Goal: Information Seeking & Learning: Learn about a topic

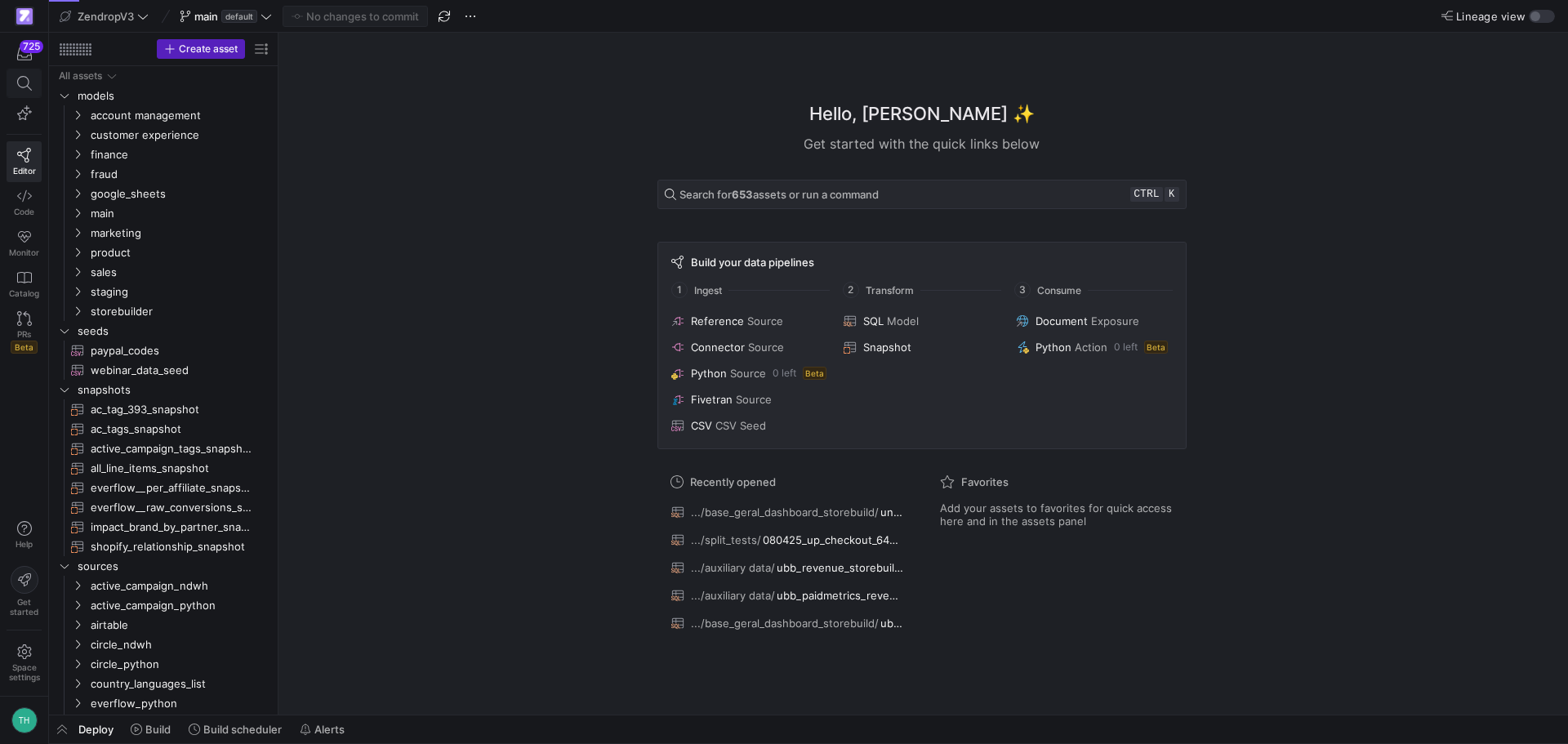
click at [11, 76] on span at bounding box center [25, 83] width 34 height 28
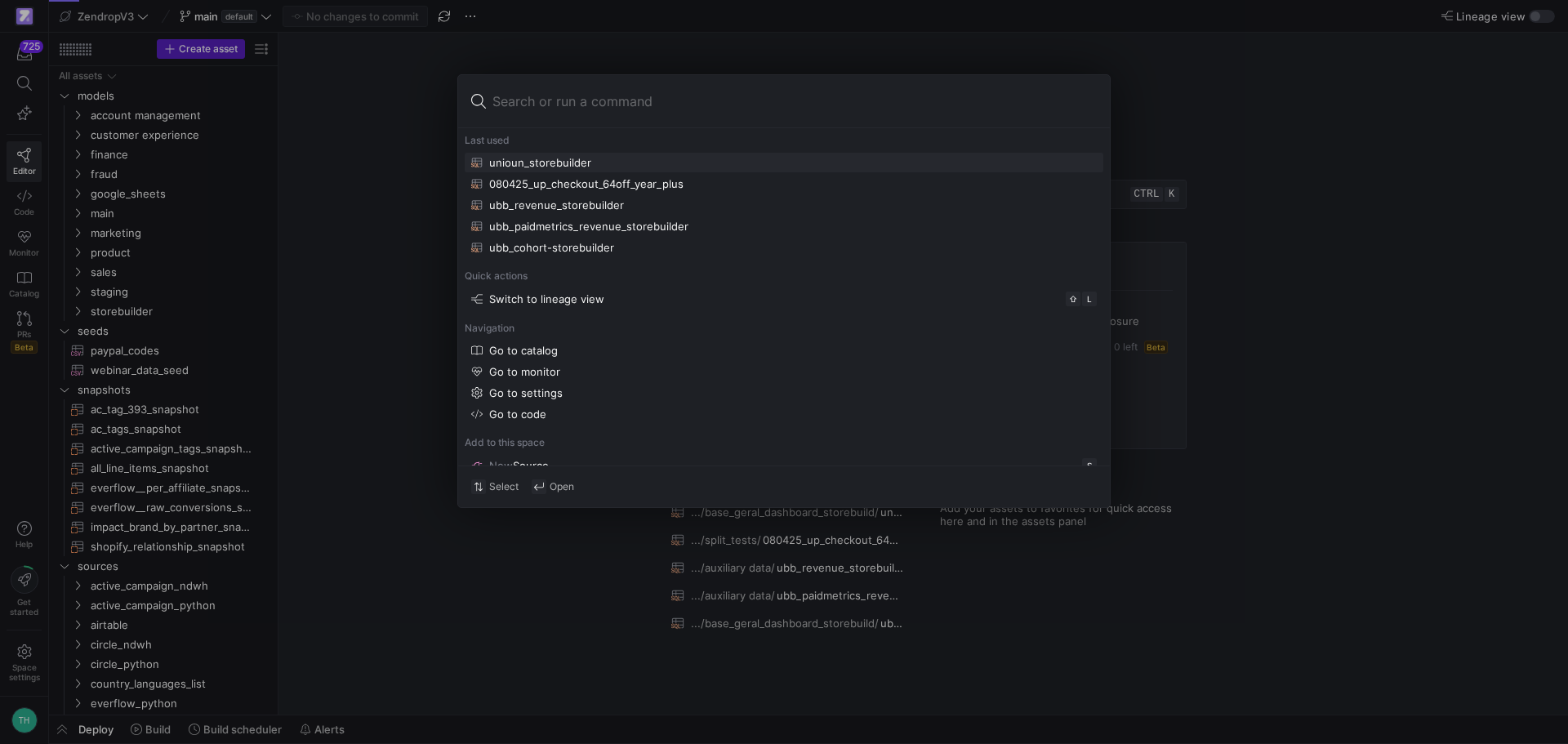
type input "u"
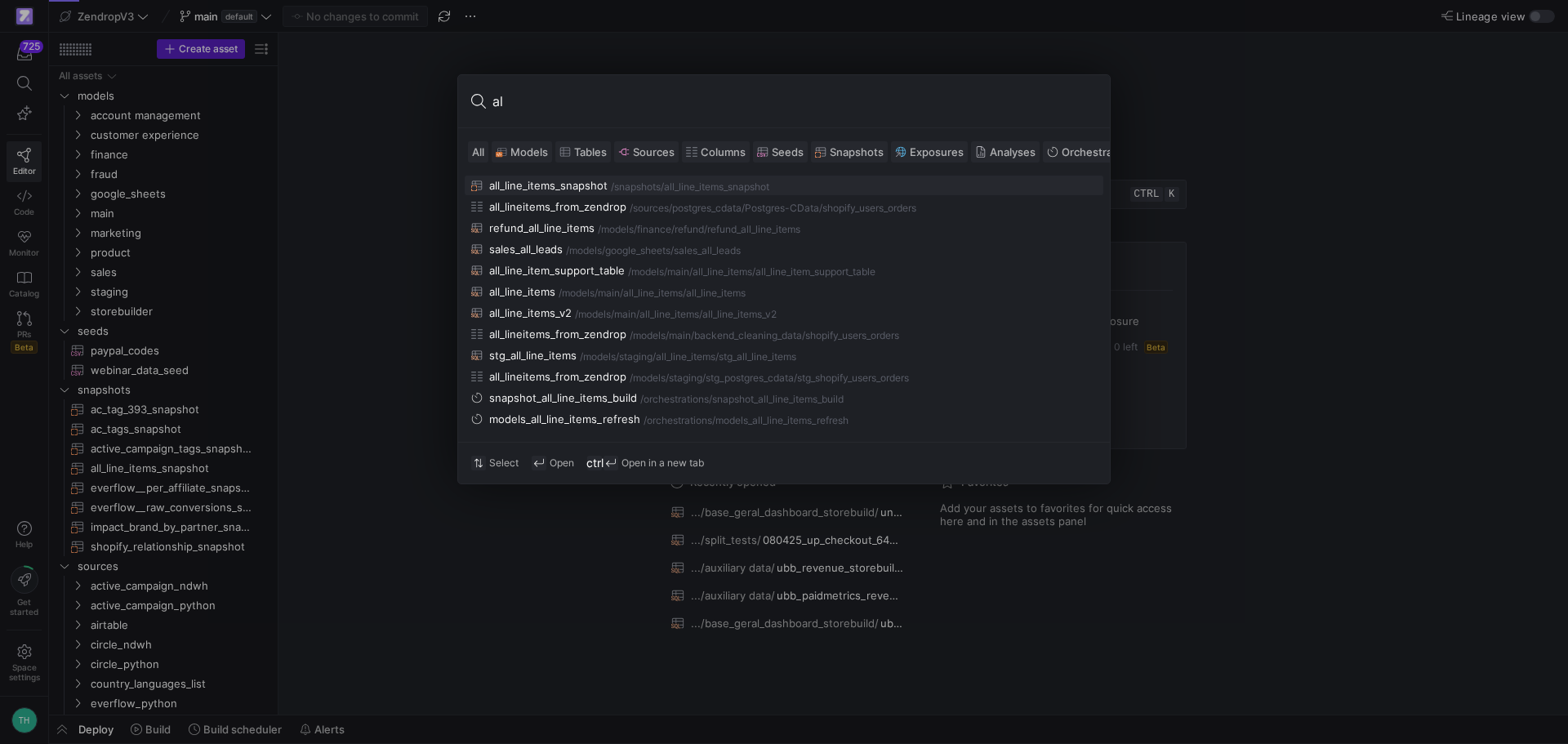
type input "a"
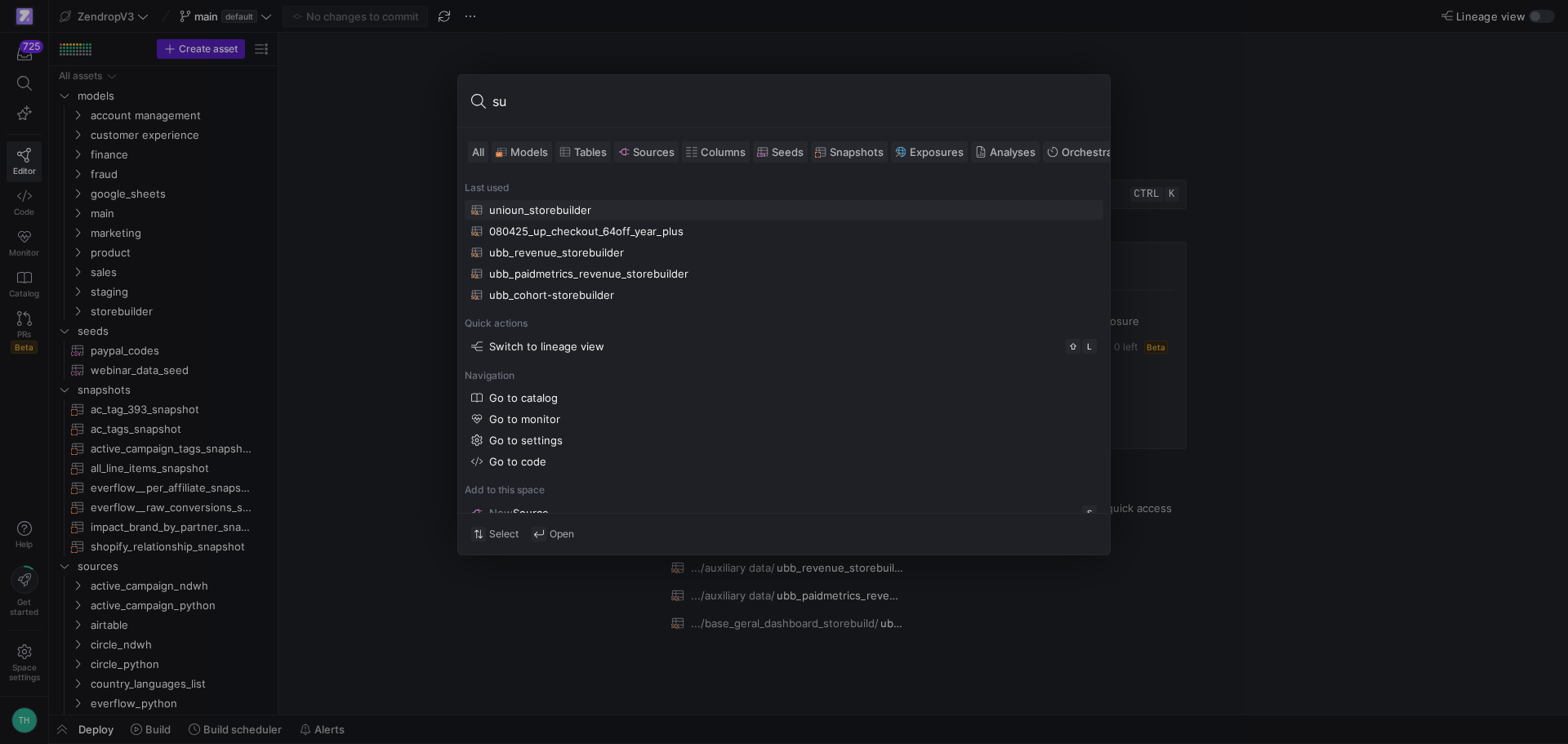
type input "s"
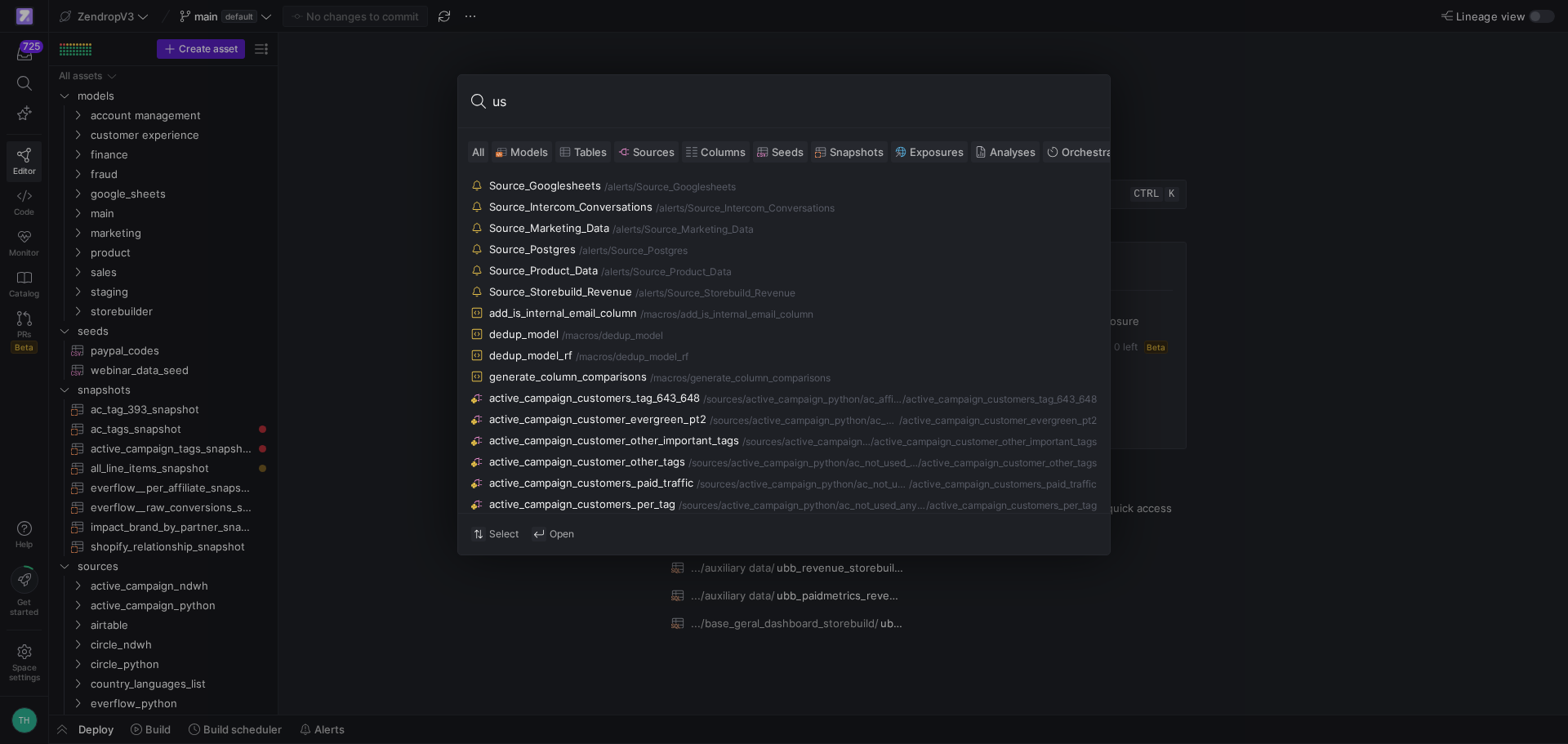
type input "u"
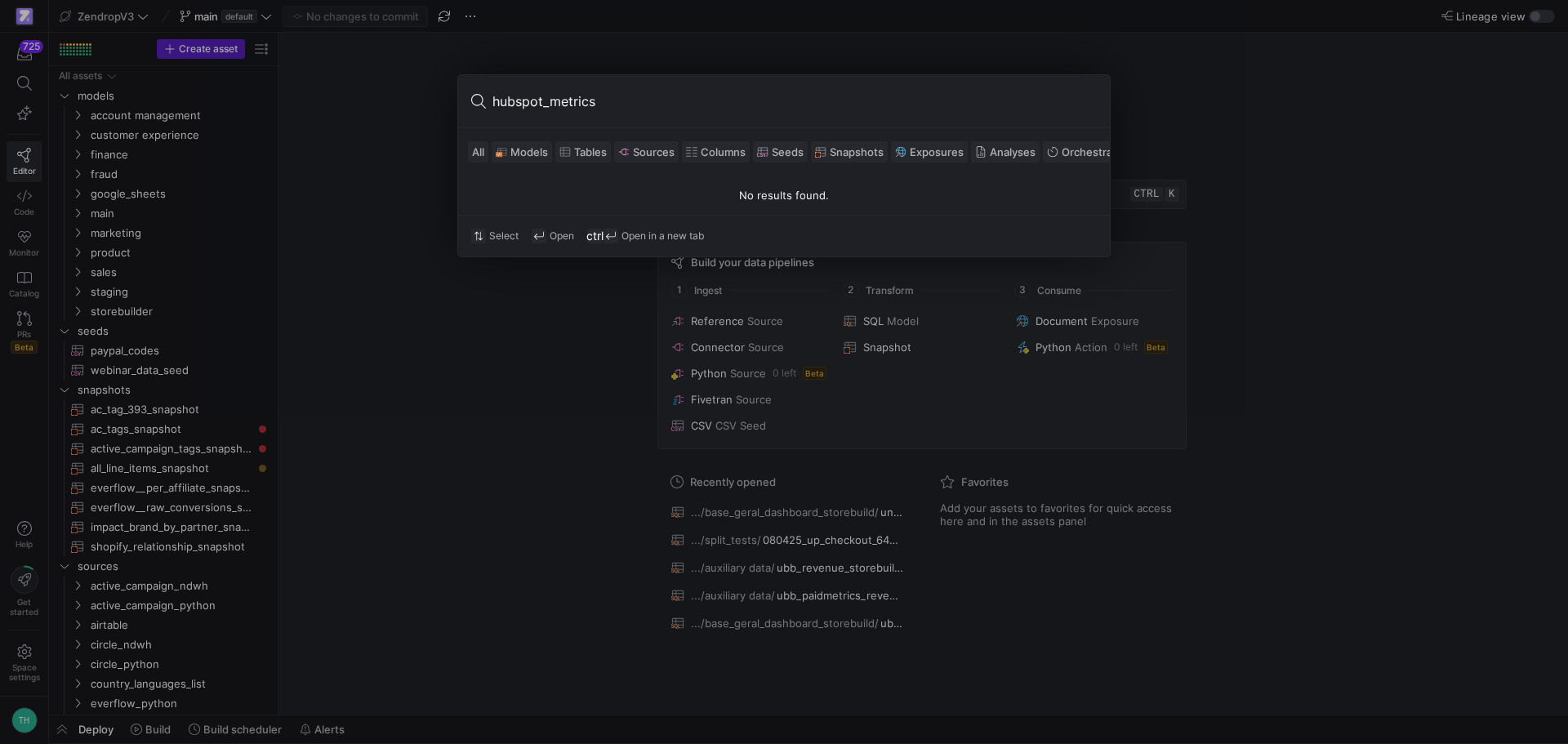
click at [577, 101] on input "hubspot_metrics" at bounding box center [794, 101] width 604 height 26
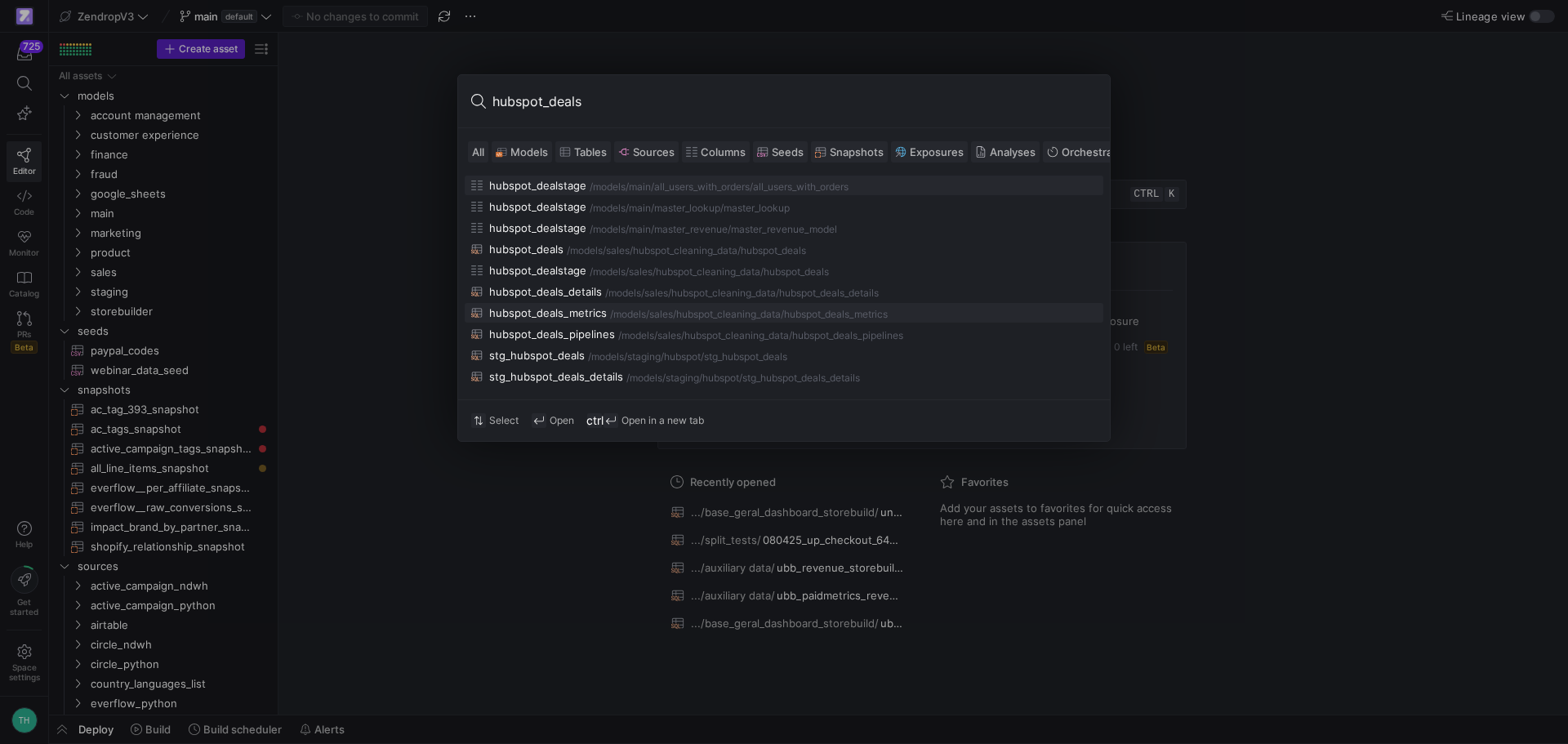
type input "hubspot_deals"
click at [651, 303] on button "hubspot_deals_metrics /models/ sales/hubspot_cleaning_data /hubspot_deals_metri…" at bounding box center [783, 312] width 638 height 19
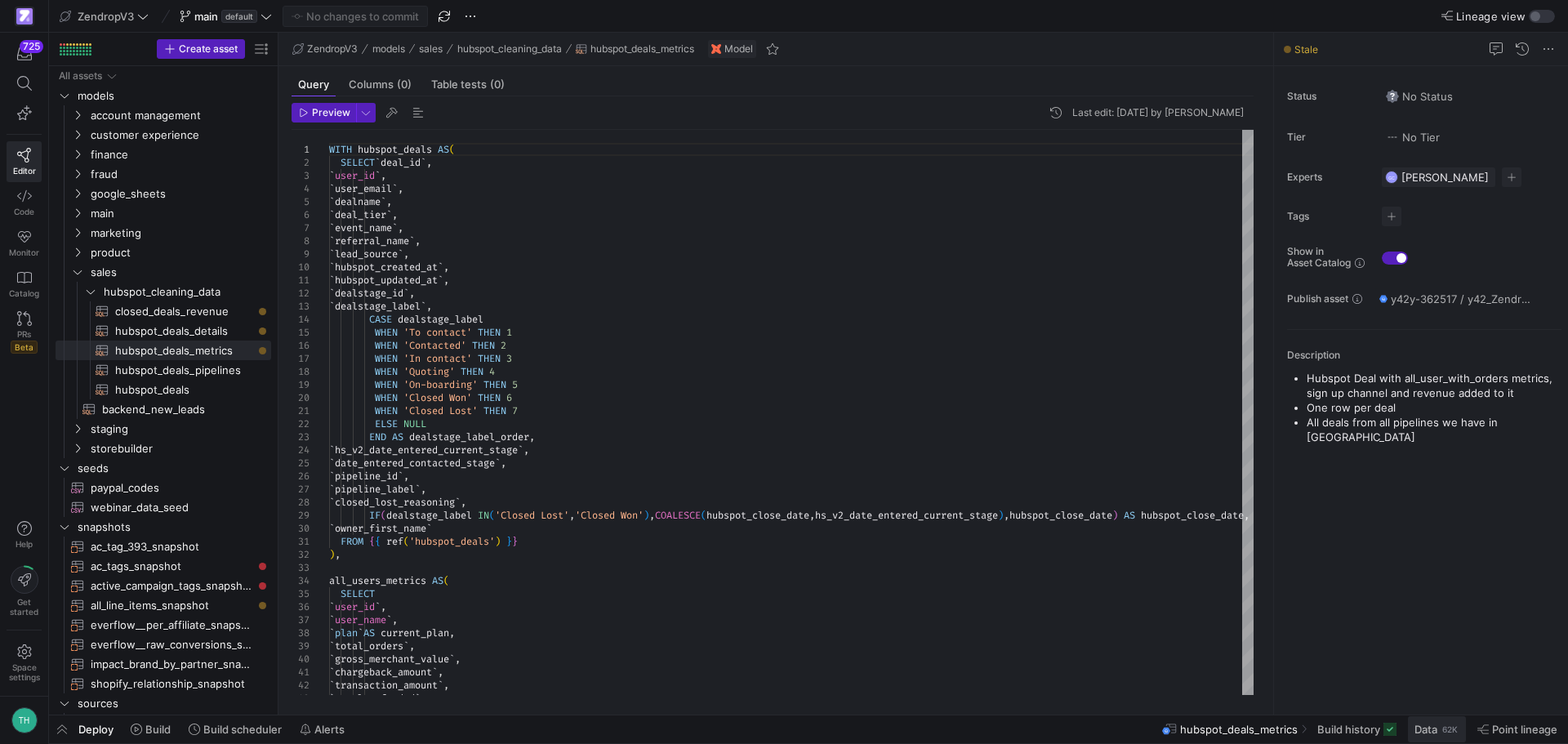
click at [1421, 727] on span "Data" at bounding box center [1426, 729] width 23 height 13
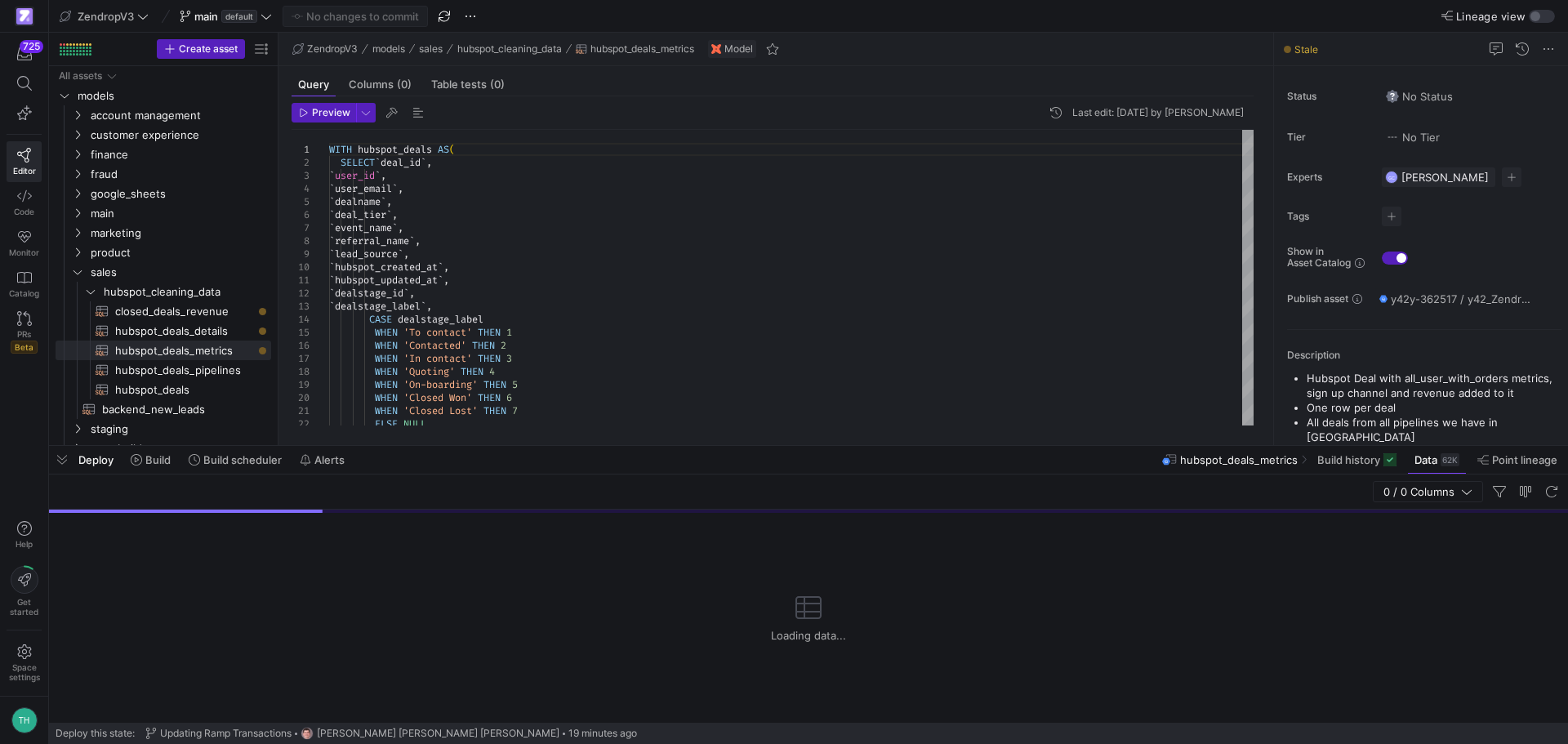
drag, startPoint x: 1017, startPoint y: 444, endPoint x: 972, endPoint y: 219, distance: 229.5
click at [1013, 442] on div at bounding box center [809, 446] width 1519 height 7
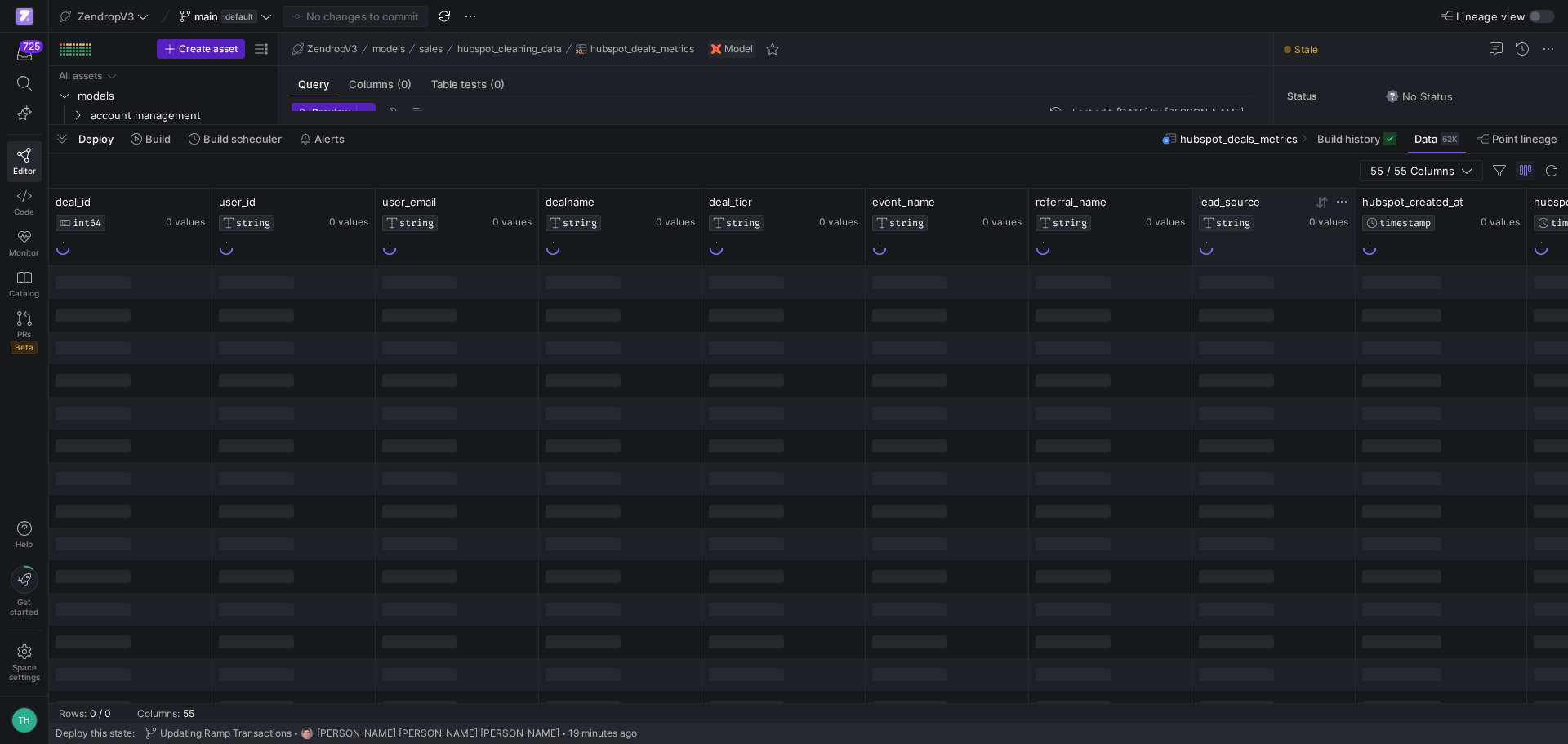
click at [1341, 201] on icon at bounding box center [1341, 201] width 13 height 13
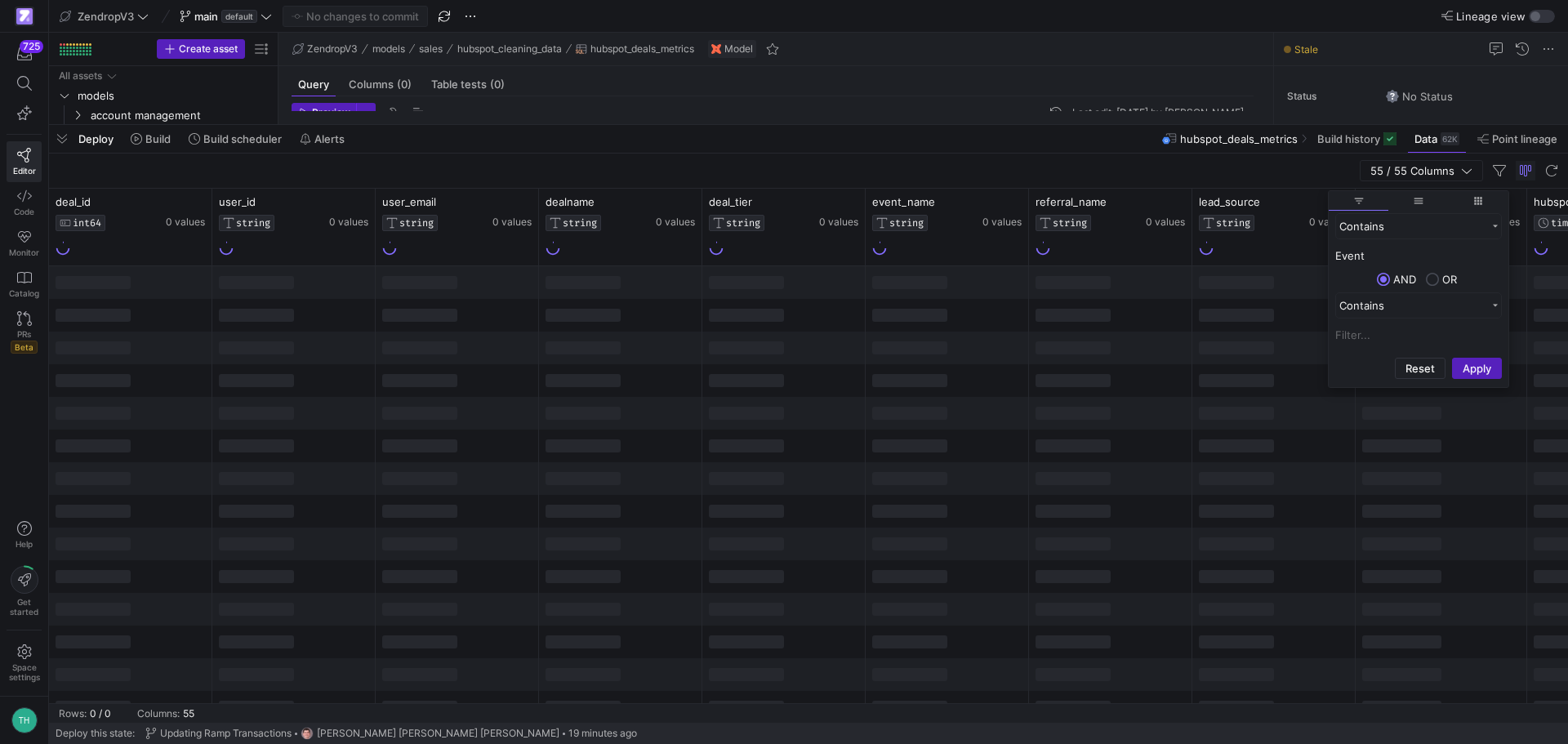
type input "Event"
click at [1452, 358] on button "Apply" at bounding box center [1476, 368] width 50 height 21
click at [997, 278] on div at bounding box center [947, 282] width 164 height 33
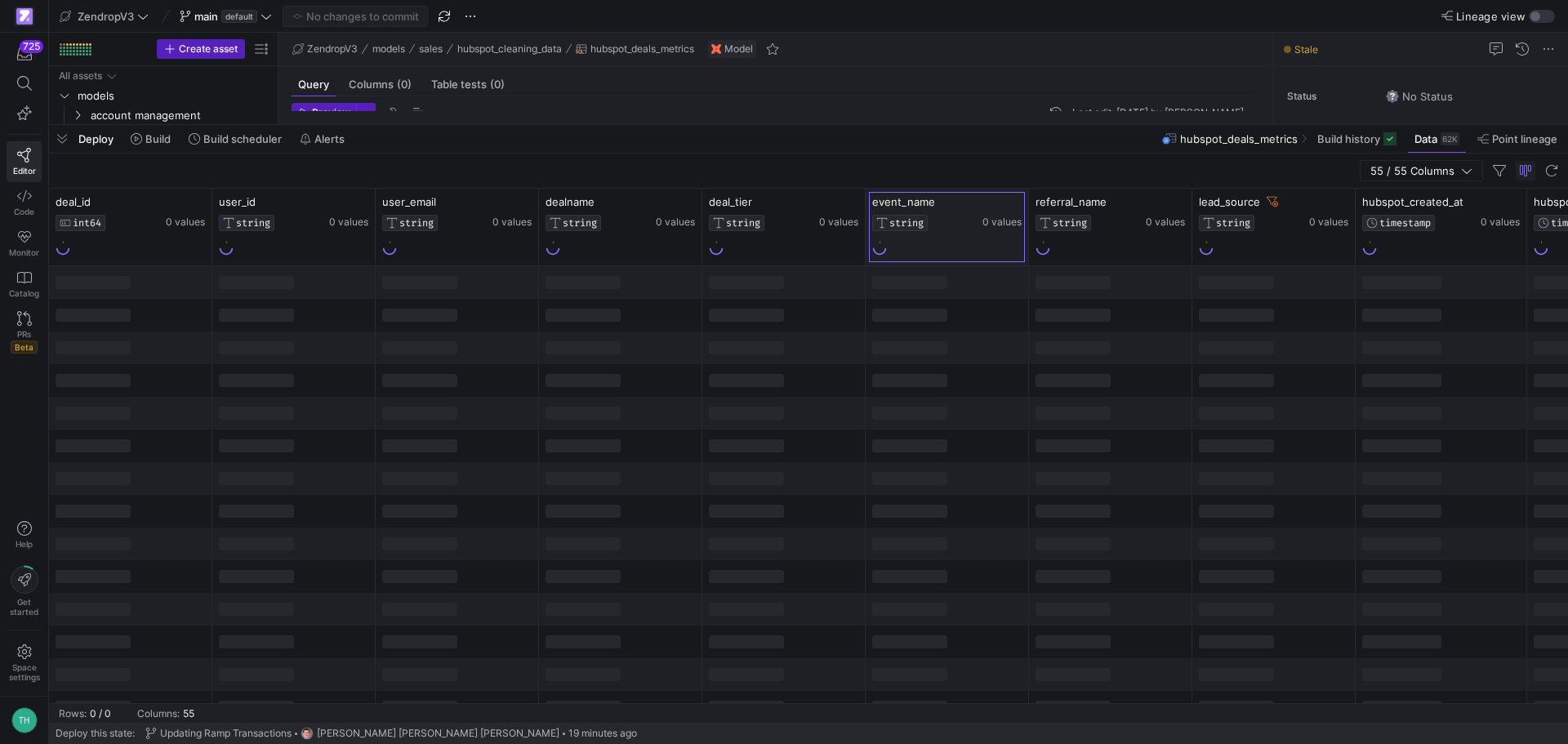
click at [1004, 260] on div "event_name STRING 0 values" at bounding box center [947, 227] width 164 height 77
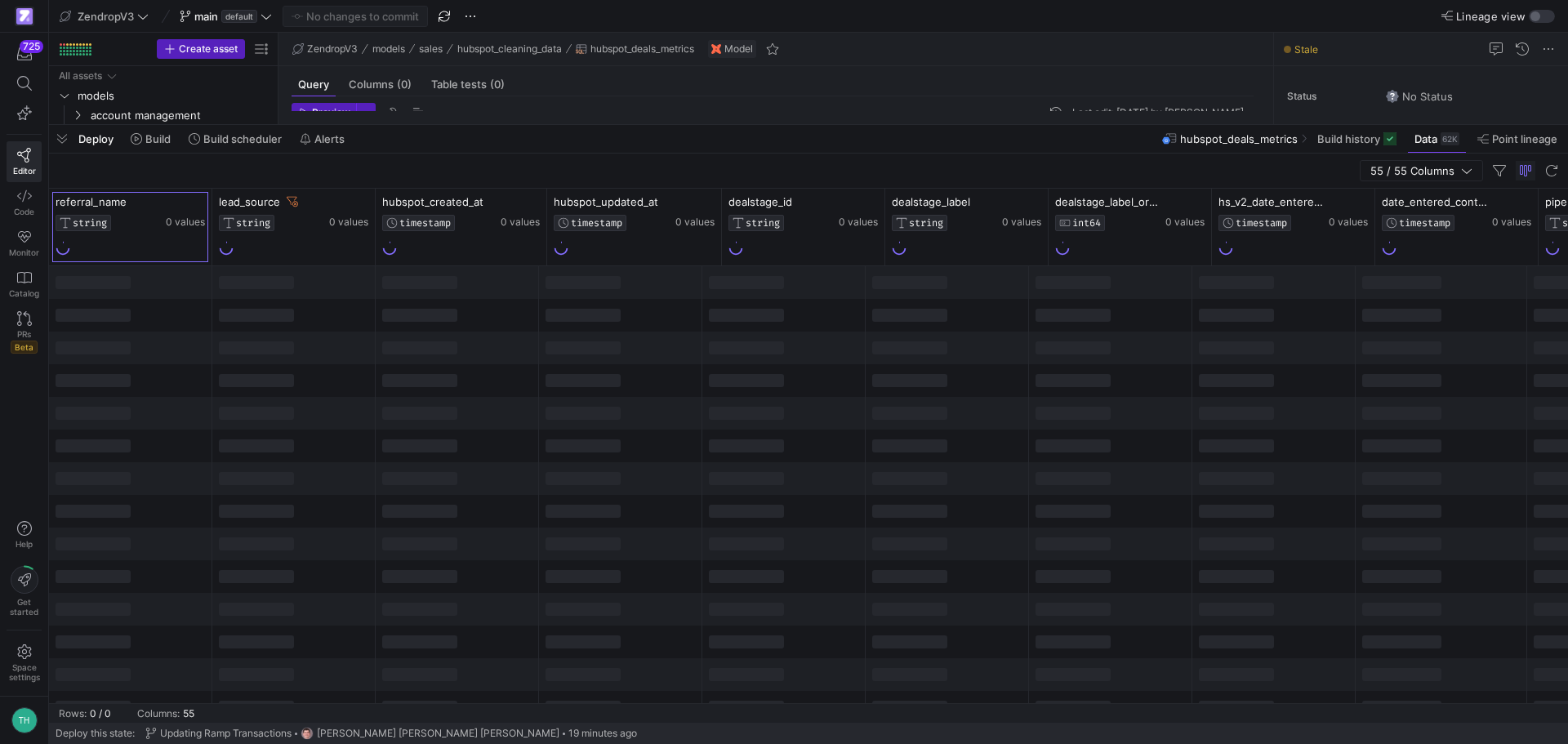
scroll to position [0, 980]
click at [531, 201] on icon at bounding box center [532, 201] width 13 height 13
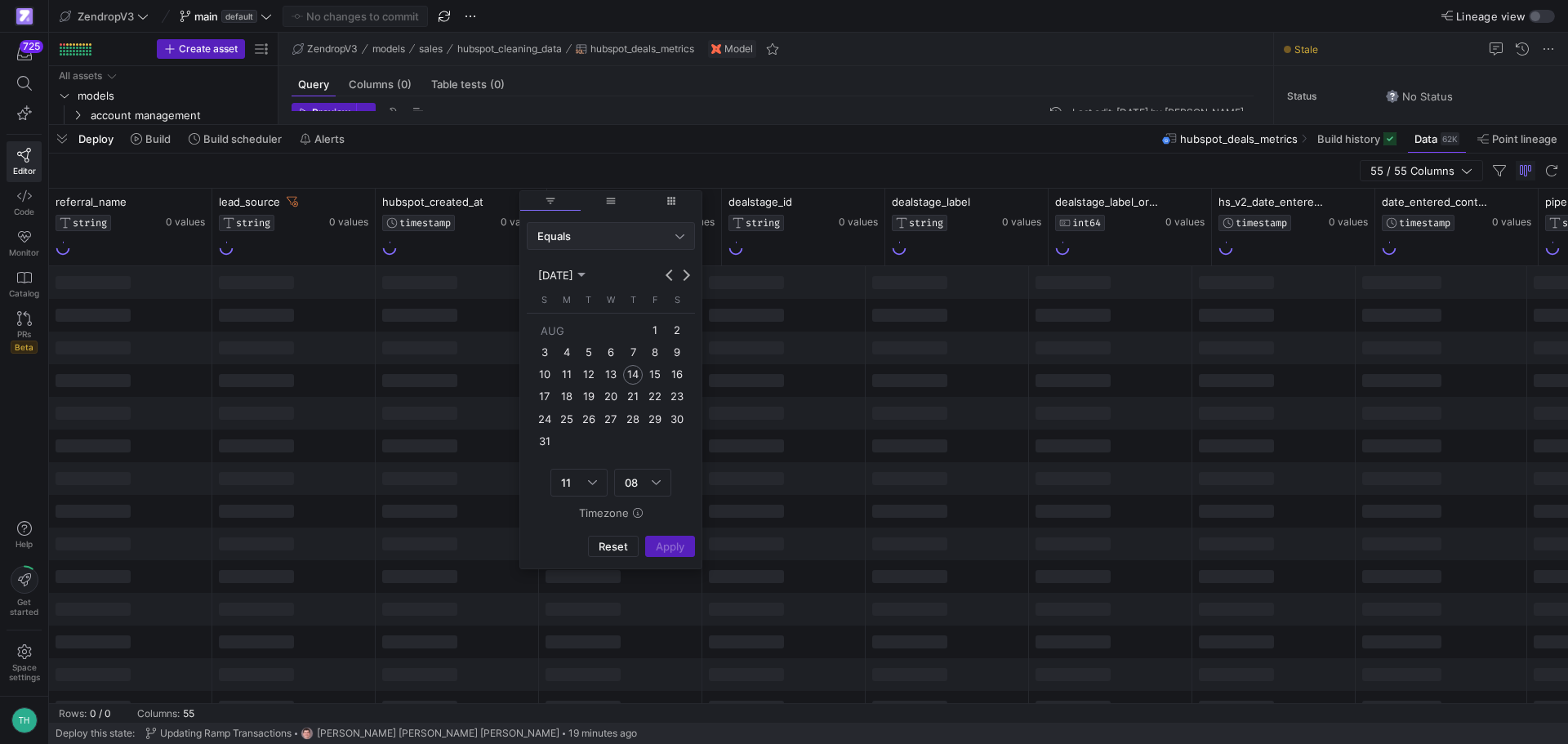
click at [607, 225] on div "Equals" at bounding box center [610, 236] width 147 height 26
click at [600, 216] on div at bounding box center [784, 372] width 1568 height 744
click at [602, 235] on div "Equals" at bounding box center [606, 236] width 138 height 13
click at [626, 368] on span "Greater Than" at bounding box center [610, 370] width 153 height 13
click at [592, 491] on div "11" at bounding box center [579, 482] width 36 height 26
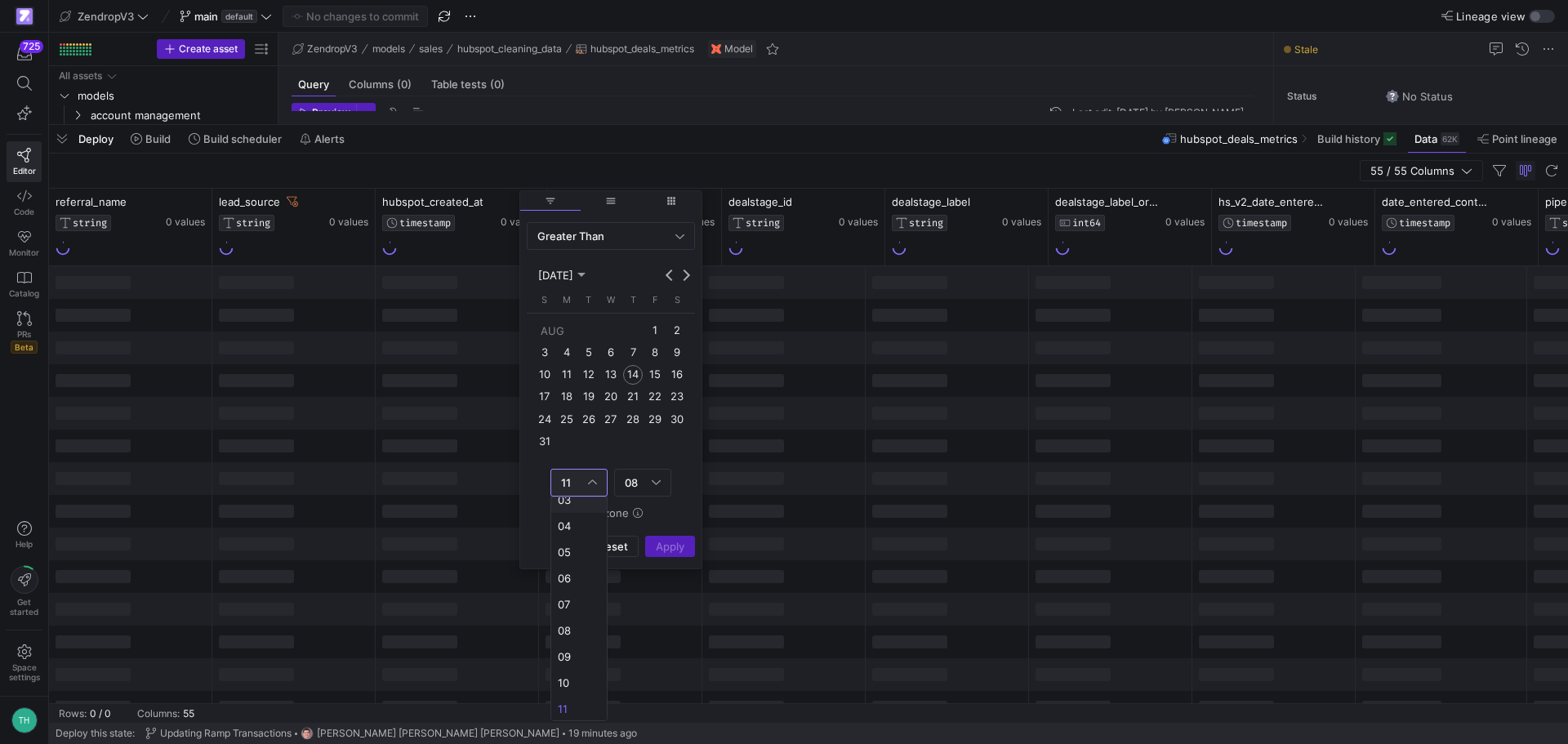
scroll to position [0, 0]
click at [584, 514] on span "00" at bounding box center [579, 513] width 42 height 13
click at [638, 471] on div "08" at bounding box center [642, 482] width 36 height 26
click at [632, 507] on span "00" at bounding box center [642, 513] width 42 height 13
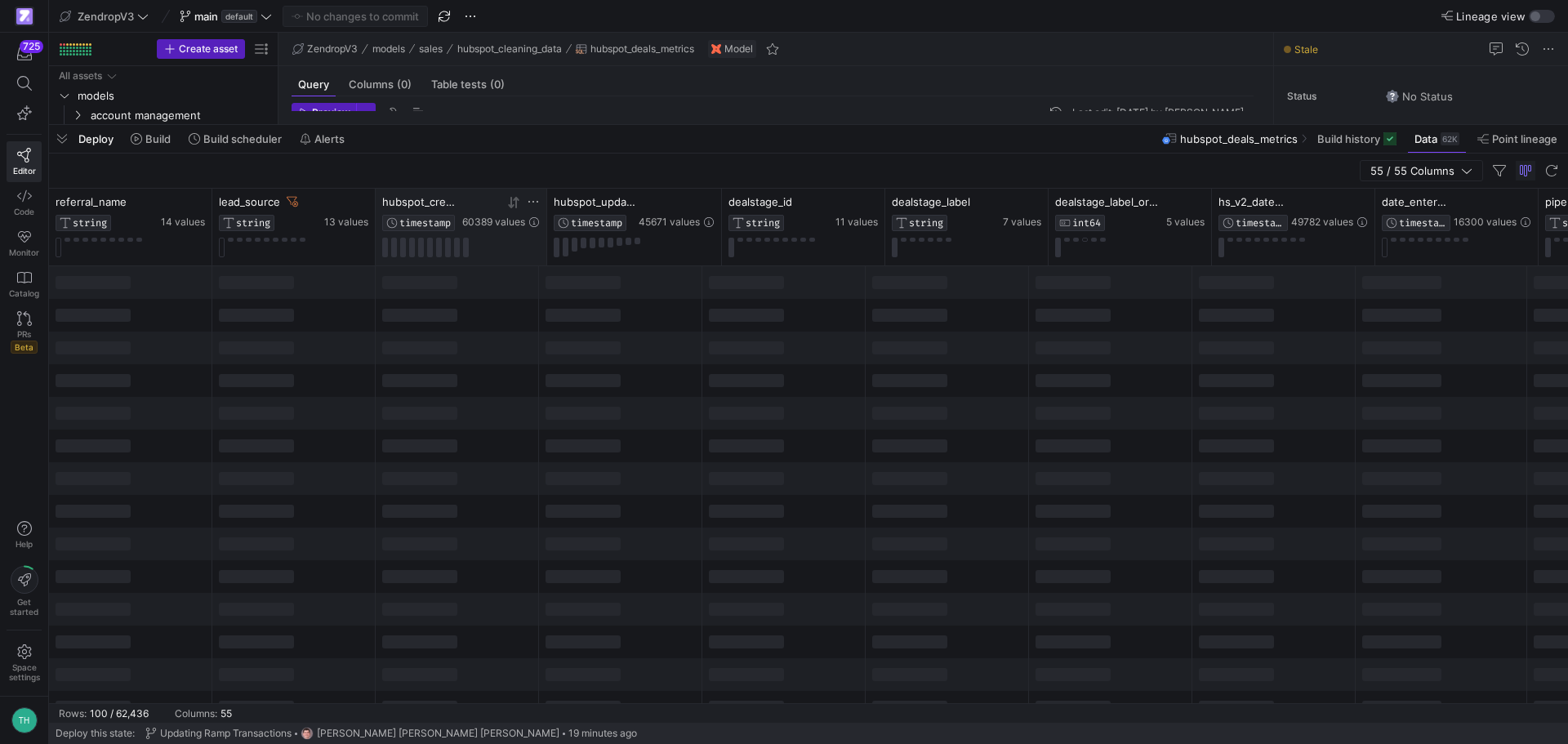
click at [528, 203] on icon at bounding box center [532, 201] width 13 height 13
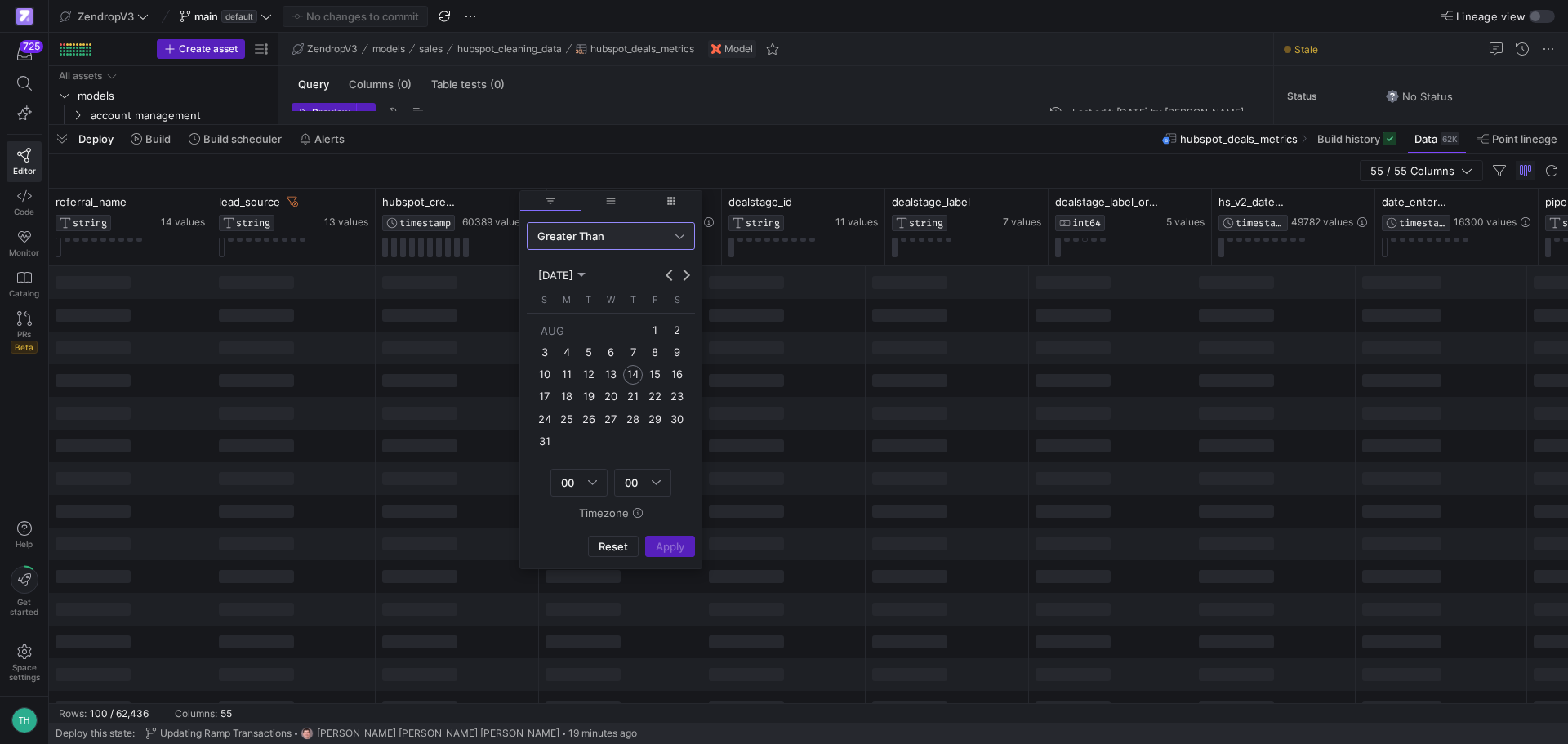
click at [569, 378] on span "11" at bounding box center [565, 375] width 19 height 19
click at [593, 488] on div "Column Menu" at bounding box center [592, 482] width 9 height 13
click at [593, 488] on div at bounding box center [784, 372] width 1568 height 744
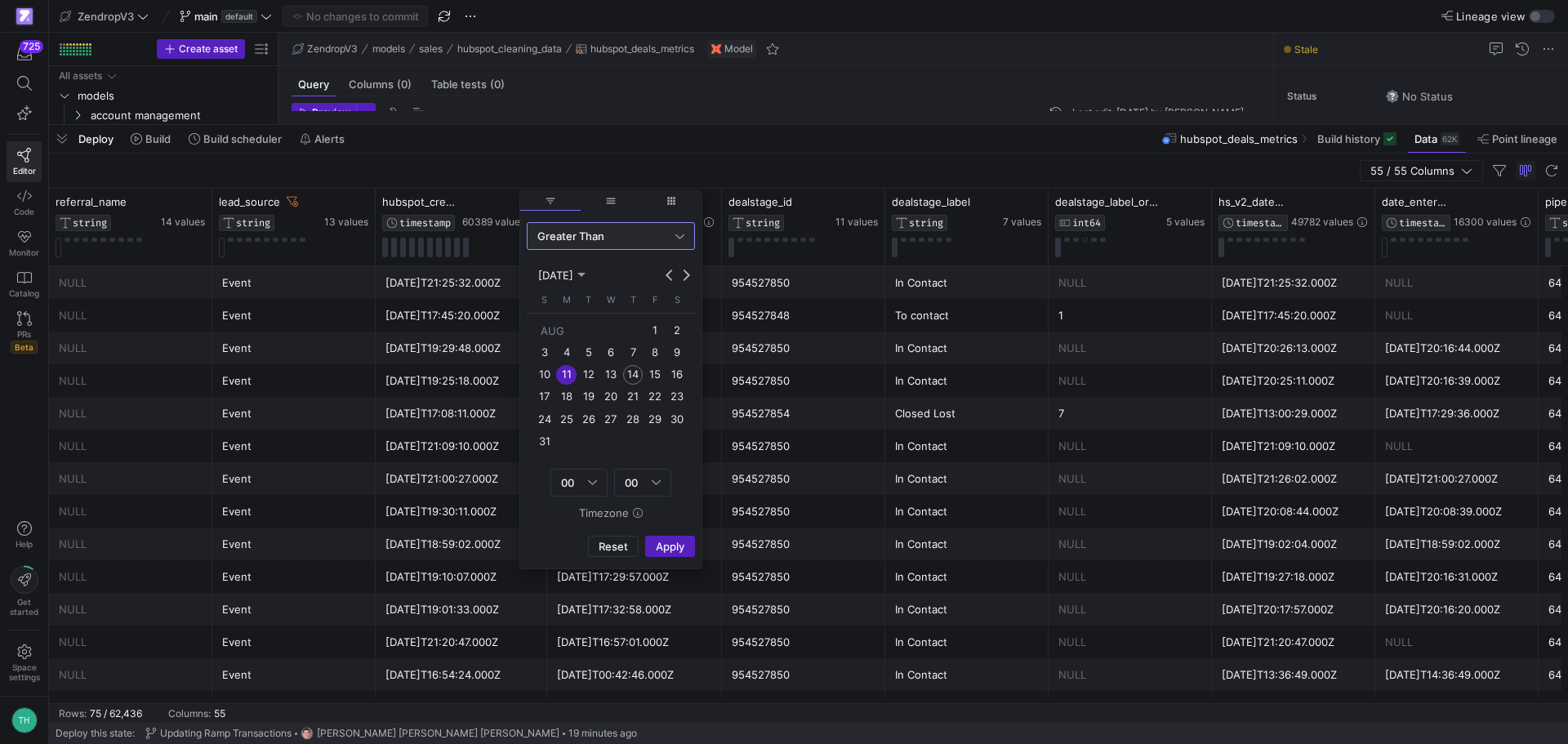
click at [614, 231] on div "Greater Than" at bounding box center [606, 236] width 138 height 13
click at [681, 519] on div at bounding box center [784, 372] width 1568 height 744
click at [684, 547] on button "Apply" at bounding box center [670, 546] width 50 height 21
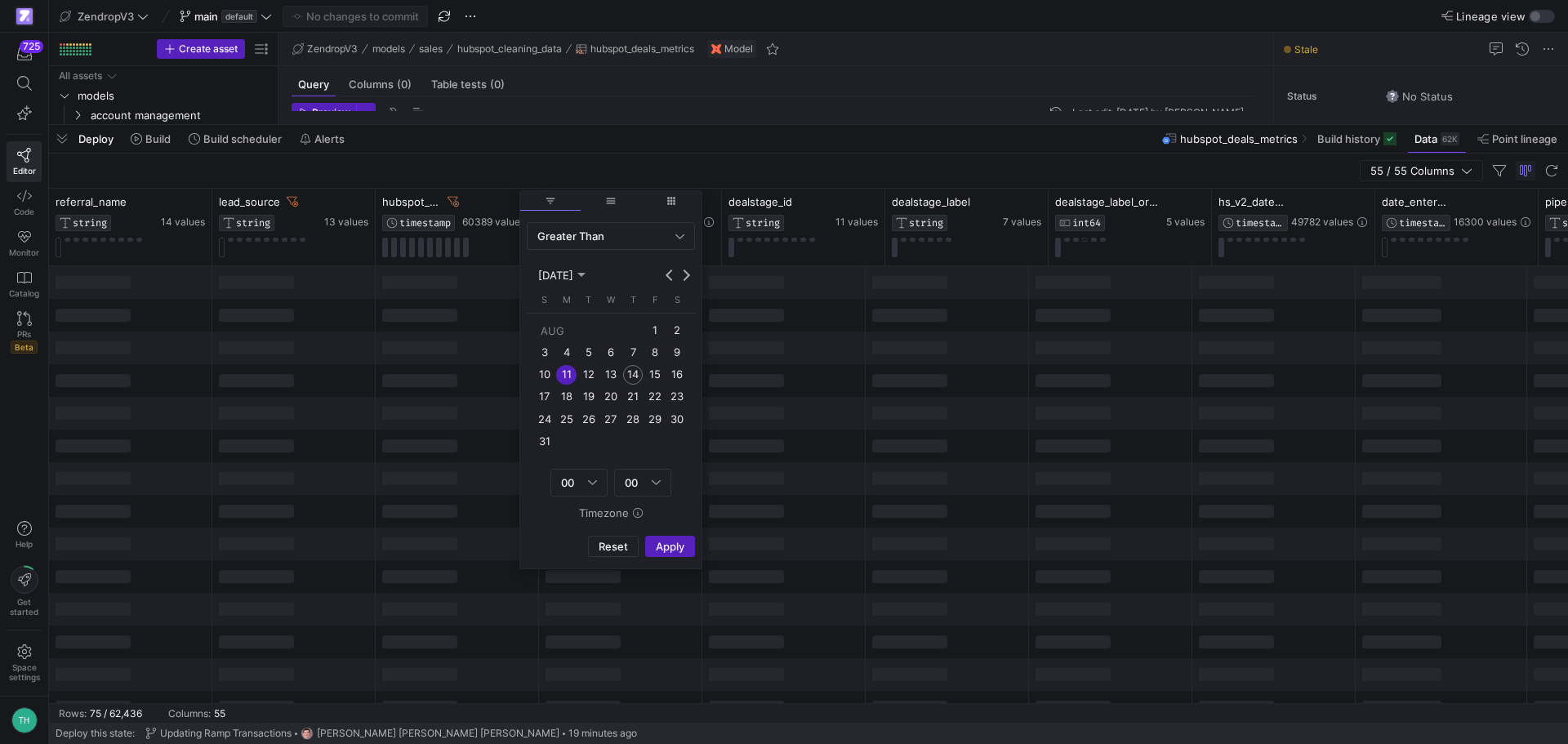
click at [497, 702] on div at bounding box center [457, 707] width 164 height 33
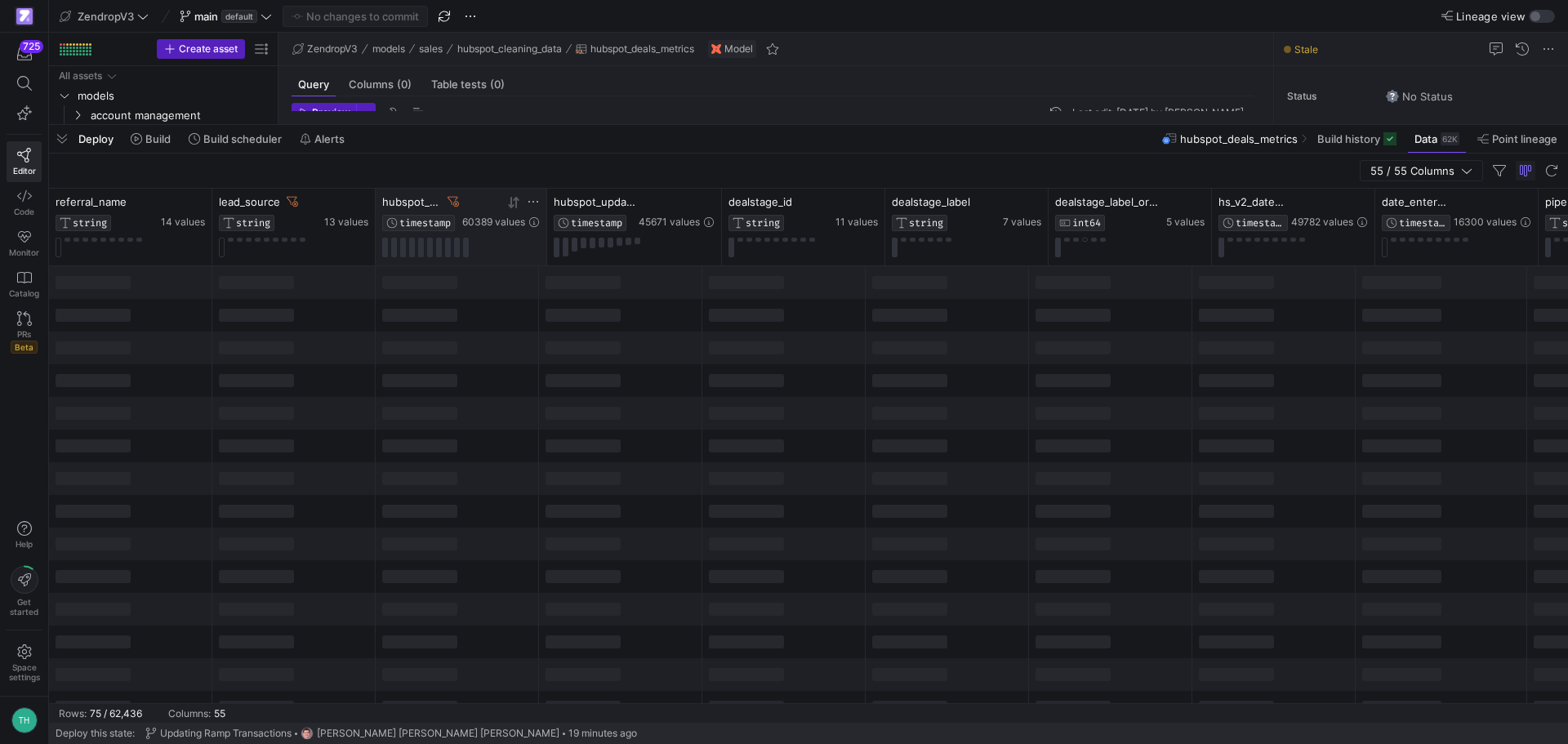
click at [512, 201] on icon at bounding box center [510, 202] width 6 height 11
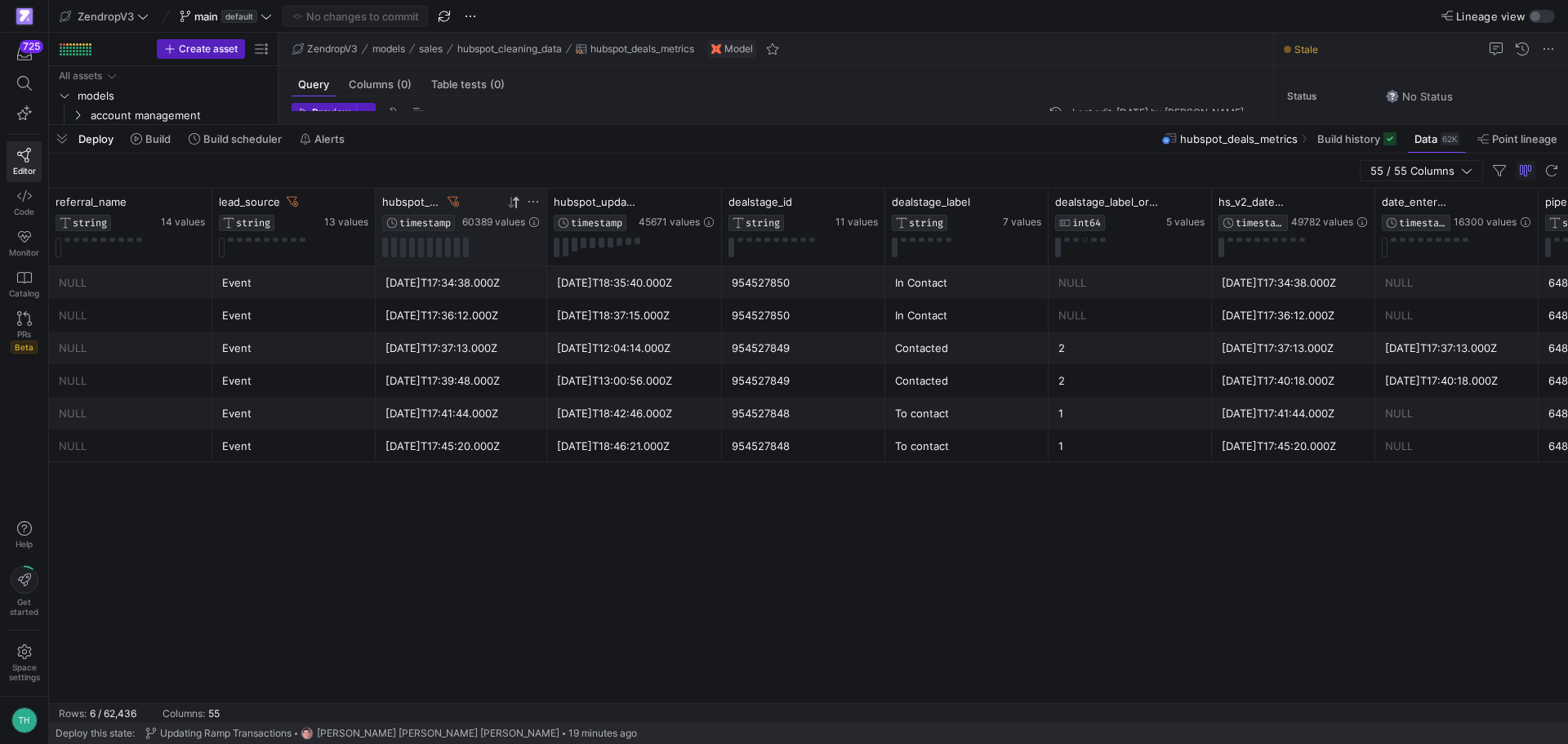
click at [1065, 447] on div "1" at bounding box center [1131, 447] width 144 height 32
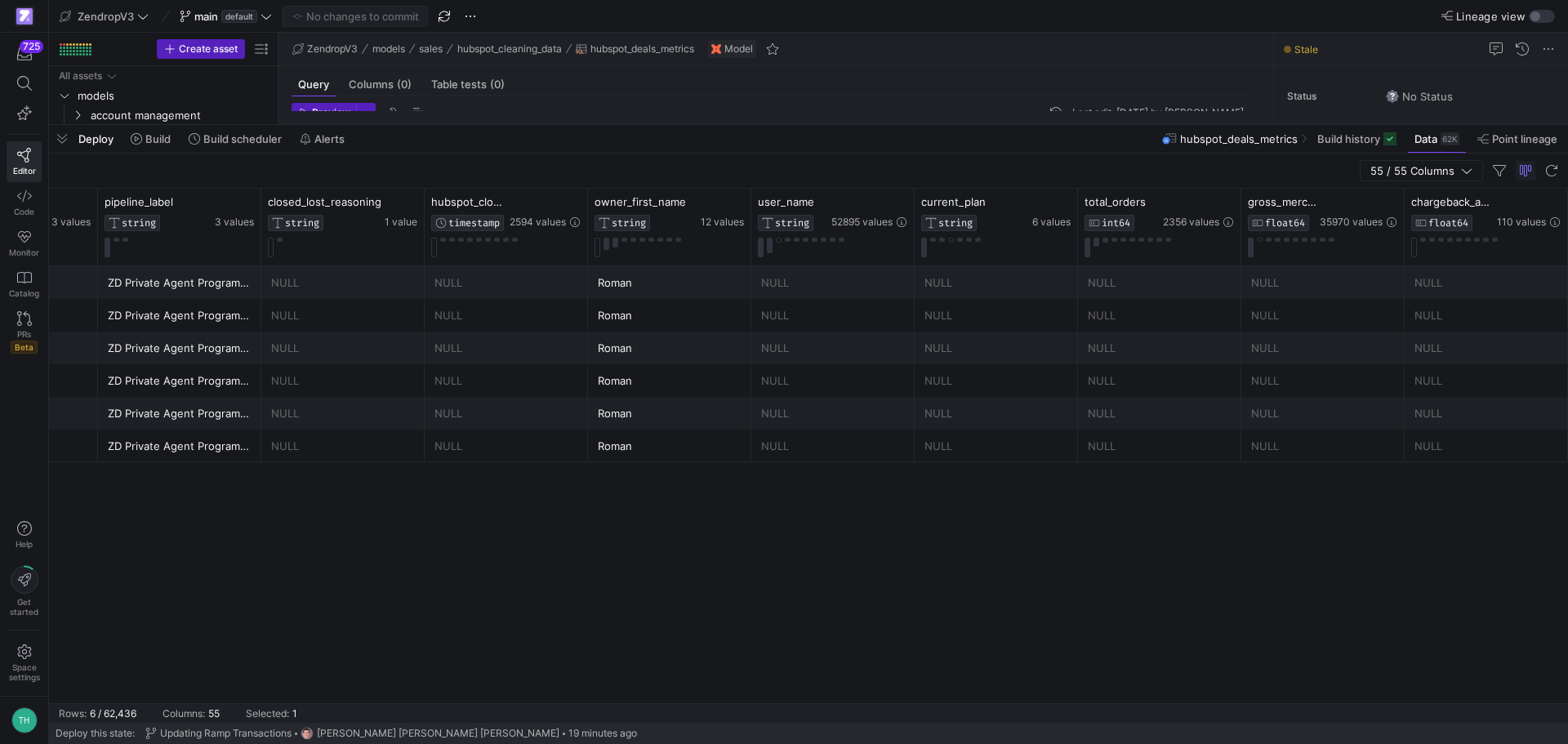
scroll to position [0, 2911]
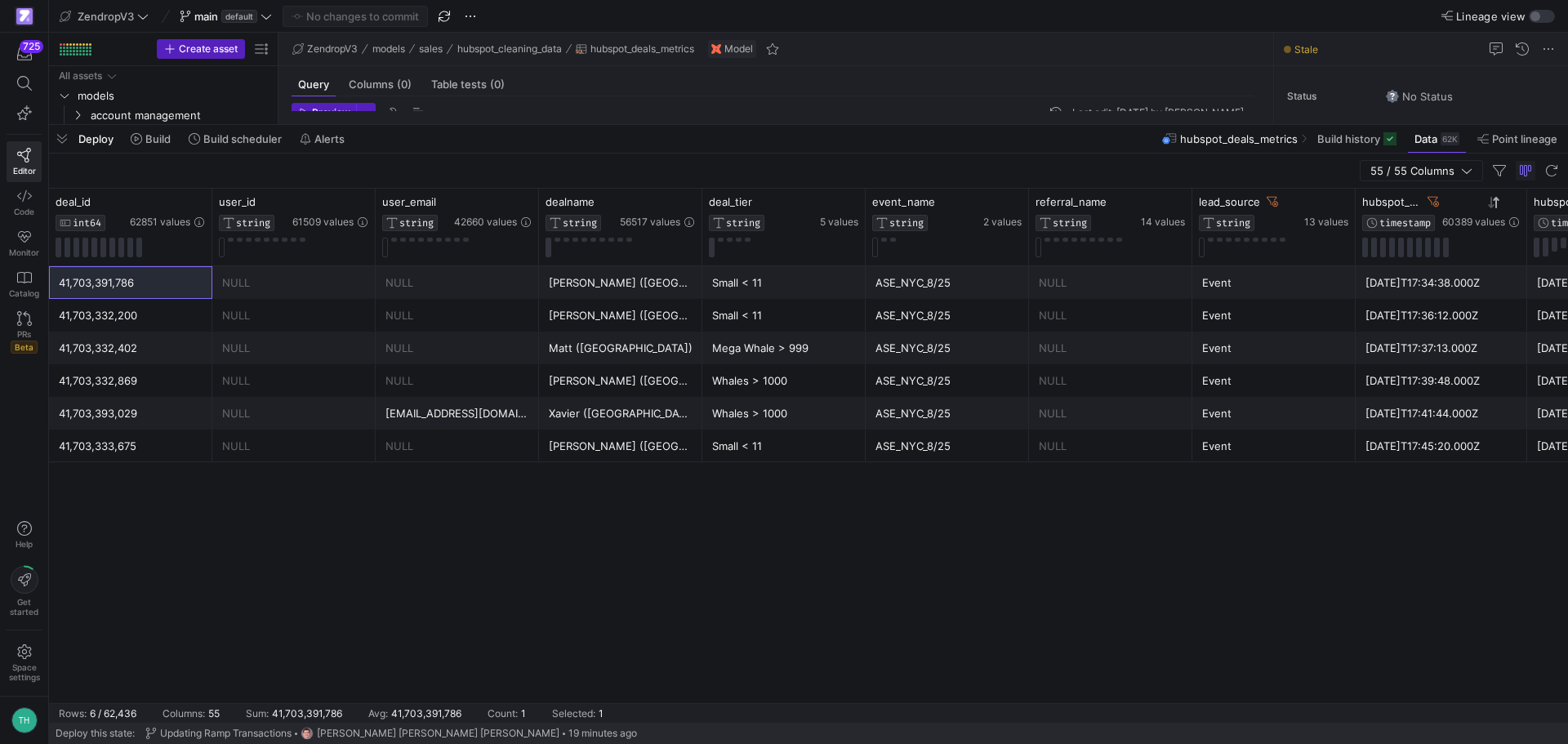
drag, startPoint x: 296, startPoint y: 703, endPoint x: 305, endPoint y: 701, distance: 9.2
click at [306, 703] on y42-table-data-footer "Rows: 6 / 62,436 Columns: 55 Sum: 41,703,391,786 Avg: 41,703,391,786 Count: 1 S…" at bounding box center [809, 713] width 1519 height 19
click at [29, 78] on icon at bounding box center [24, 83] width 14 height 14
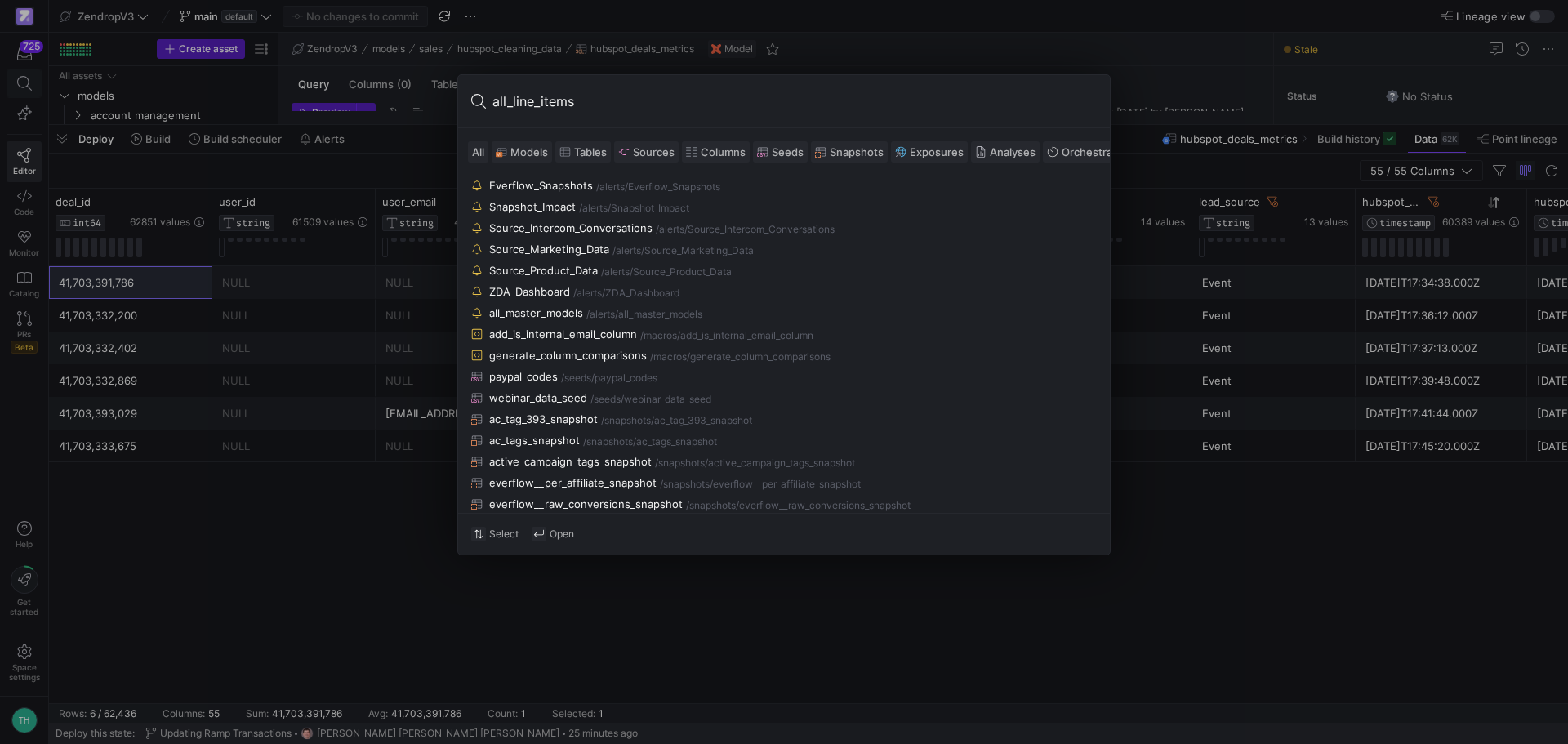
type input "all_line_items"
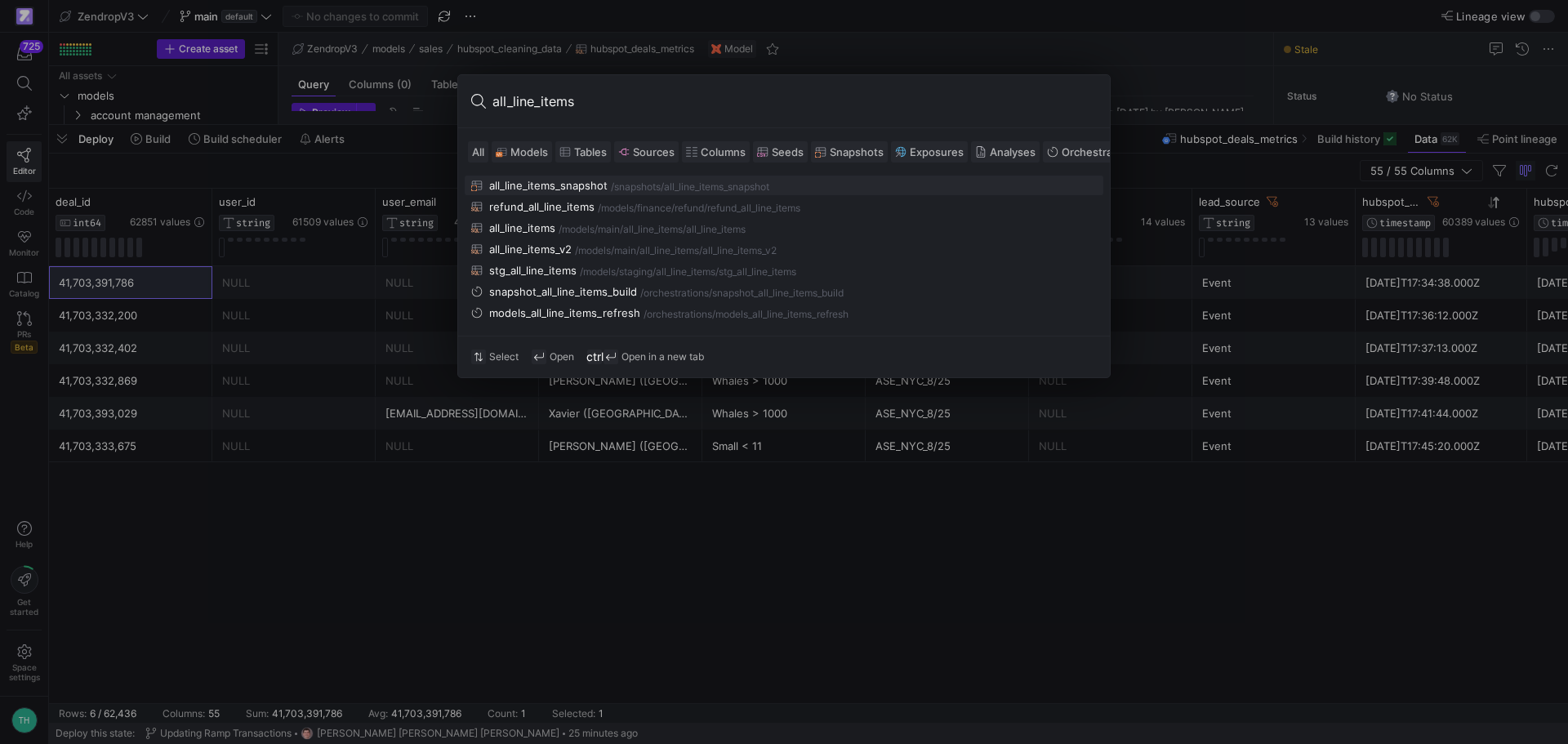
click at [657, 179] on div "all_line_items_snapshot /snapshots /all_line_items_snapshot" at bounding box center [784, 185] width 626 height 13
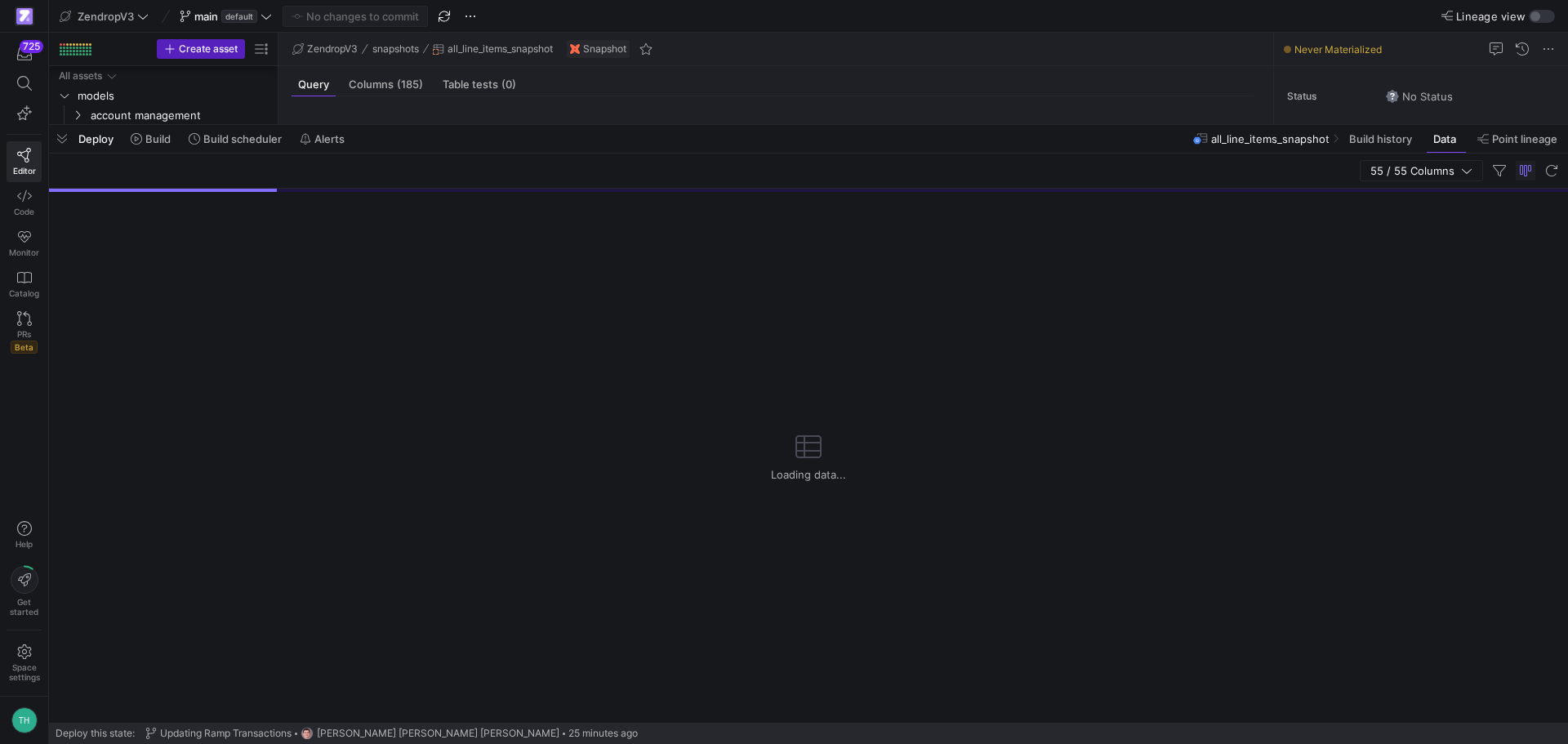
scroll to position [491, 0]
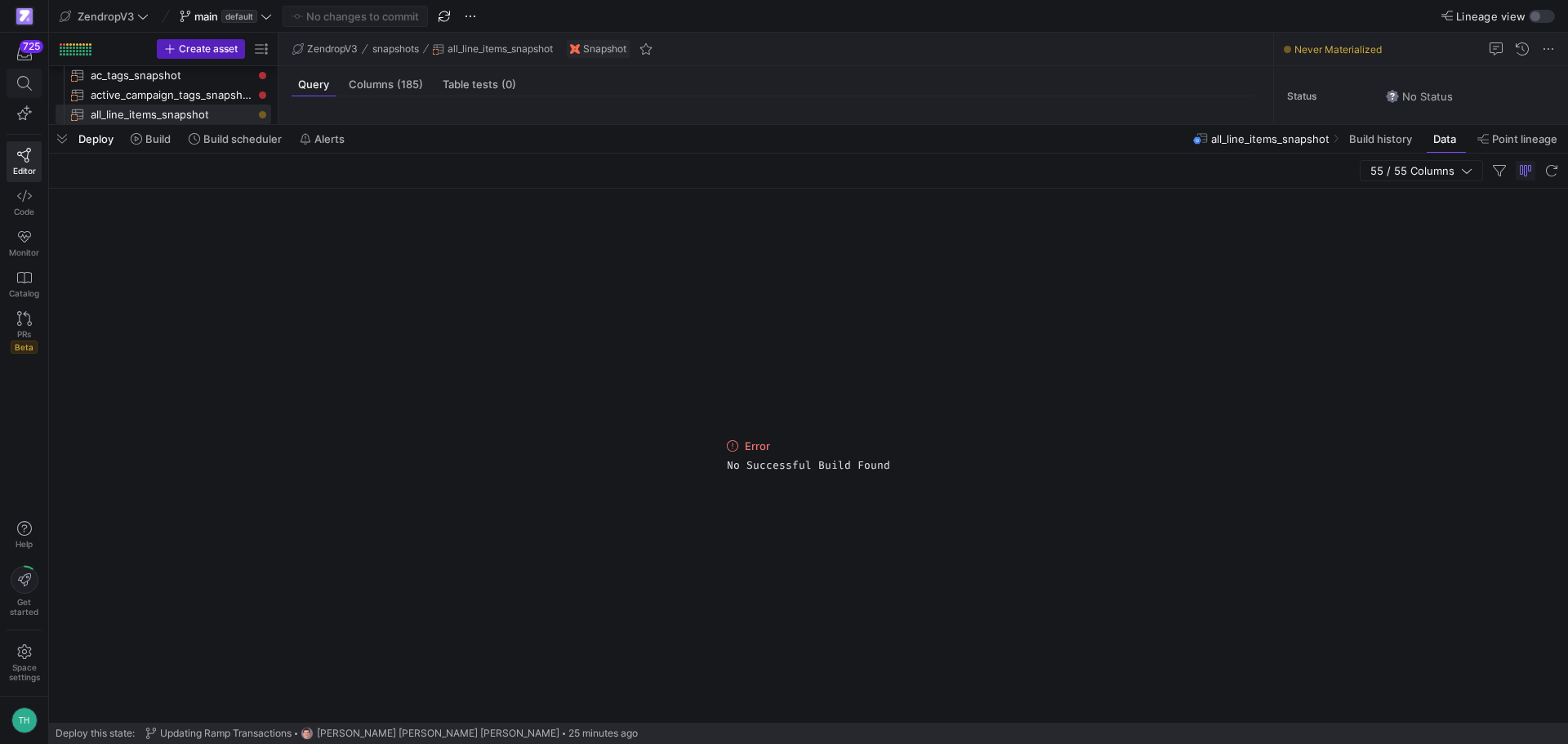
click at [31, 89] on icon at bounding box center [23, 83] width 14 height 14
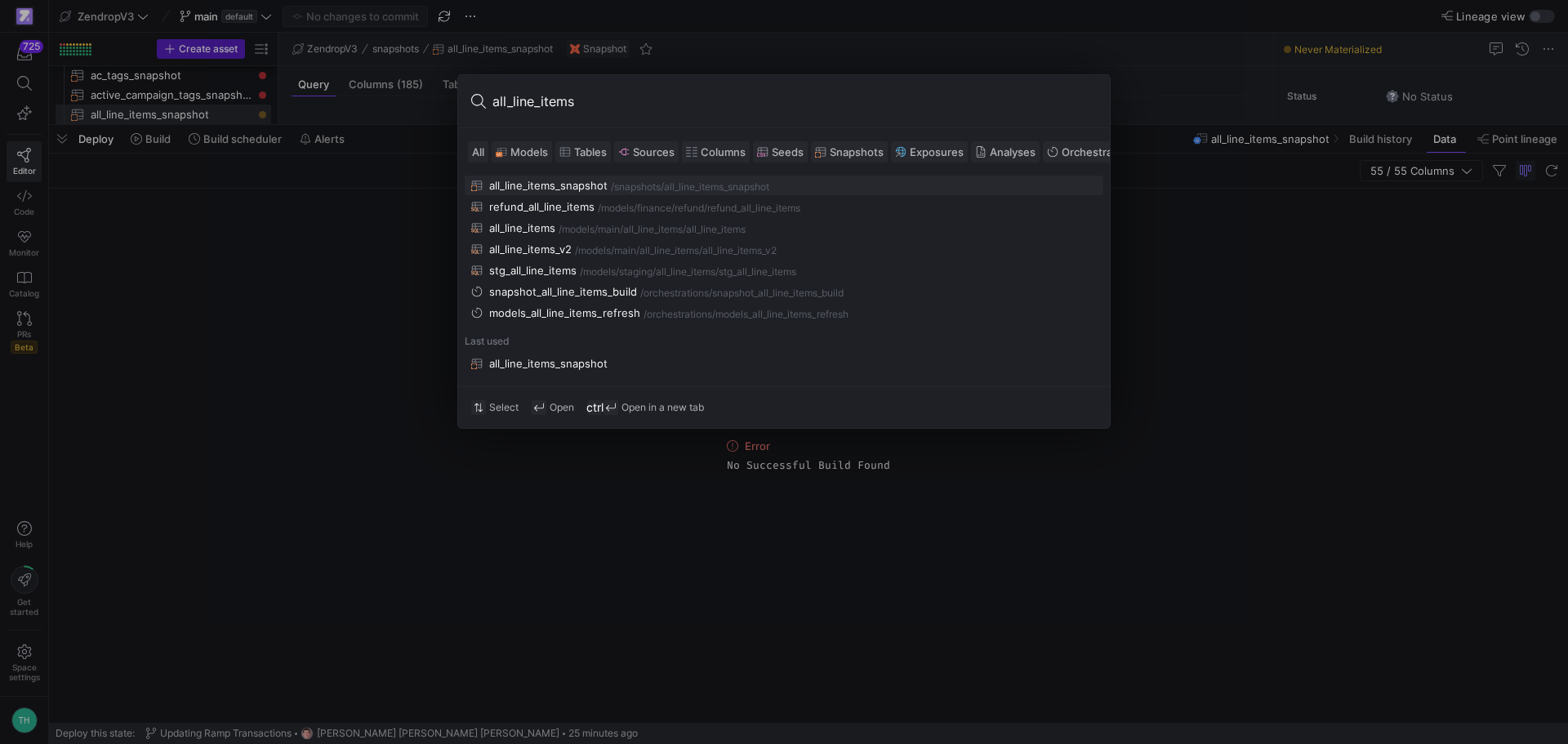
type input "all_line_items"
click at [528, 225] on div "all_line_items" at bounding box center [522, 227] width 66 height 13
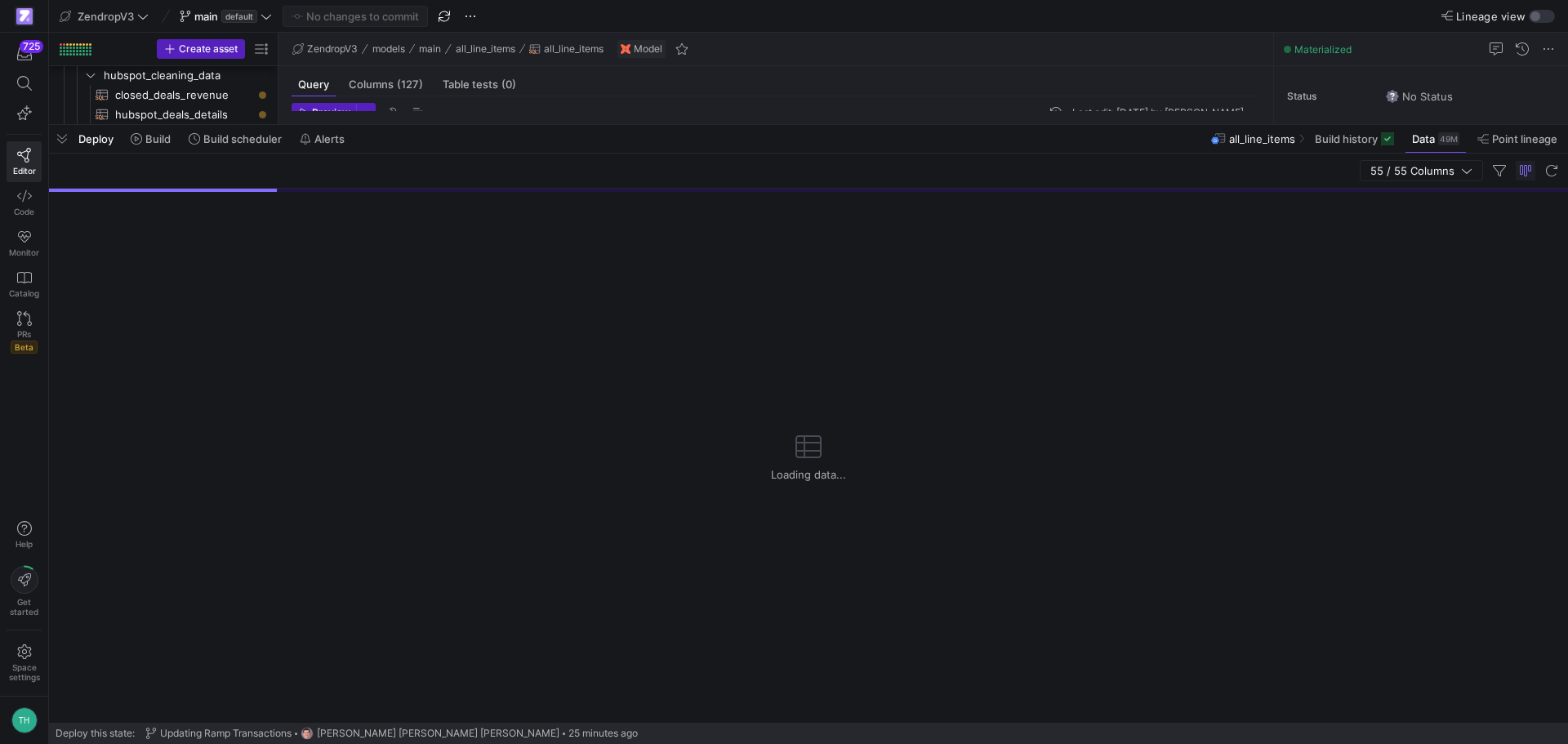
scroll to position [255, 0]
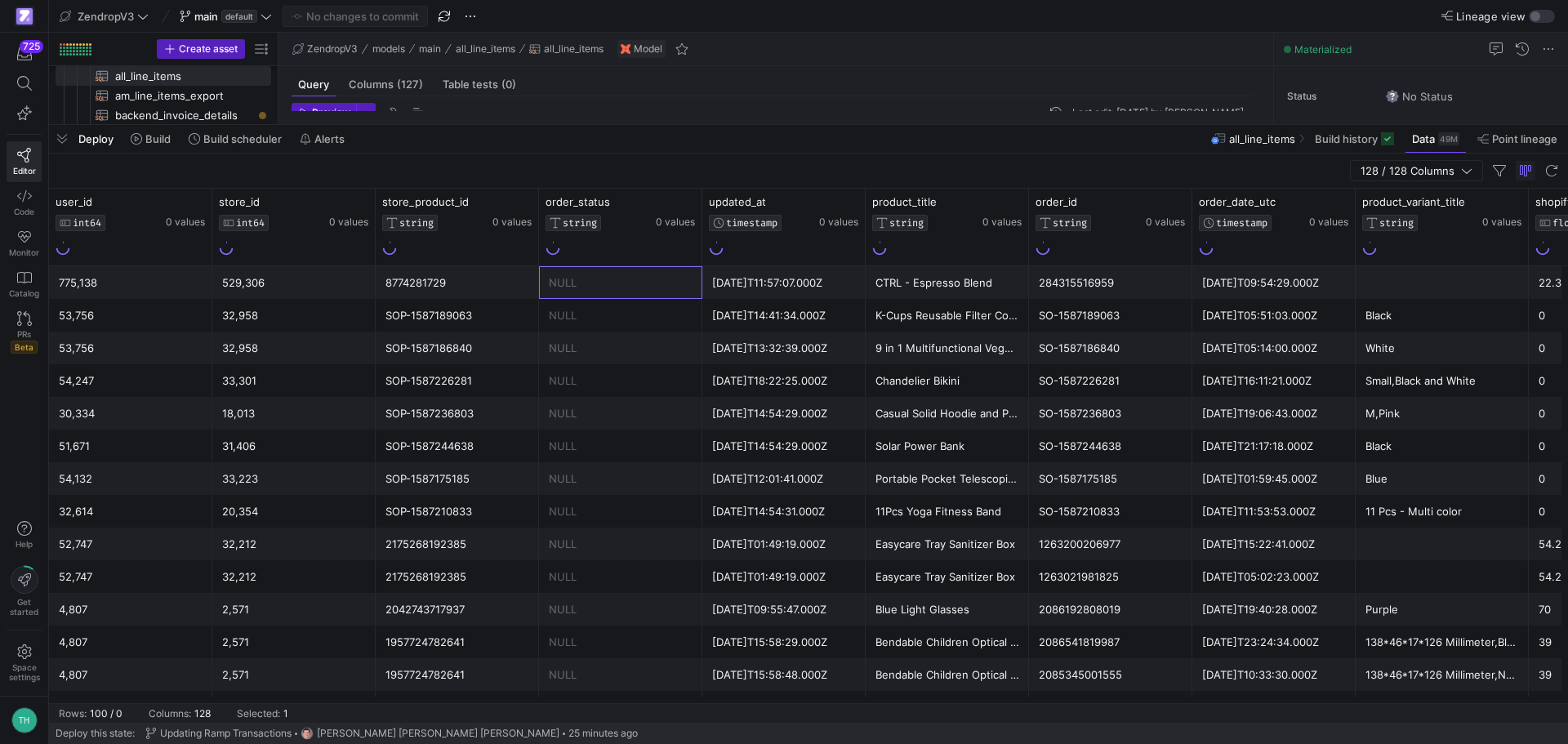
click at [590, 279] on div "NULL" at bounding box center [620, 283] width 144 height 32
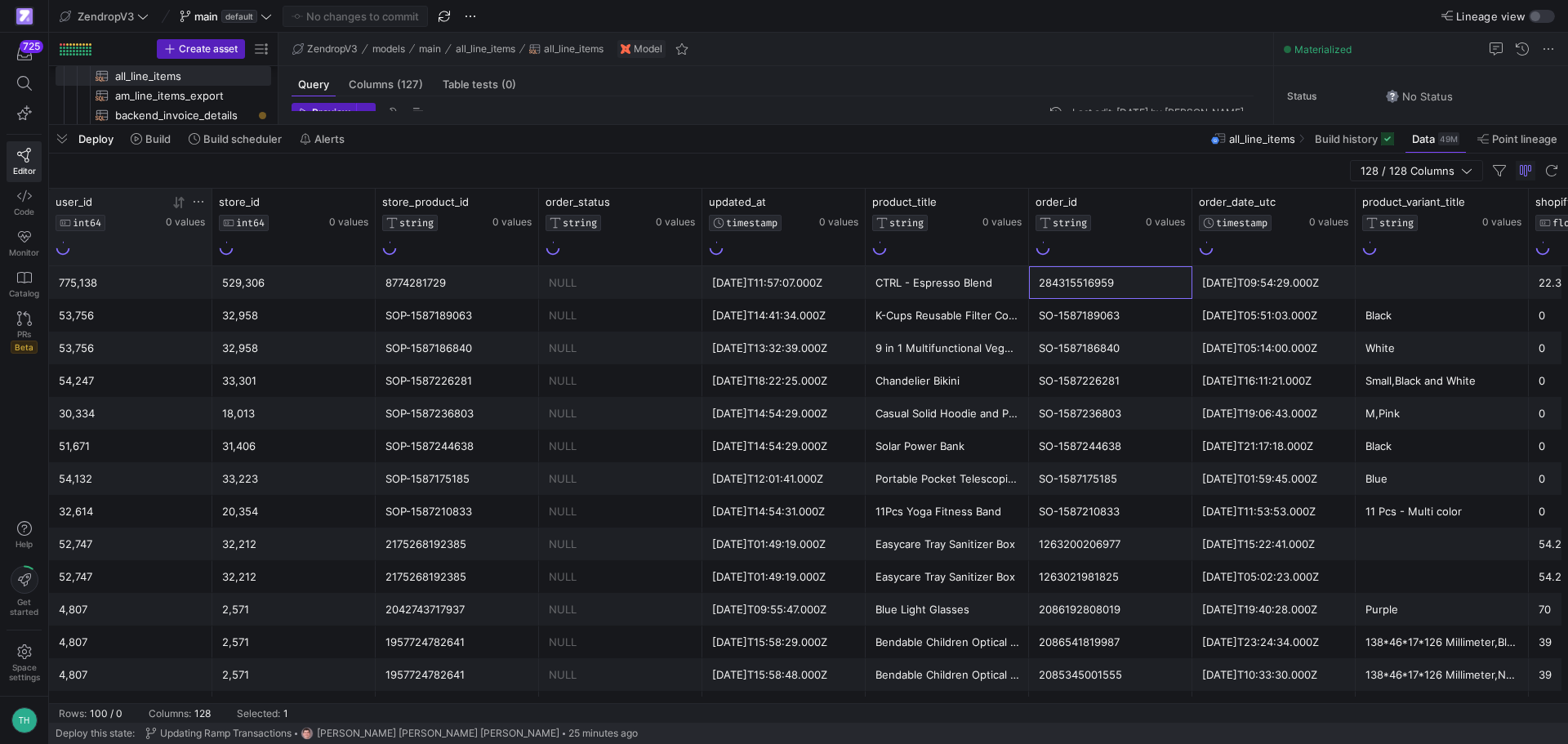
click at [201, 197] on icon at bounding box center [197, 201] width 13 height 13
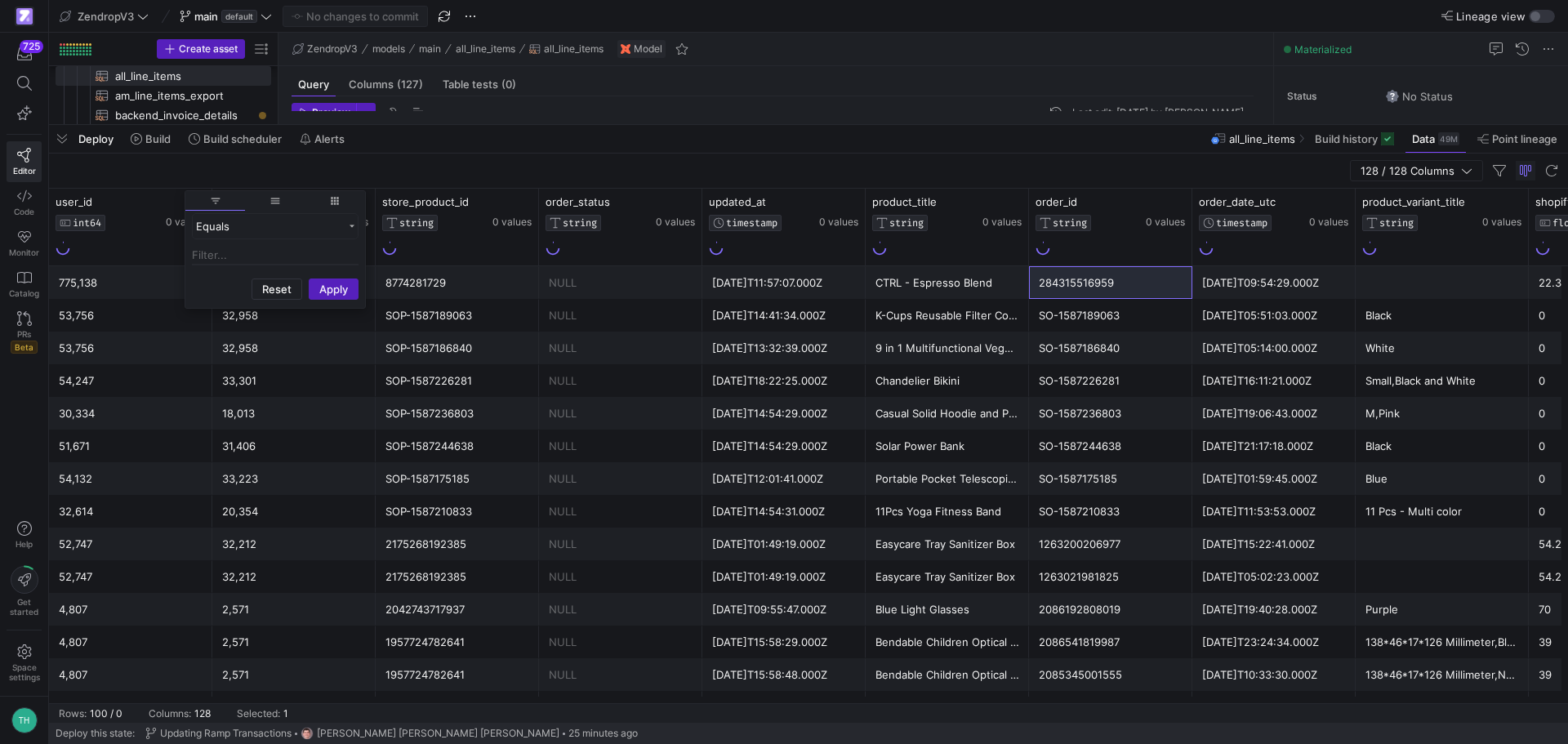
click at [242, 254] on input "Filter Value" at bounding box center [275, 255] width 167 height 19
type input "3327491"
click at [341, 366] on button "Apply" at bounding box center [333, 368] width 50 height 21
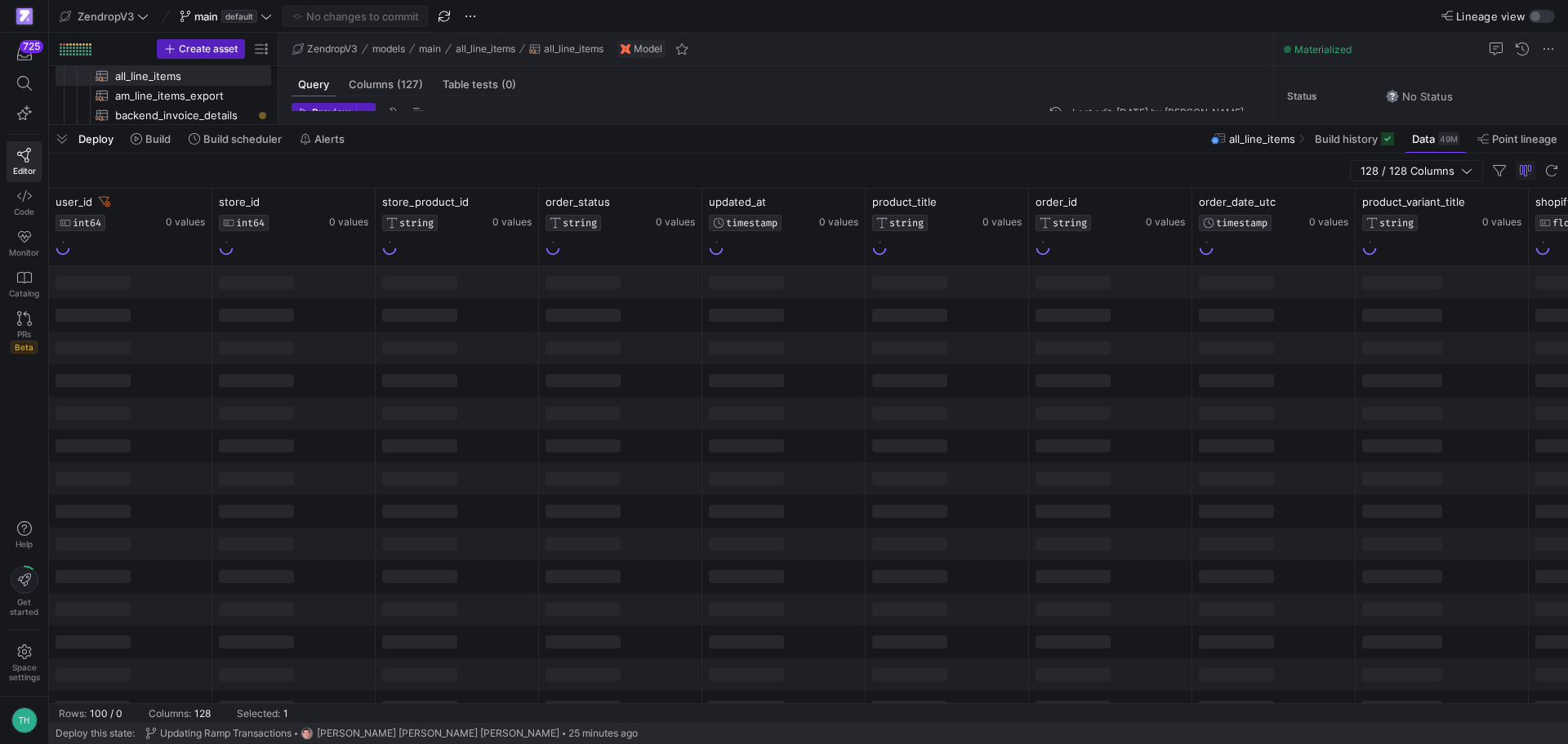
click at [520, 166] on div "128 / 128 Columns" at bounding box center [809, 170] width 1519 height 35
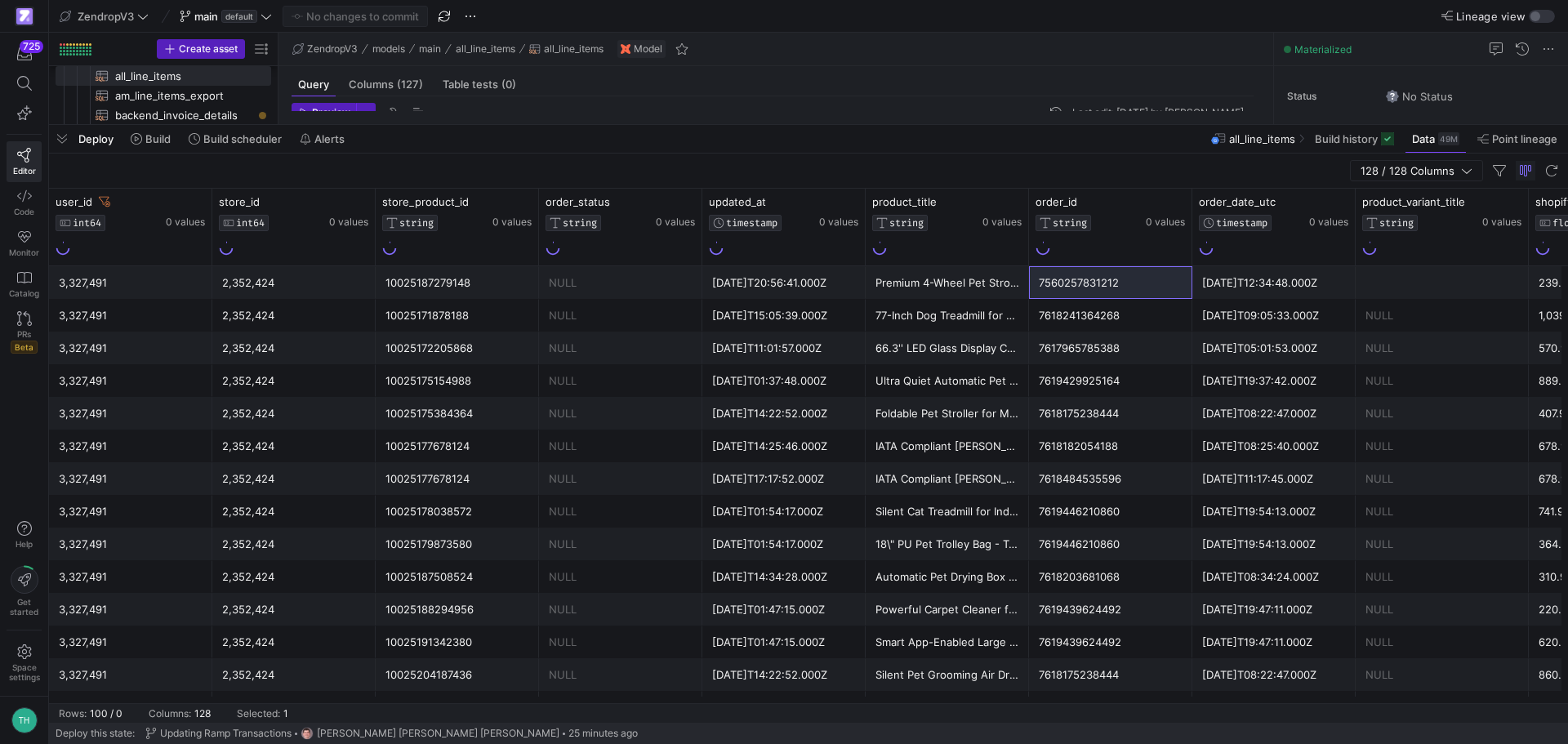
click at [1154, 279] on div "7560257831212" at bounding box center [1111, 283] width 144 height 32
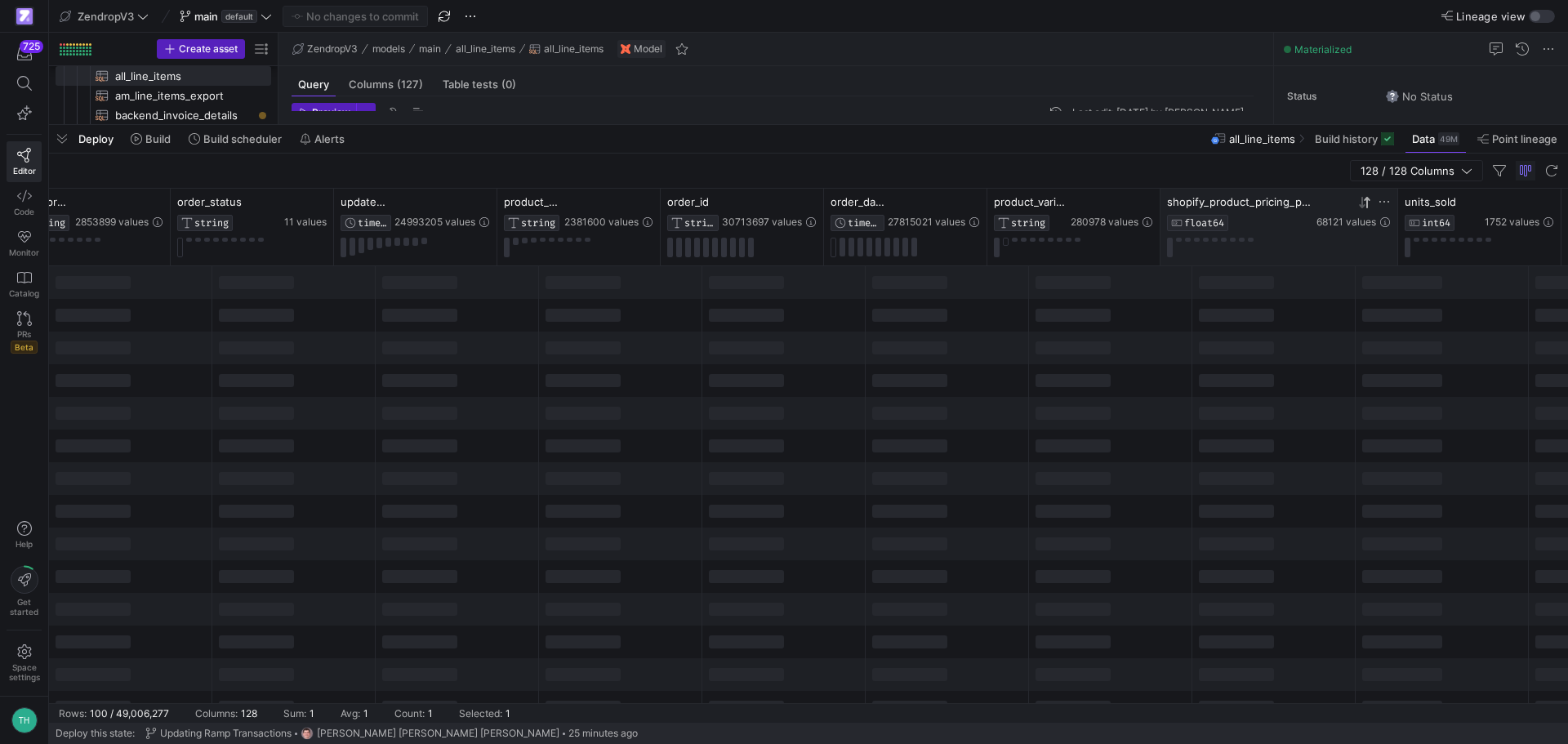
click at [1362, 204] on icon at bounding box center [1361, 202] width 6 height 11
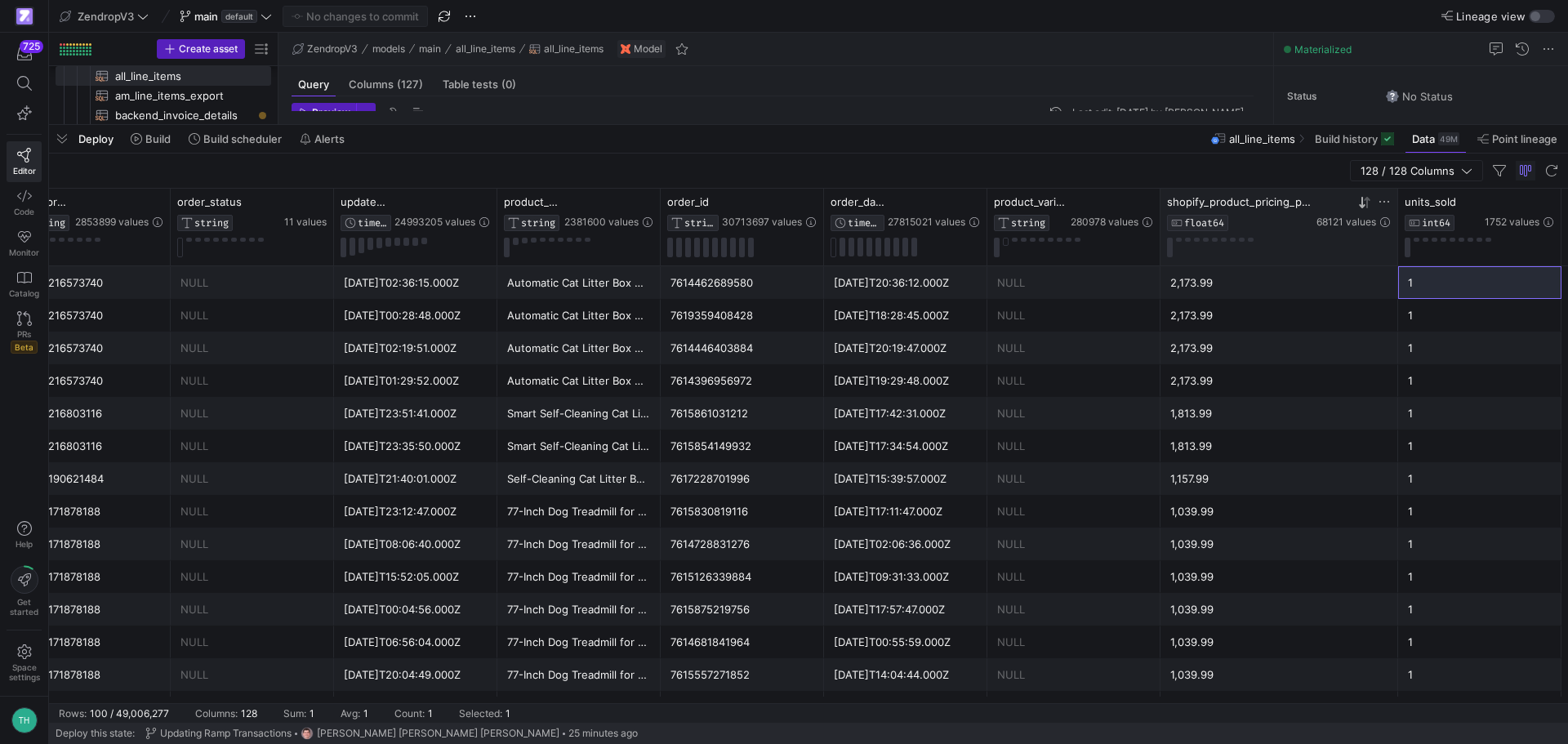
click at [1339, 286] on div "2,173.99" at bounding box center [1279, 283] width 218 height 32
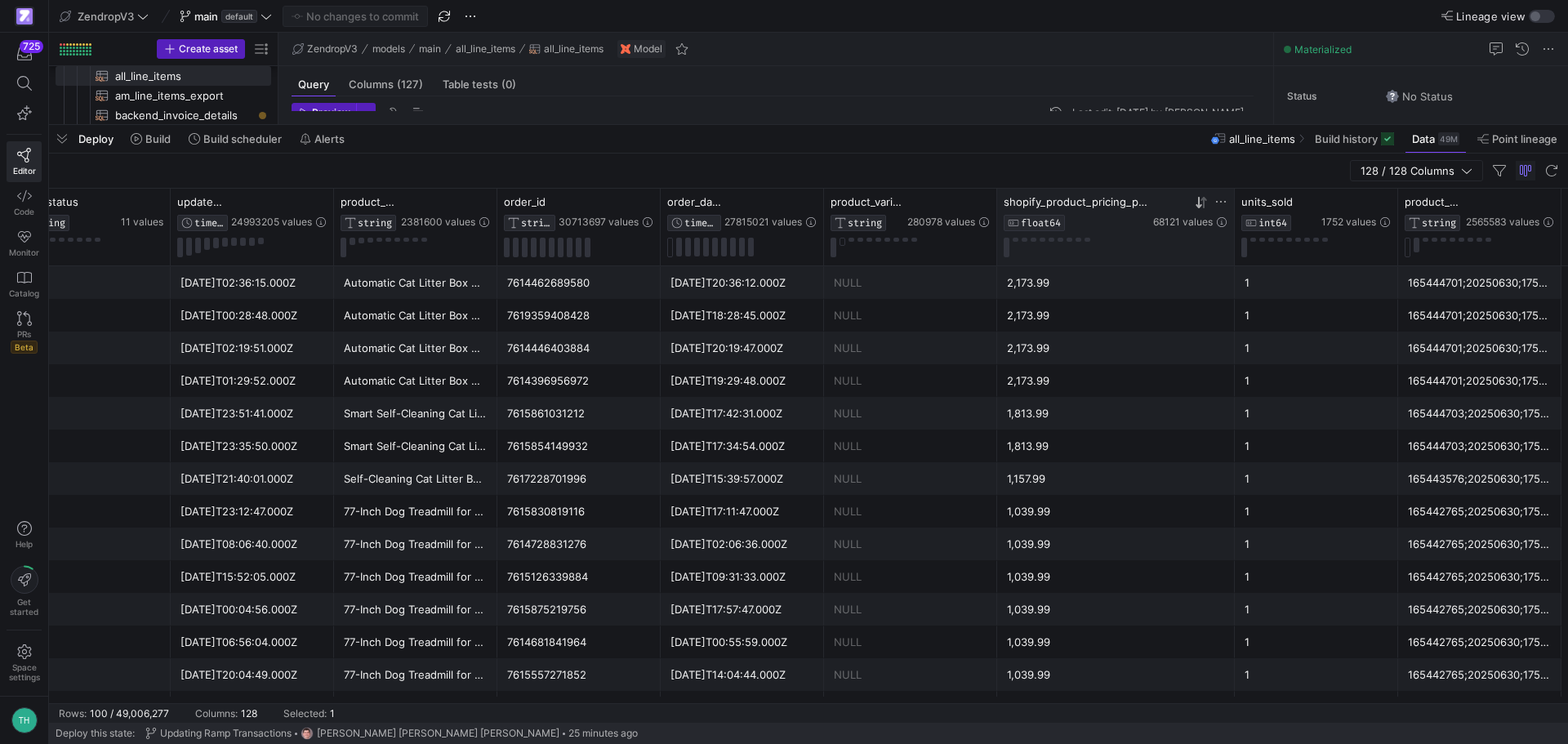
scroll to position [0, 695]
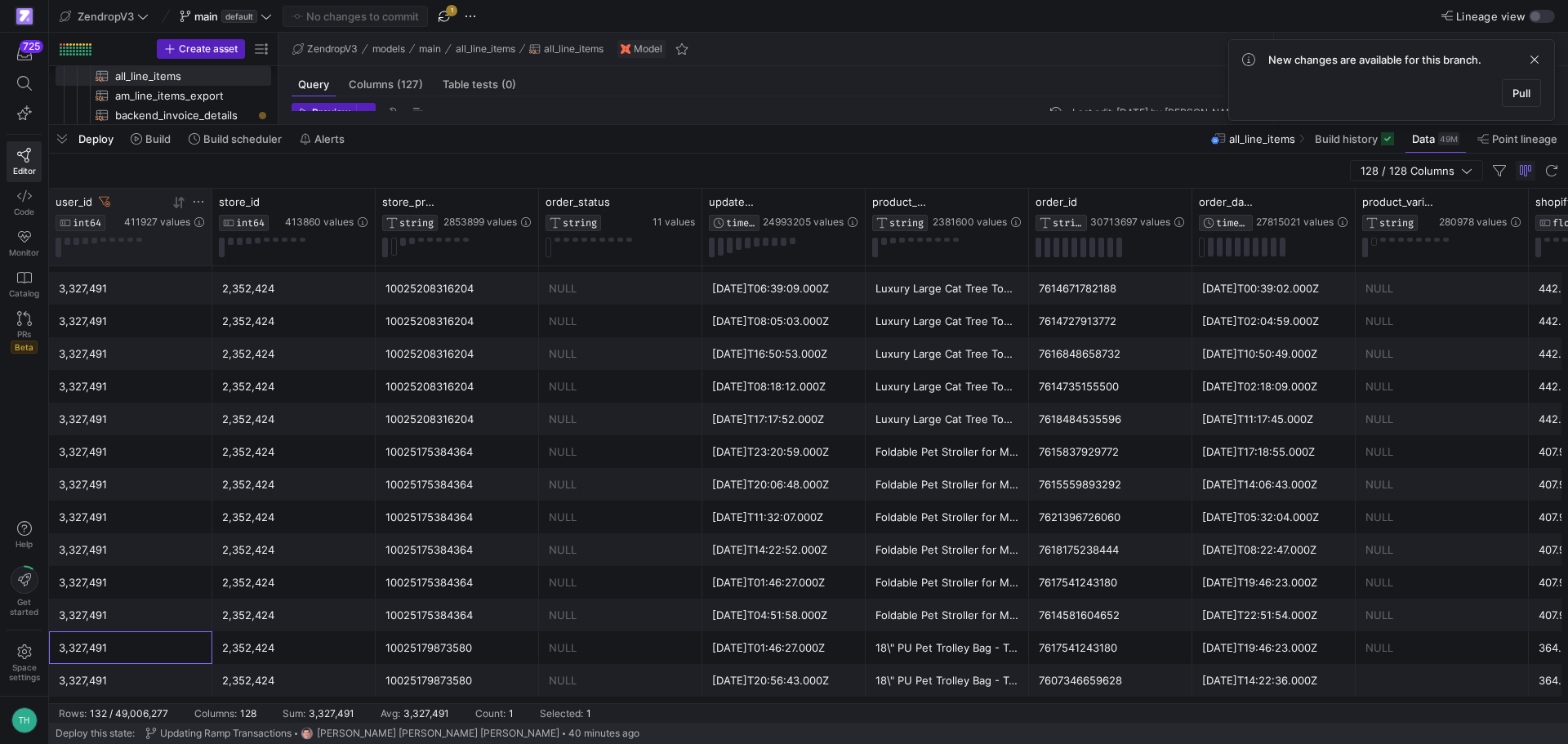
click at [193, 200] on icon at bounding box center [197, 201] width 13 height 13
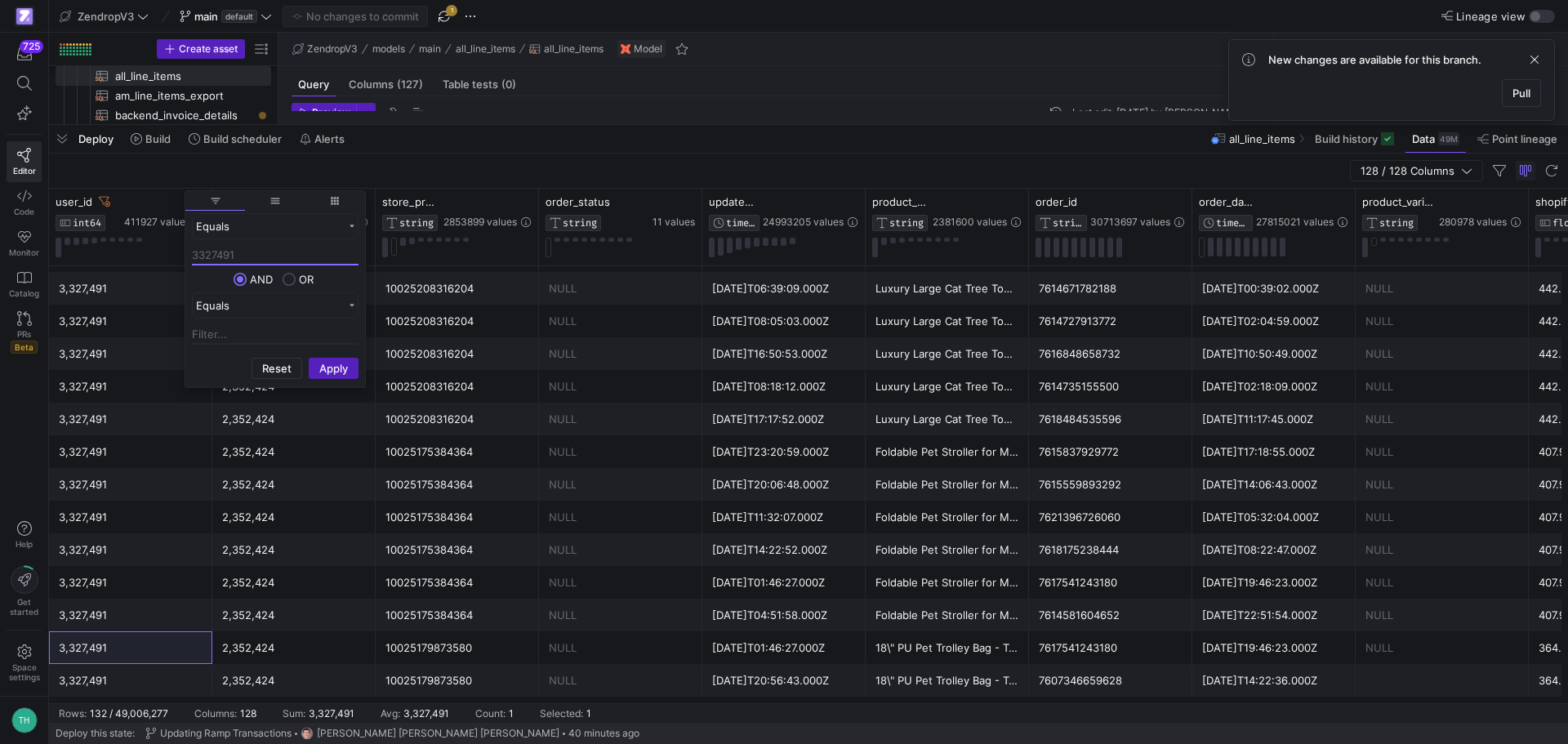
click at [212, 254] on input "3327491" at bounding box center [275, 255] width 167 height 19
paste input "4016183"
type input "4016183"
click at [342, 370] on button "Apply" at bounding box center [333, 368] width 50 height 21
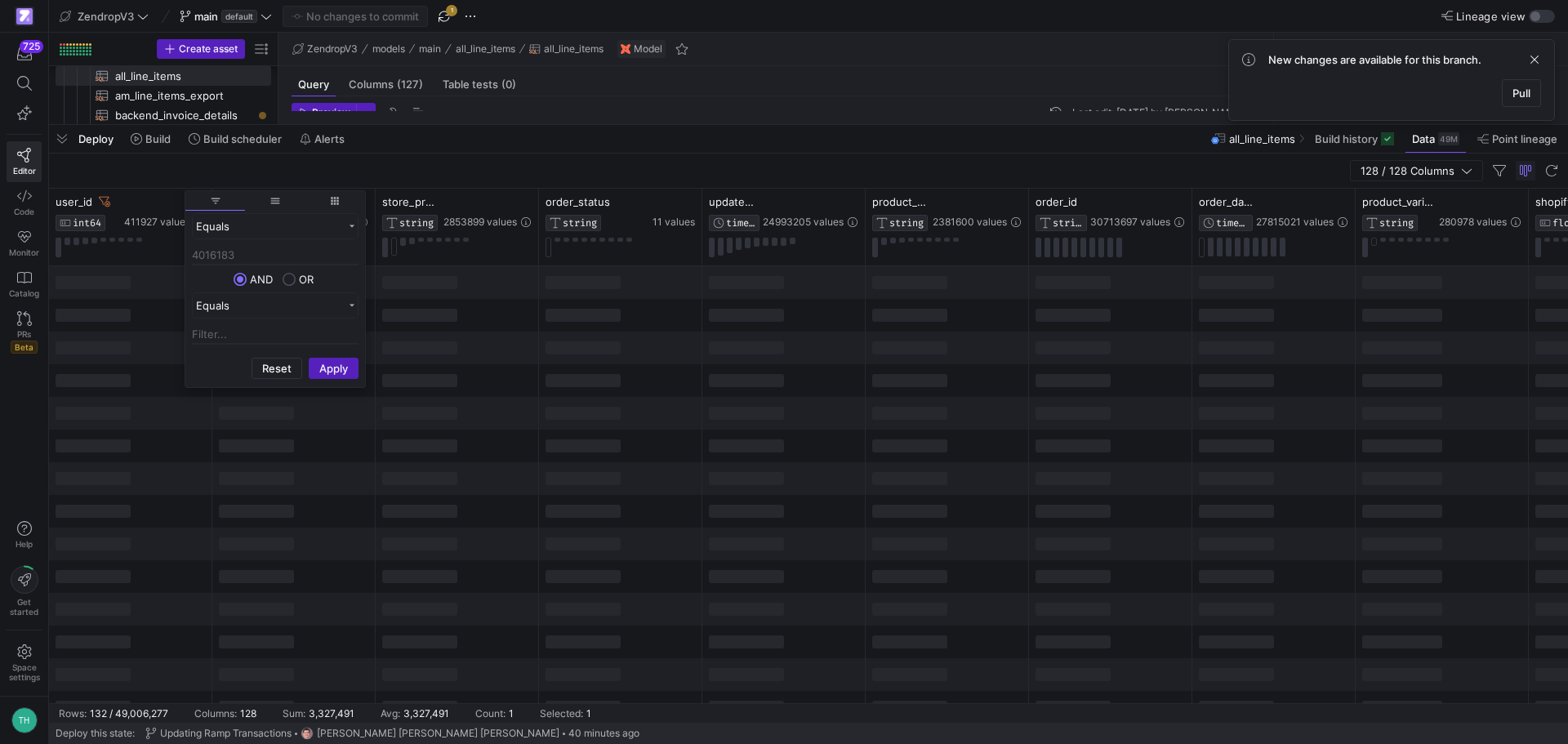
click at [486, 160] on div "128 / 128 Columns" at bounding box center [809, 170] width 1519 height 35
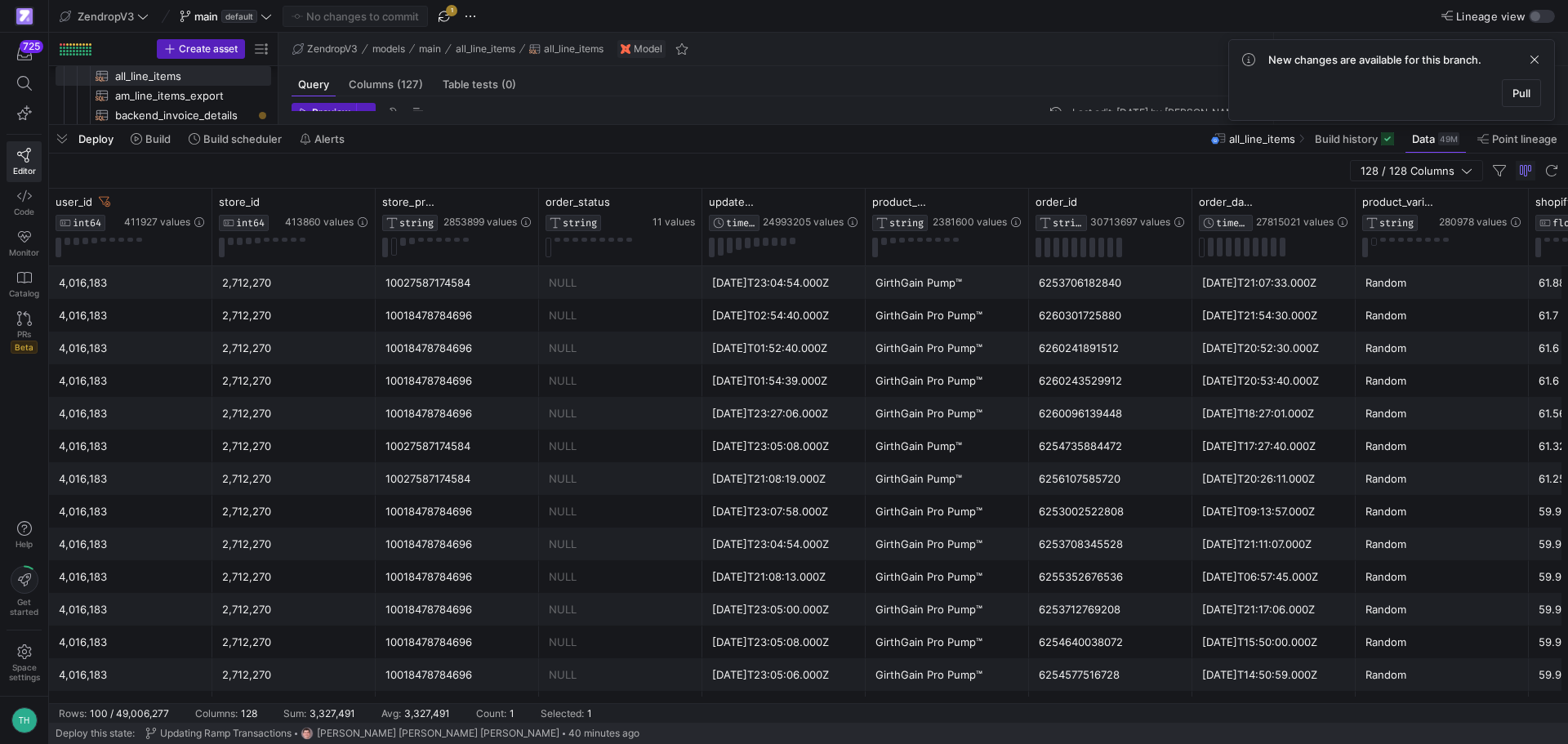
click at [575, 272] on div "NULL" at bounding box center [620, 283] width 144 height 32
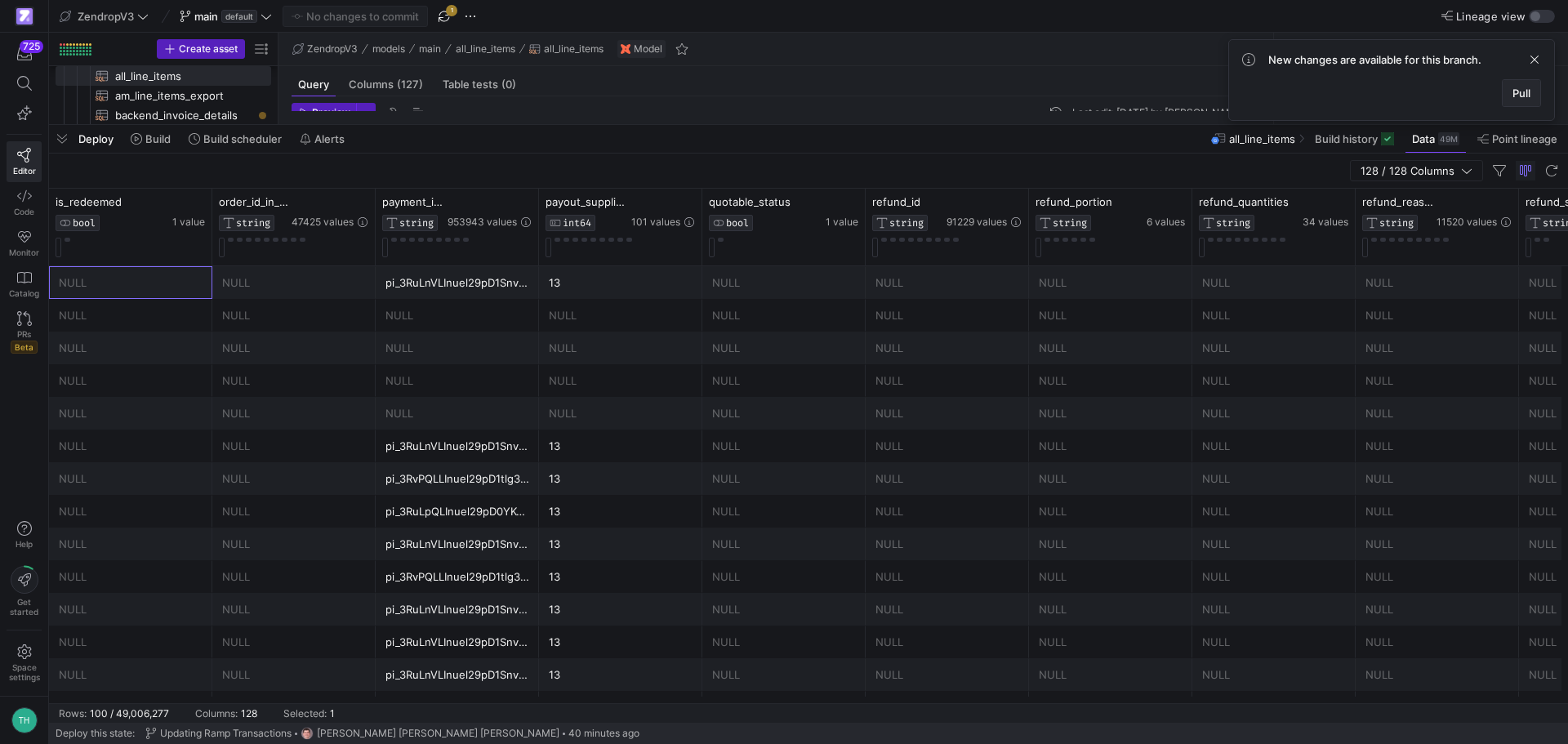
click at [1532, 87] on span at bounding box center [1521, 92] width 37 height 26
click at [772, 292] on div "NULL" at bounding box center [784, 283] width 144 height 32
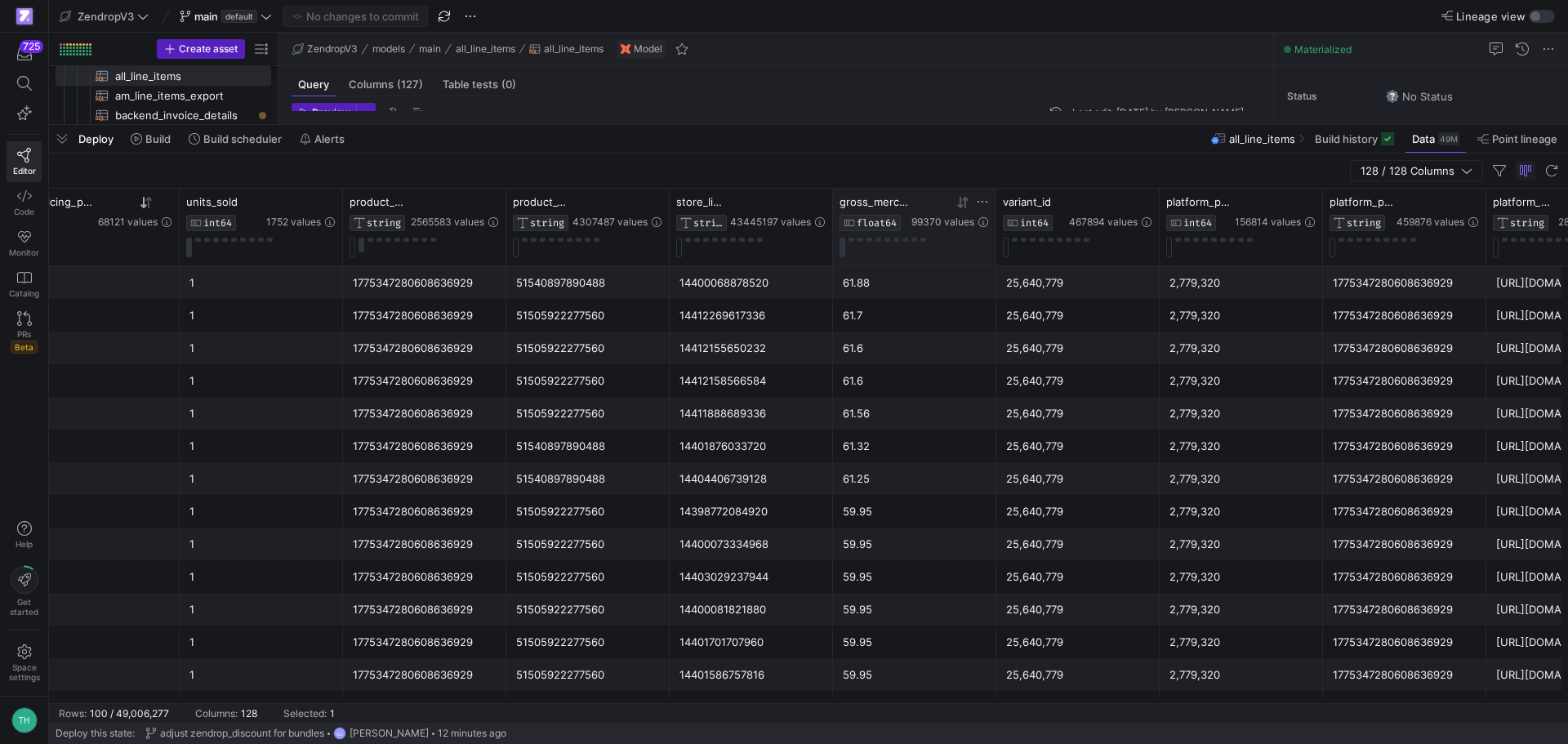
click at [962, 204] on icon at bounding box center [959, 202] width 6 height 11
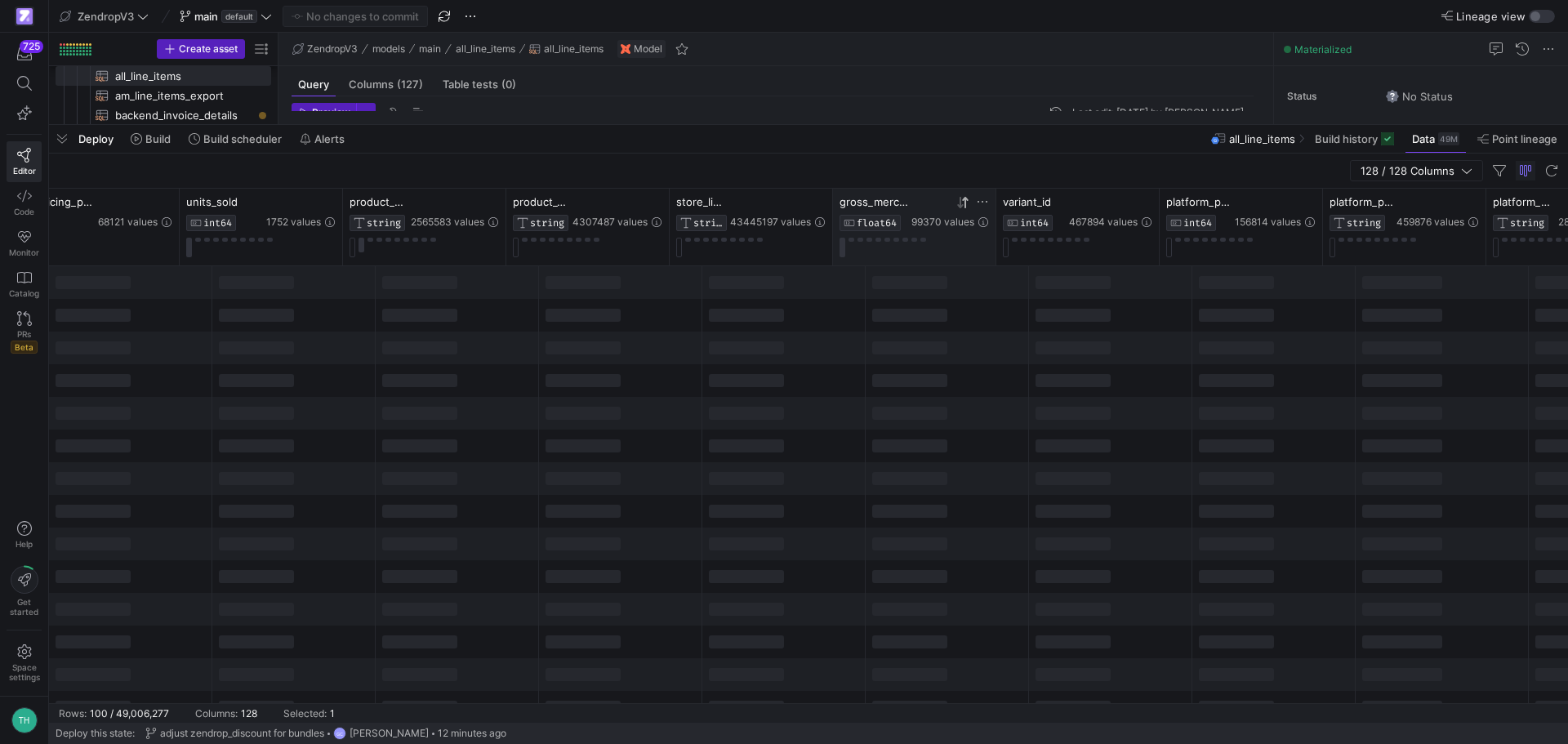
click at [962, 204] on icon at bounding box center [962, 202] width 13 height 13
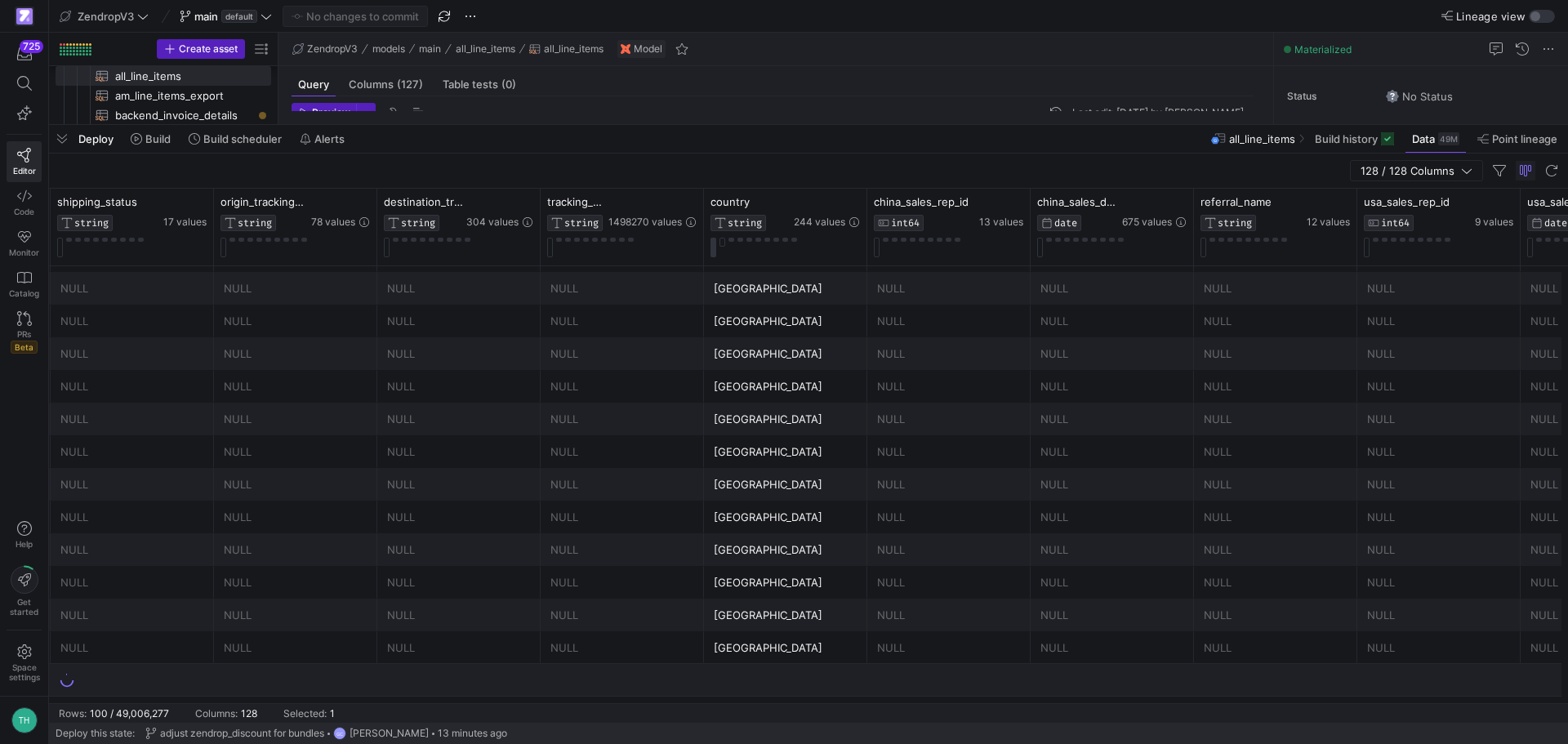
click at [1159, 703] on y42-table-data-footer "Rows: 100 / 49,006,277 Columns: 128 Selected: 1" at bounding box center [809, 713] width 1519 height 19
drag, startPoint x: 1159, startPoint y: 703, endPoint x: 1168, endPoint y: 705, distance: 9.2
click at [1168, 705] on y42-table-data-footer "Rows: 100 / 49,006,277 Columns: 128 Selected: 1" at bounding box center [809, 713] width 1519 height 19
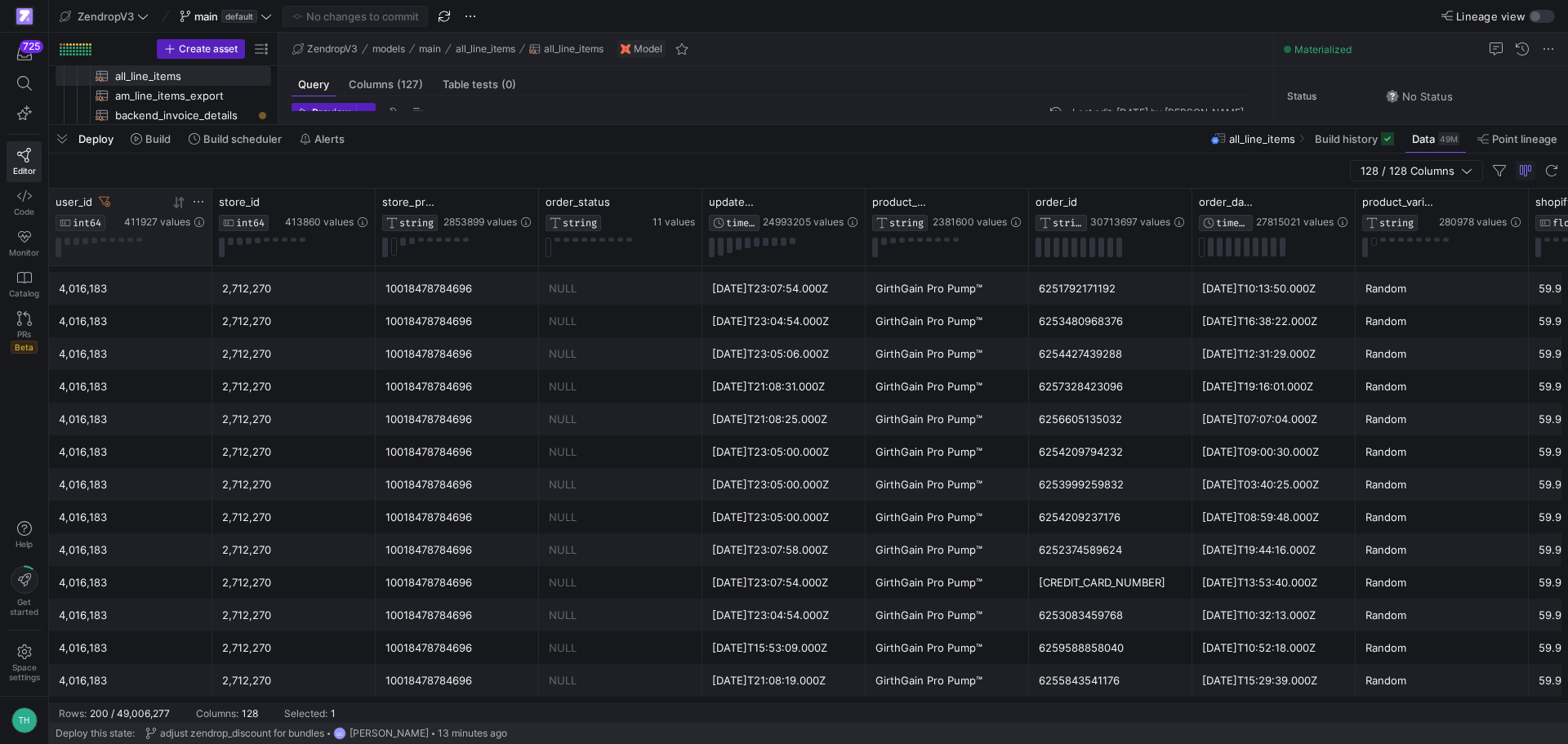
click at [199, 199] on icon at bounding box center [197, 201] width 13 height 13
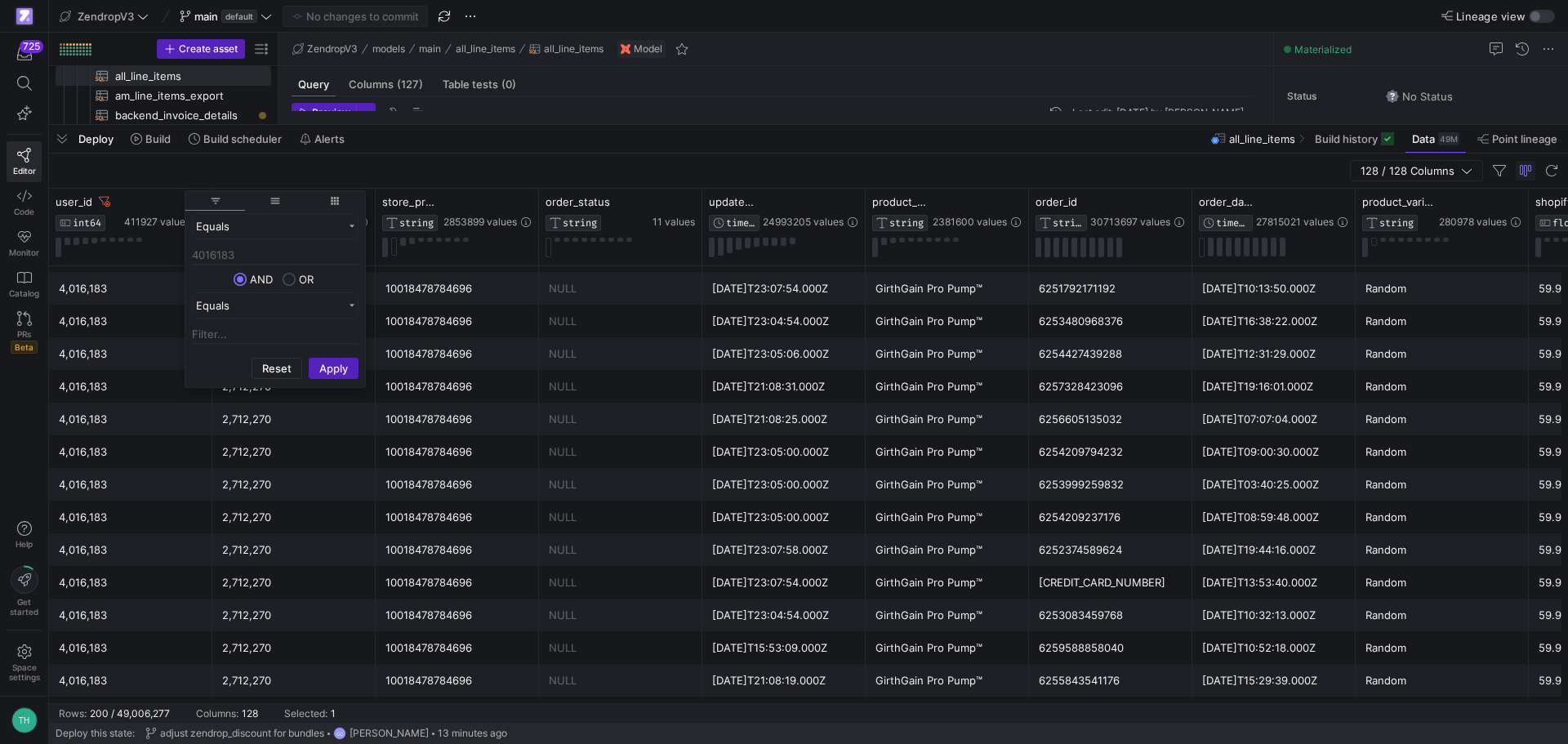
click at [273, 169] on div "128 / 128 Columns" at bounding box center [809, 170] width 1519 height 35
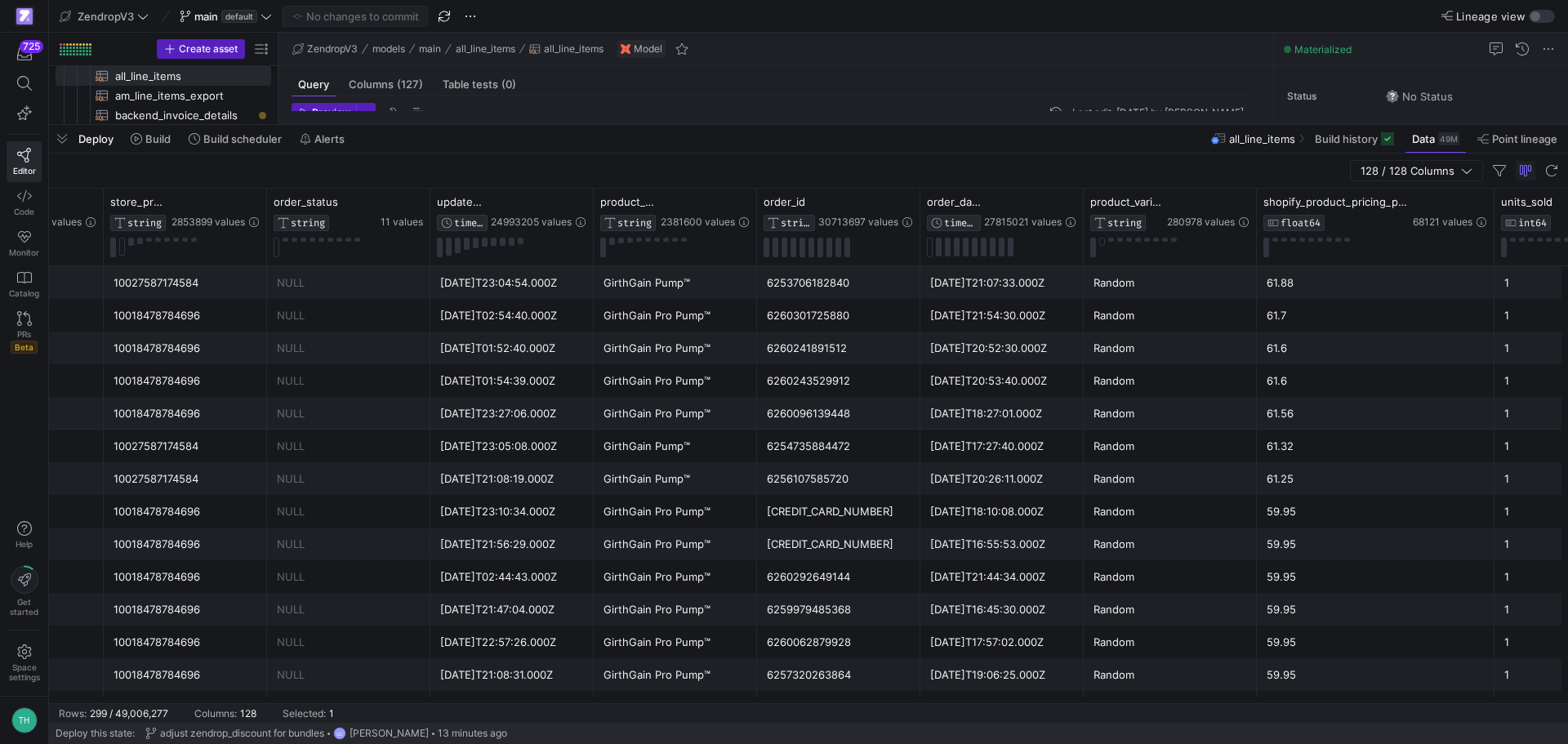
scroll to position [0, 442]
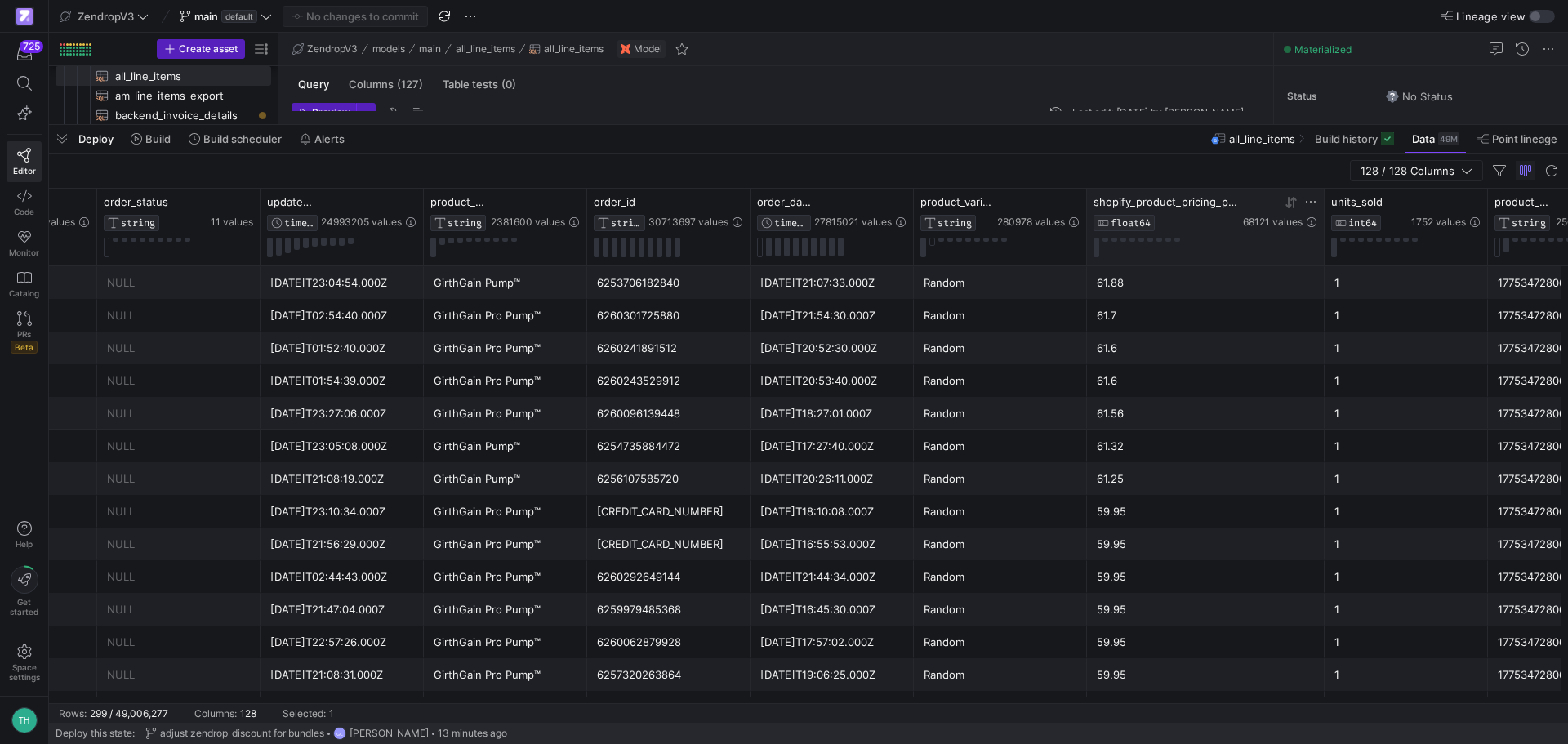
click at [1292, 201] on icon at bounding box center [1290, 202] width 13 height 13
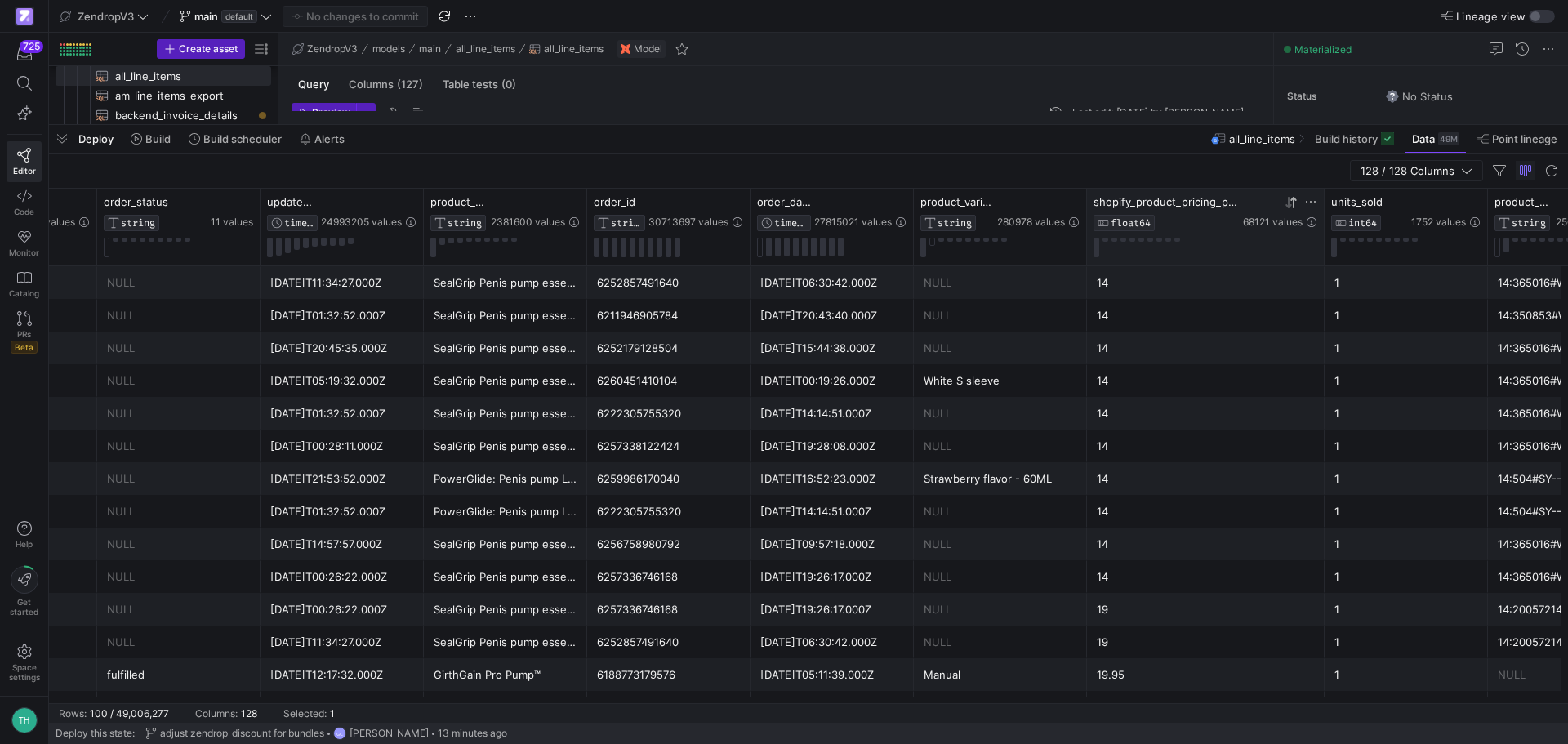
click at [1288, 205] on icon at bounding box center [1287, 202] width 6 height 11
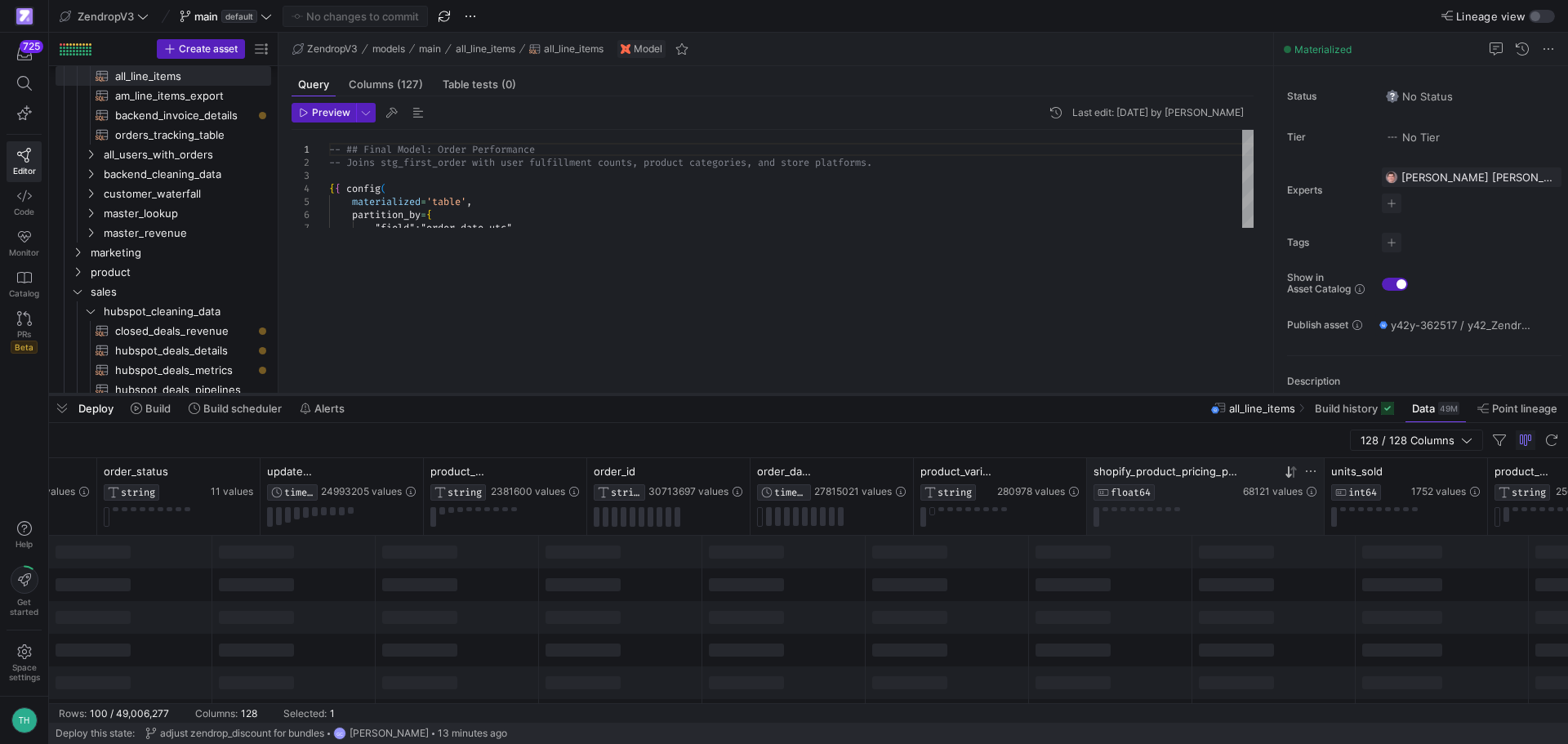
drag, startPoint x: 655, startPoint y: 124, endPoint x: 679, endPoint y: 393, distance: 270.1
click at [679, 393] on div at bounding box center [809, 394] width 1519 height 7
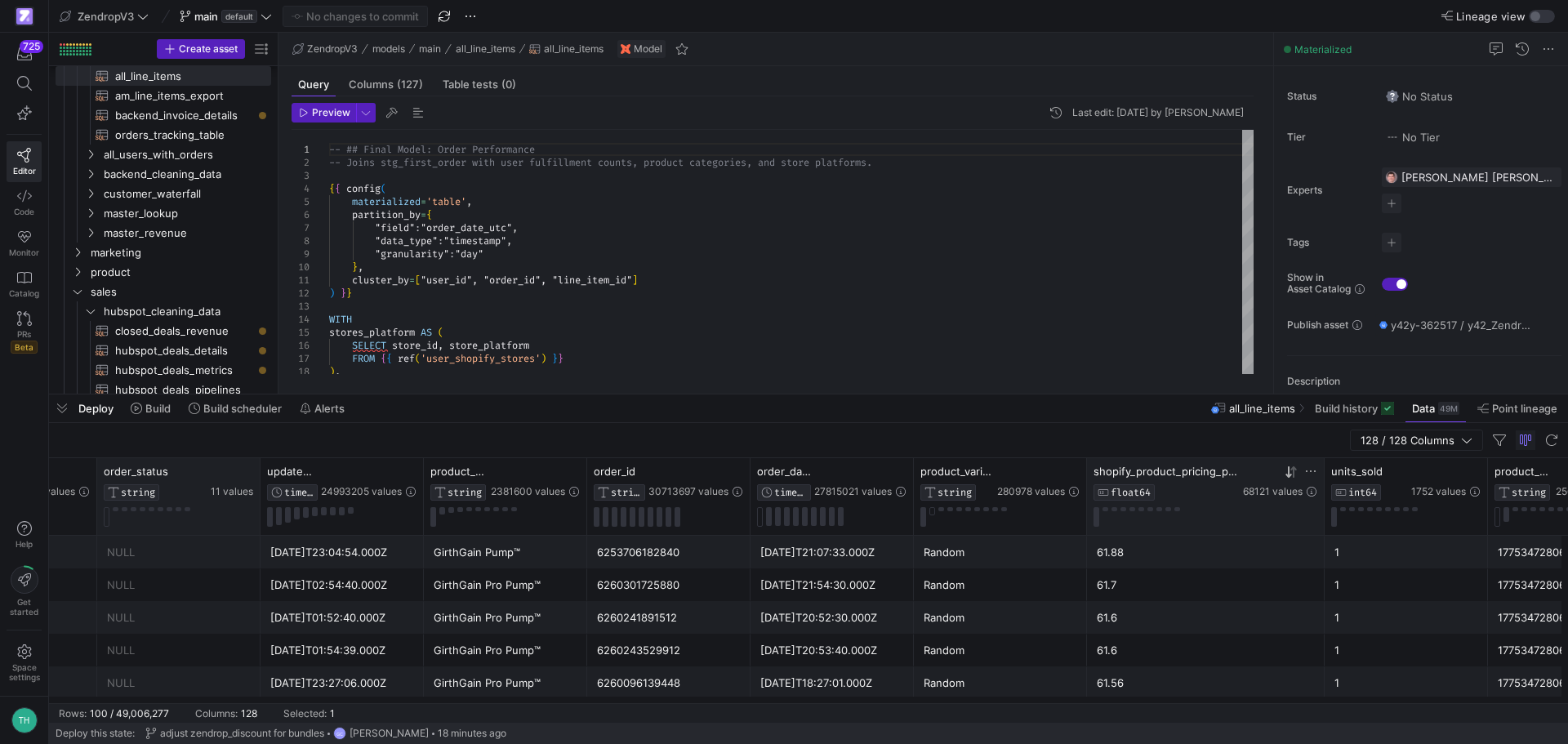
click at [129, 526] on div "order_status STRING 11 values" at bounding box center [178, 496] width 149 height 64
click at [143, 549] on div "NULL" at bounding box center [179, 552] width 144 height 32
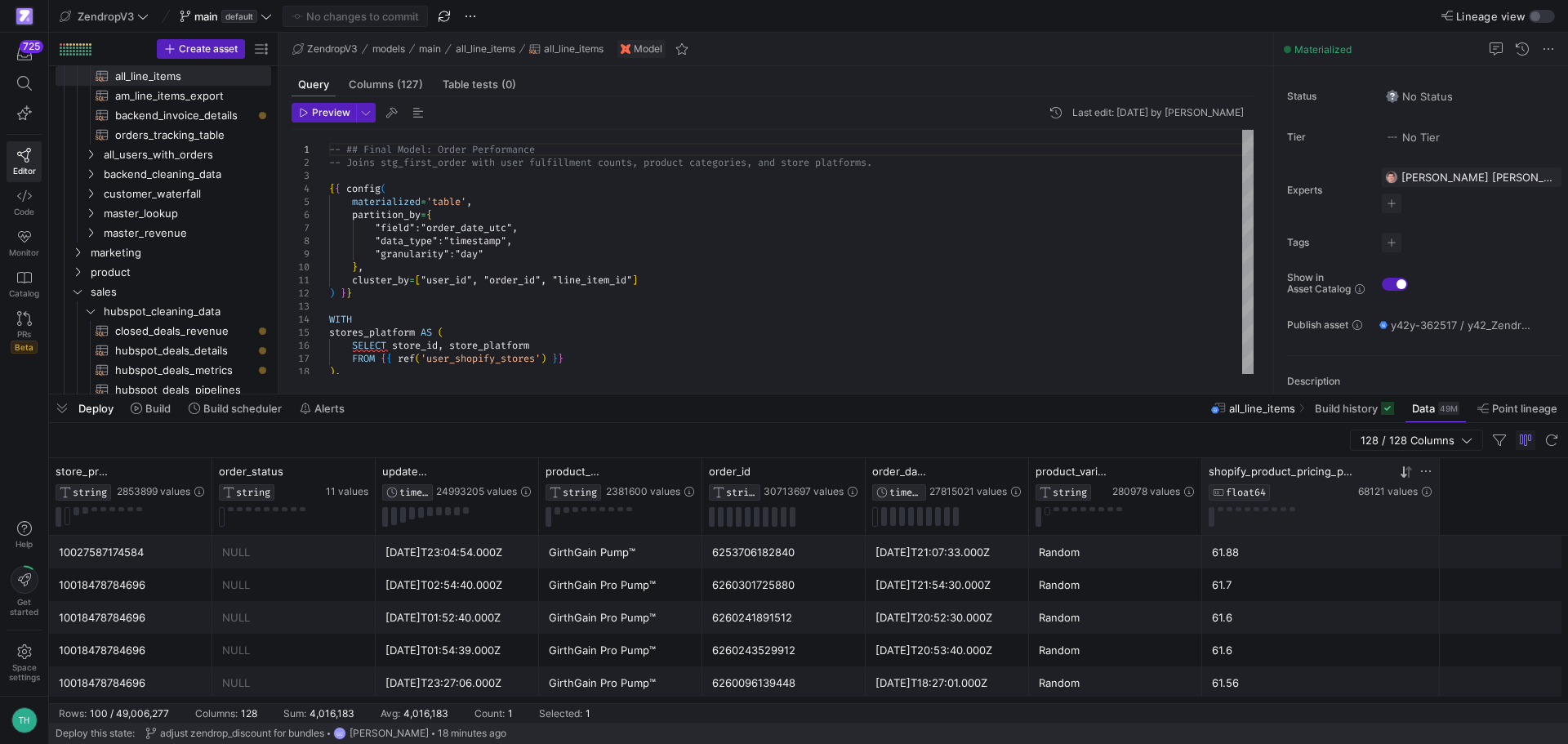
scroll to position [0, 0]
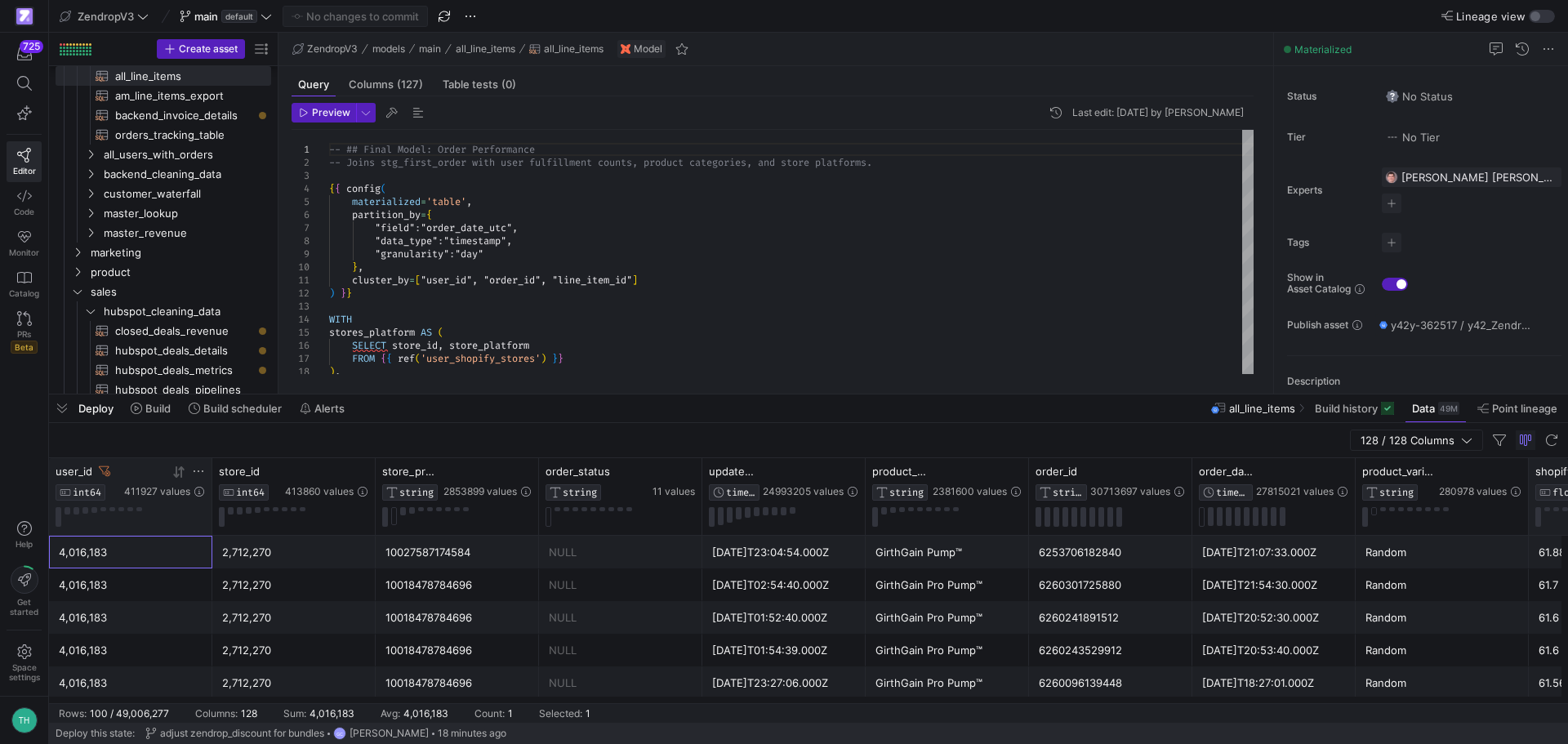
click at [193, 474] on icon at bounding box center [197, 470] width 13 height 13
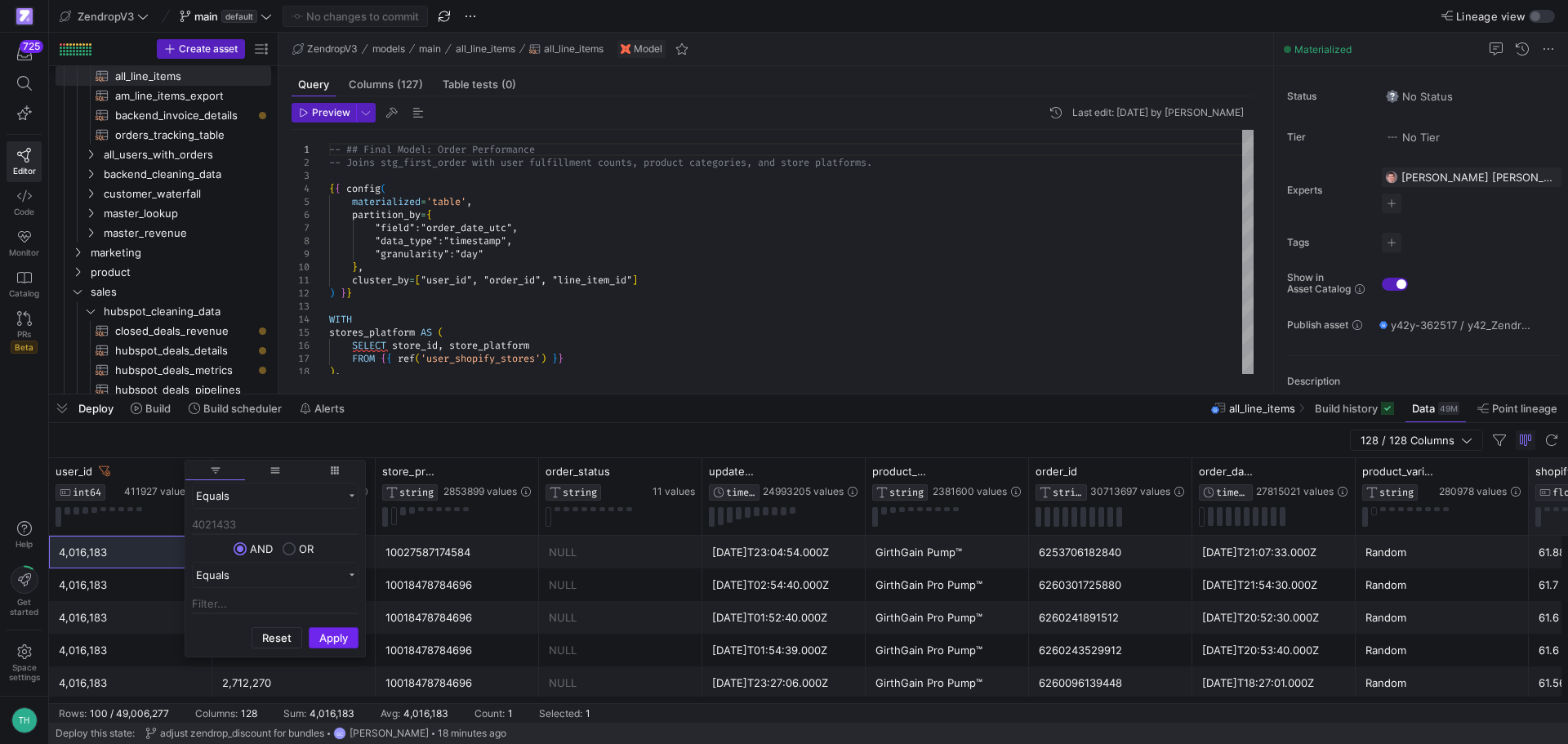
type input "4021433"
click at [338, 633] on button "Apply" at bounding box center [333, 637] width 50 height 21
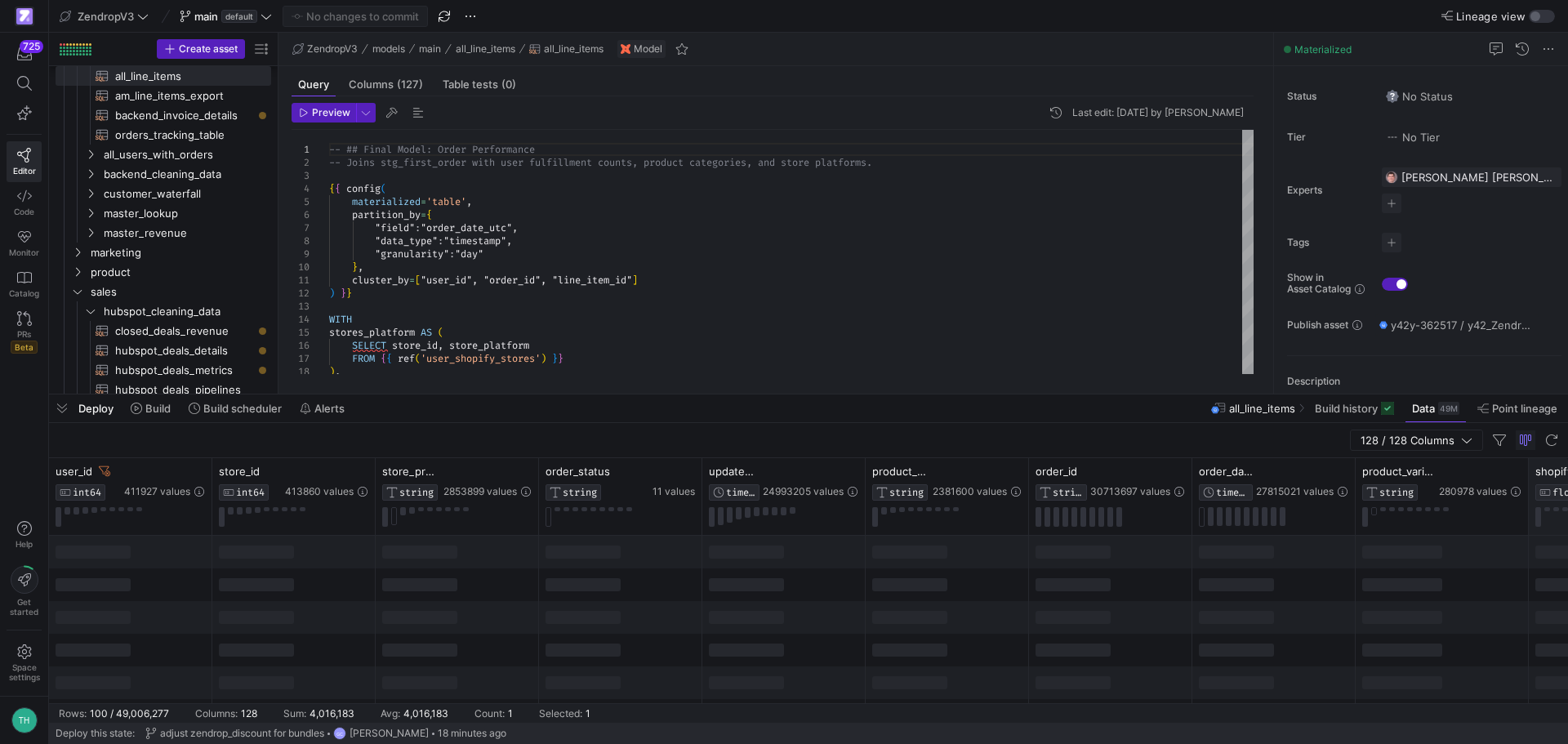
click at [500, 441] on div "128 / 128 Columns" at bounding box center [809, 440] width 1519 height 35
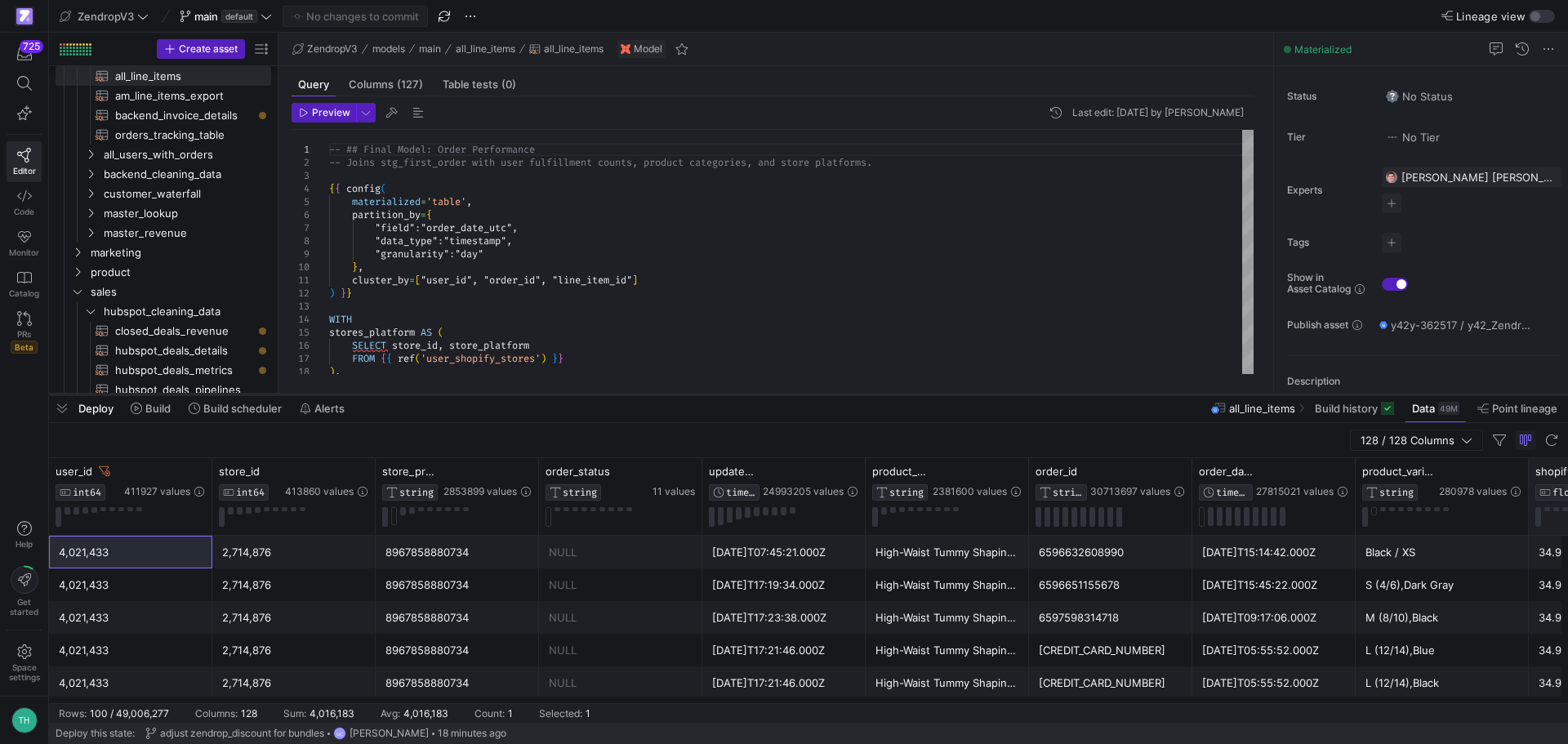
drag, startPoint x: 521, startPoint y: 393, endPoint x: 524, endPoint y: 285, distance: 108.0
click at [524, 391] on div at bounding box center [809, 394] width 1519 height 7
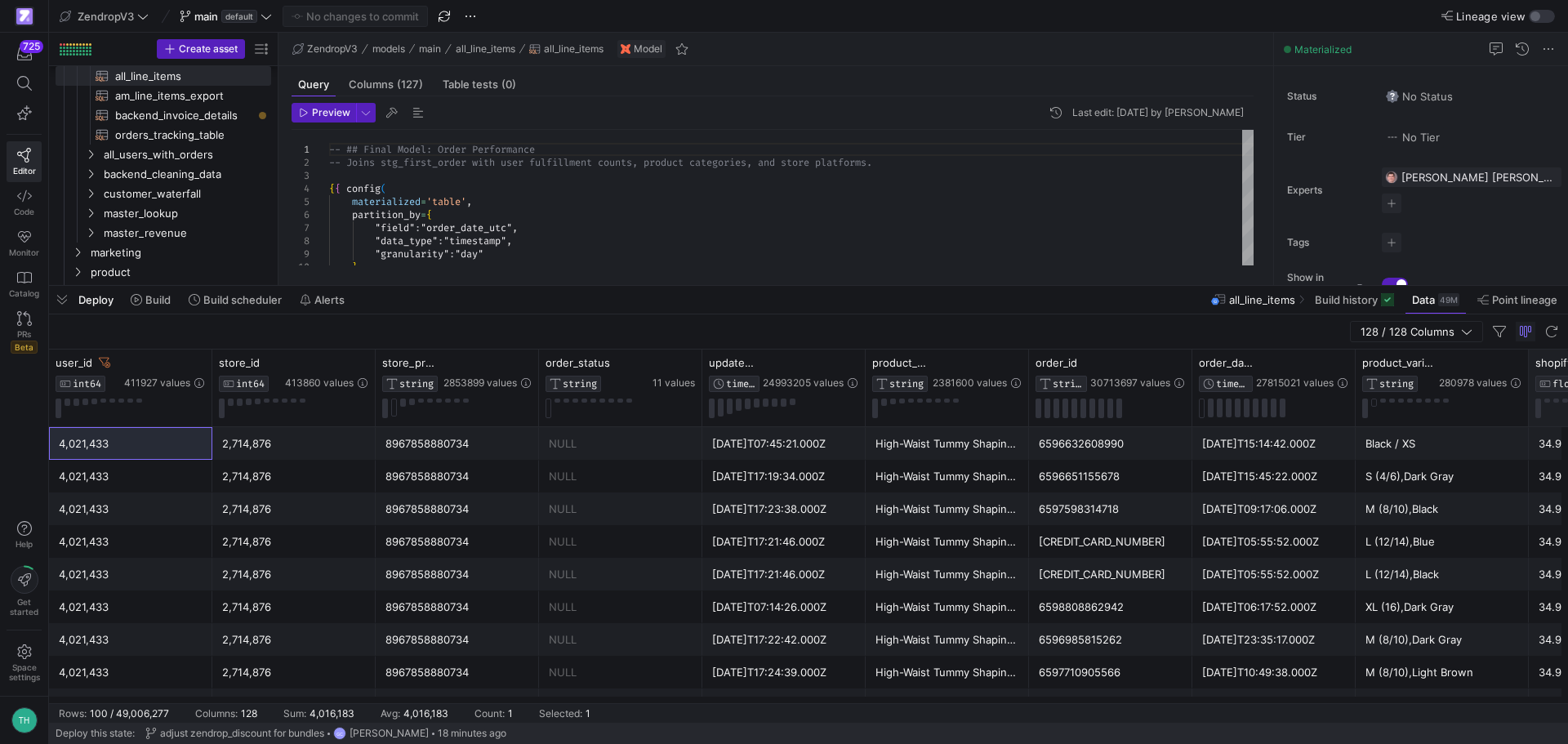
click at [1227, 435] on div "2025-07-27T15:14:42.000Z" at bounding box center [1274, 444] width 144 height 32
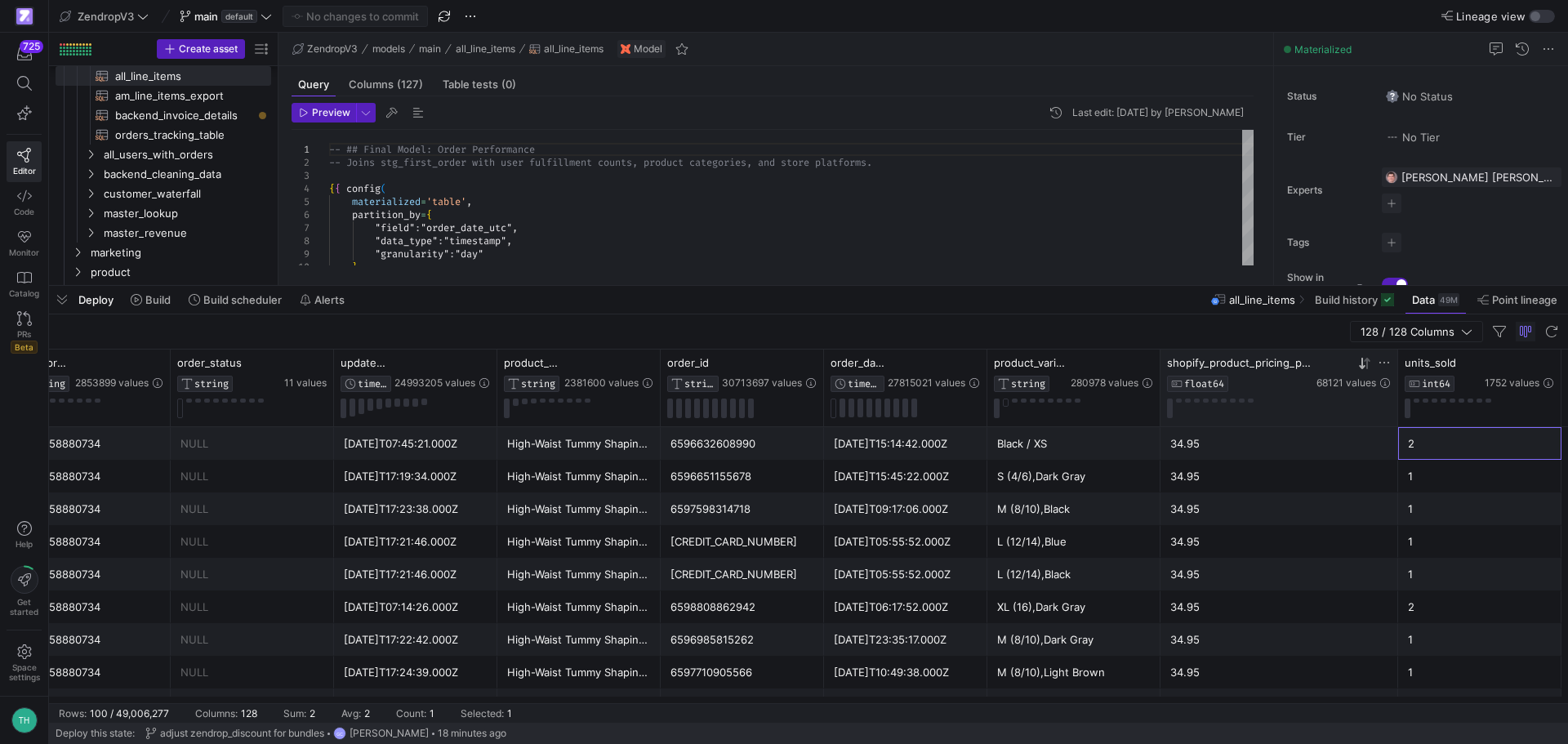
scroll to position [0, 531]
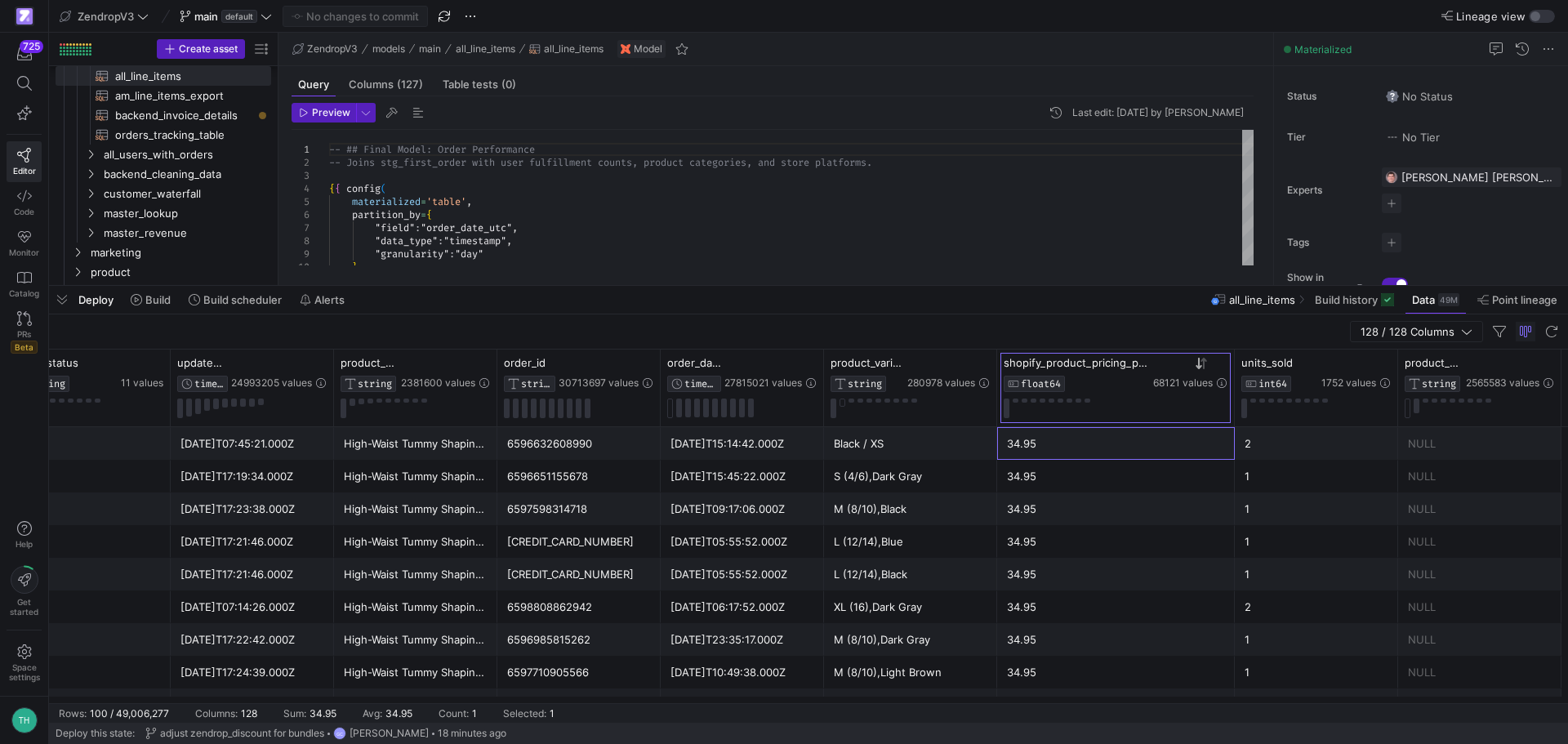
click at [1198, 366] on icon at bounding box center [1198, 363] width 6 height 11
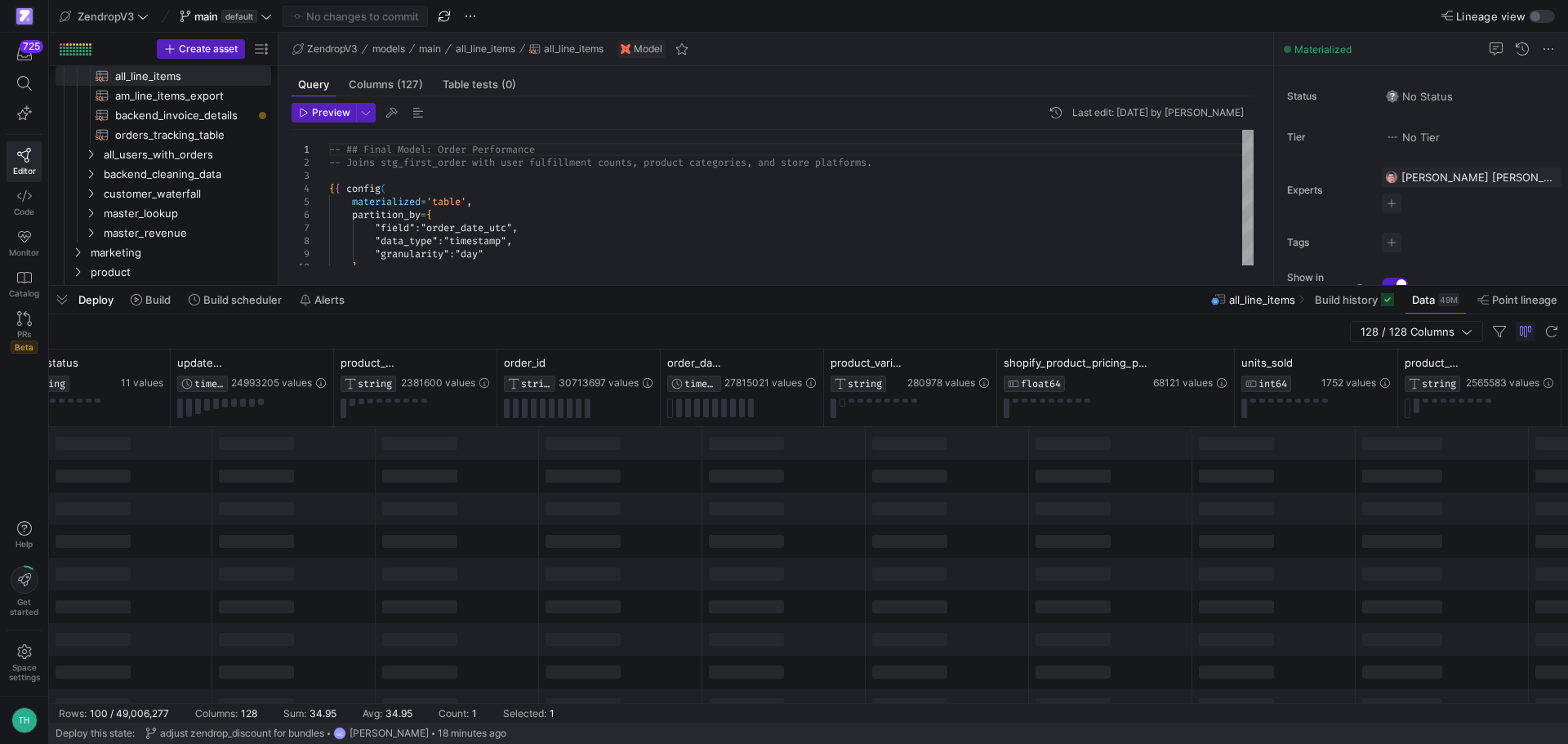
click at [1198, 366] on icon at bounding box center [1198, 363] width 6 height 11
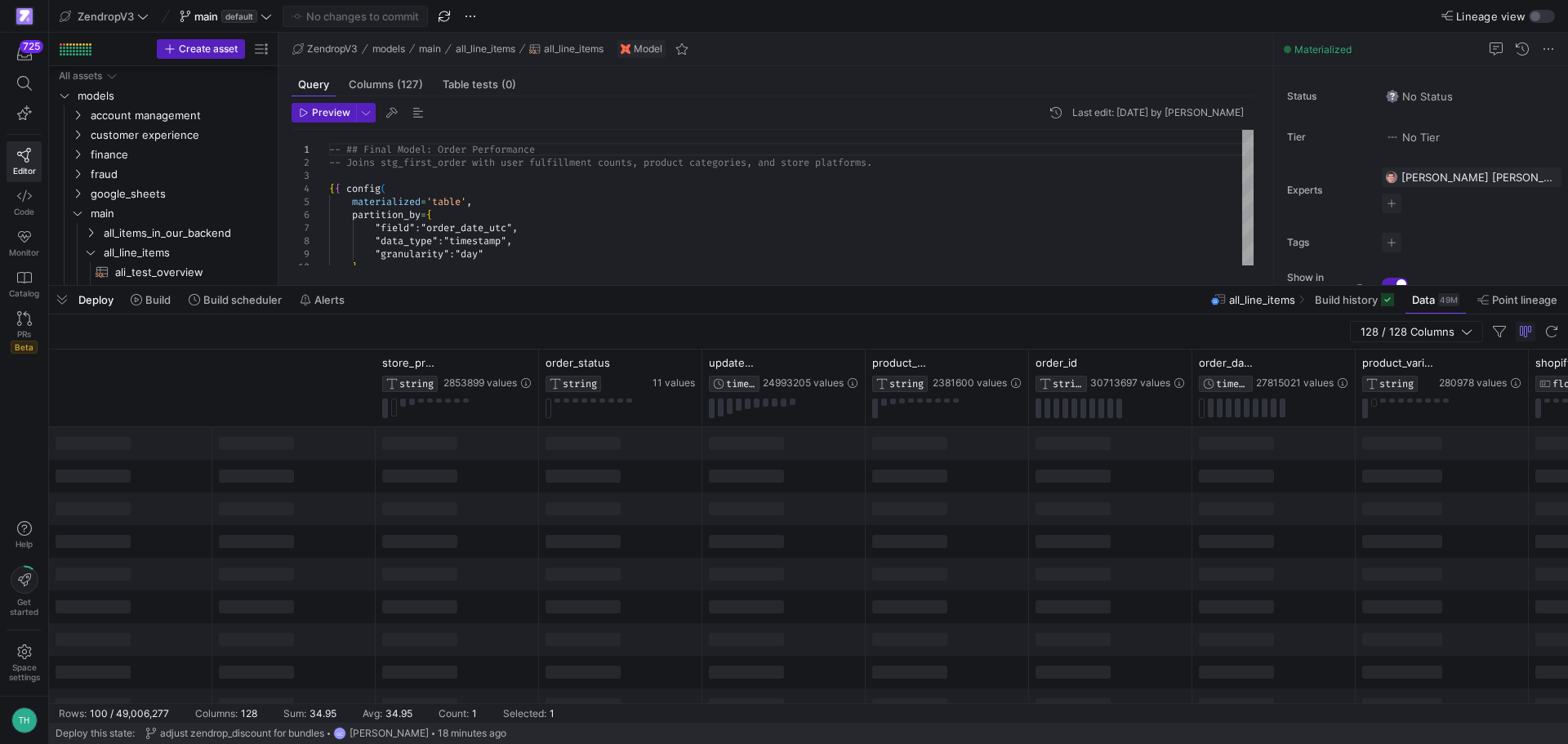
scroll to position [0, 531]
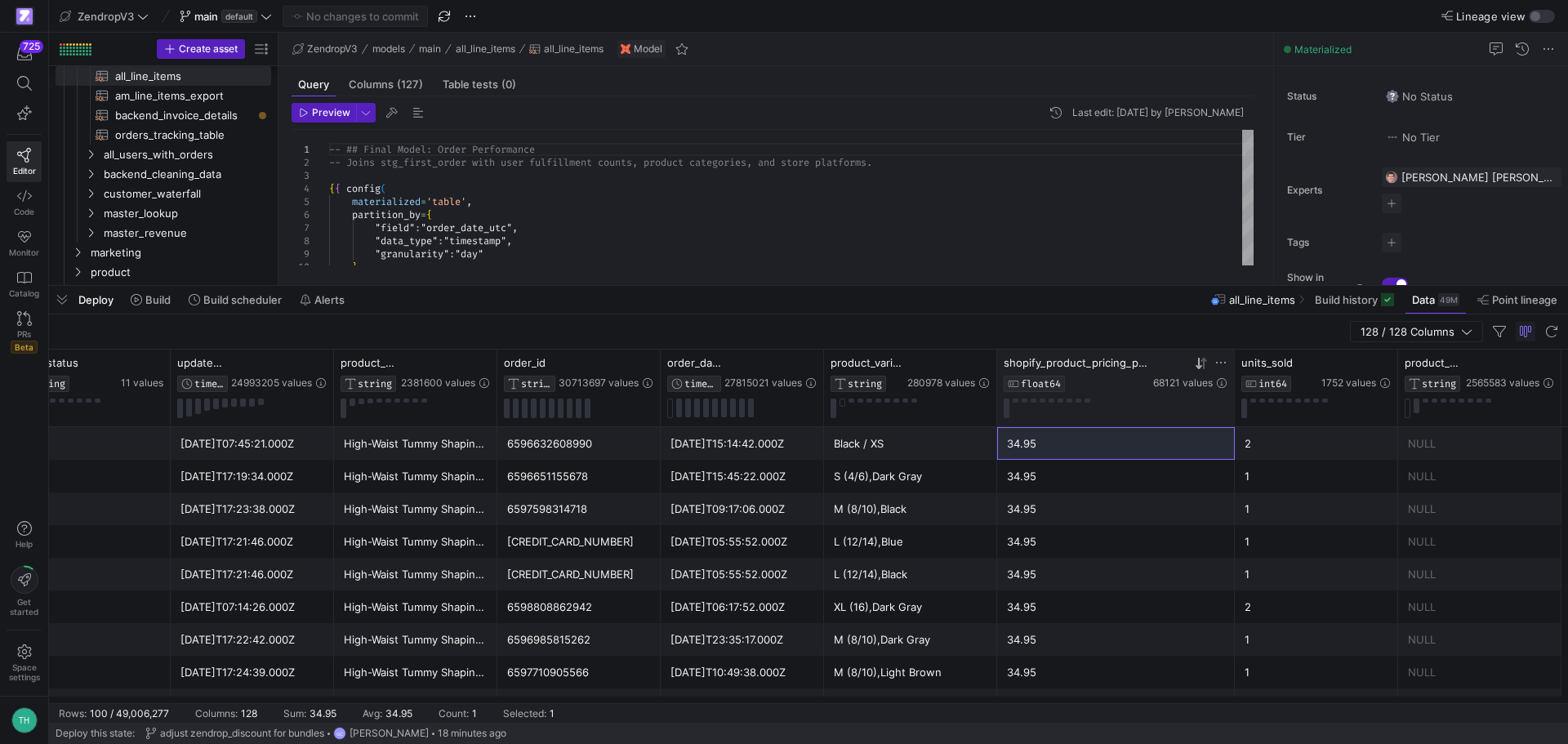
click at [1201, 366] on icon at bounding box center [1198, 363] width 6 height 11
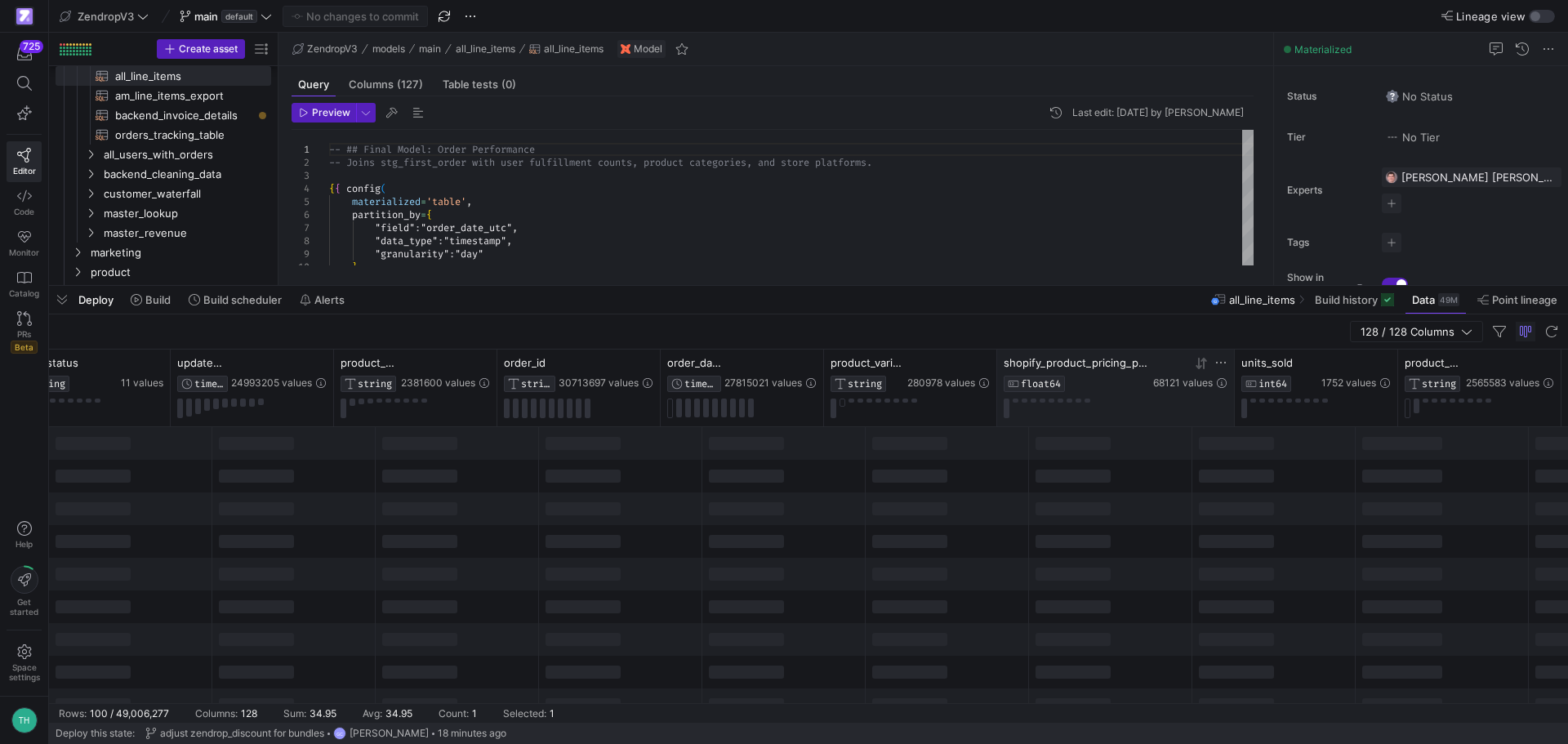
click at [1201, 366] on icon at bounding box center [1198, 363] width 6 height 11
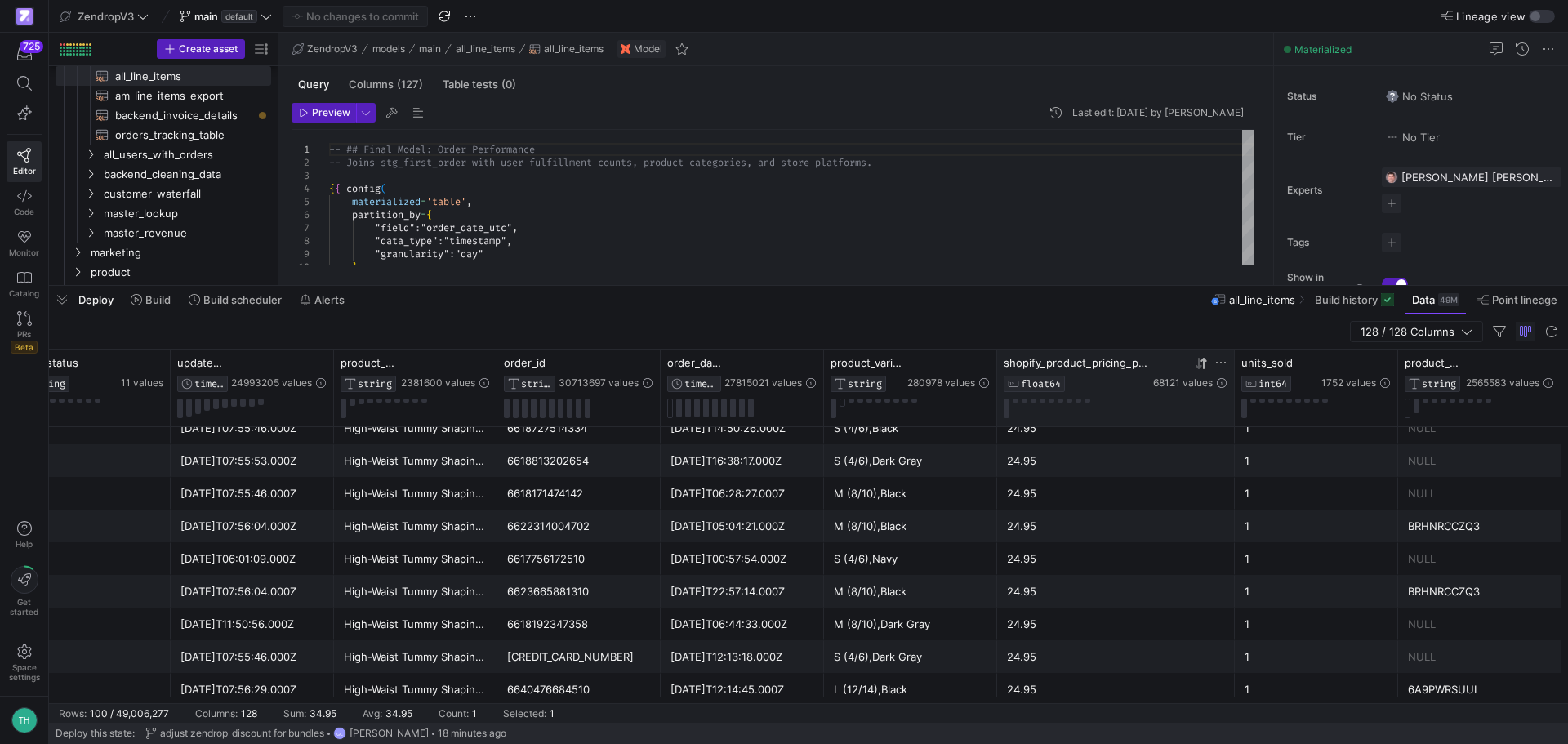
scroll to position [816, 0]
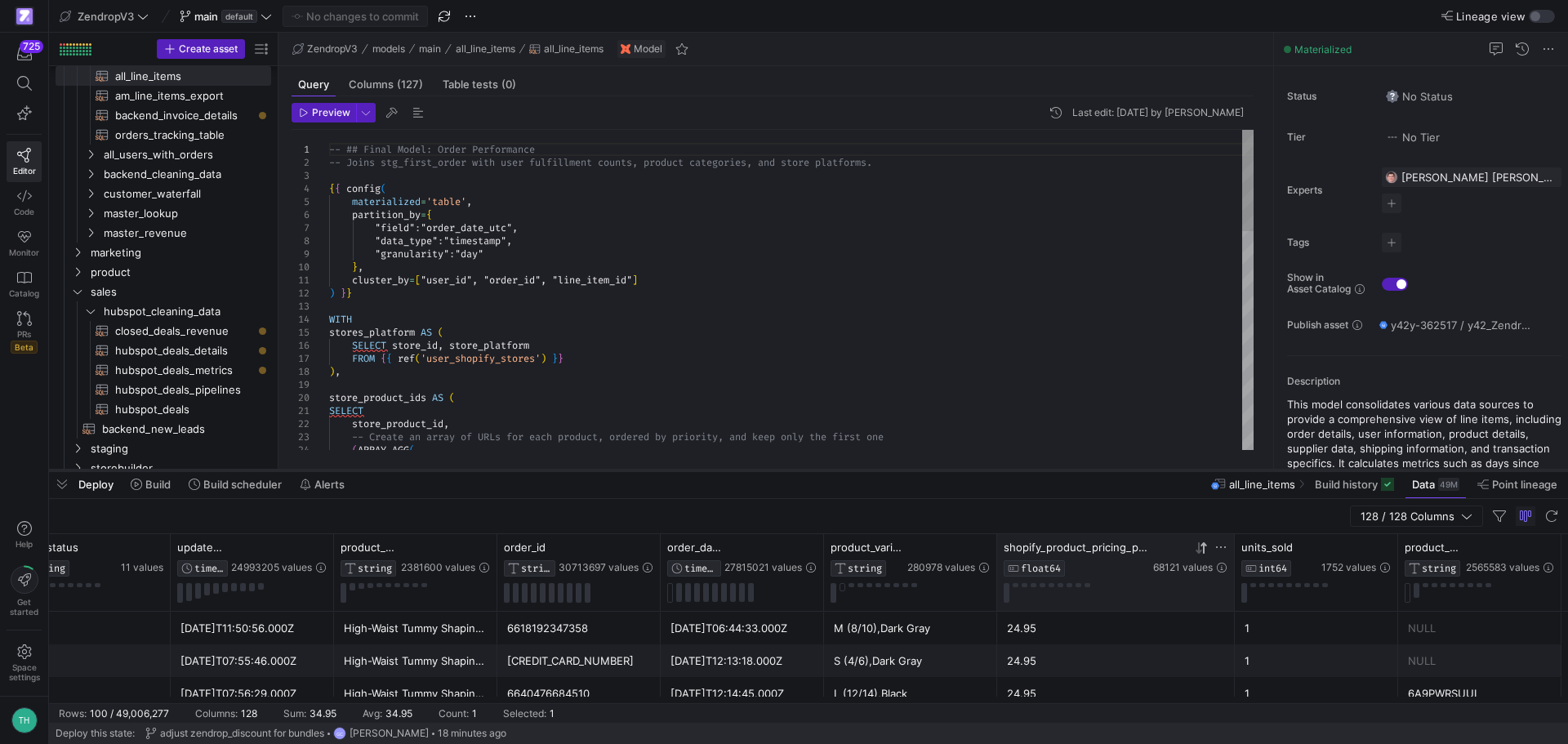
drag, startPoint x: 831, startPoint y: 285, endPoint x: 828, endPoint y: 469, distance: 184.0
click at [828, 469] on div at bounding box center [809, 470] width 1519 height 7
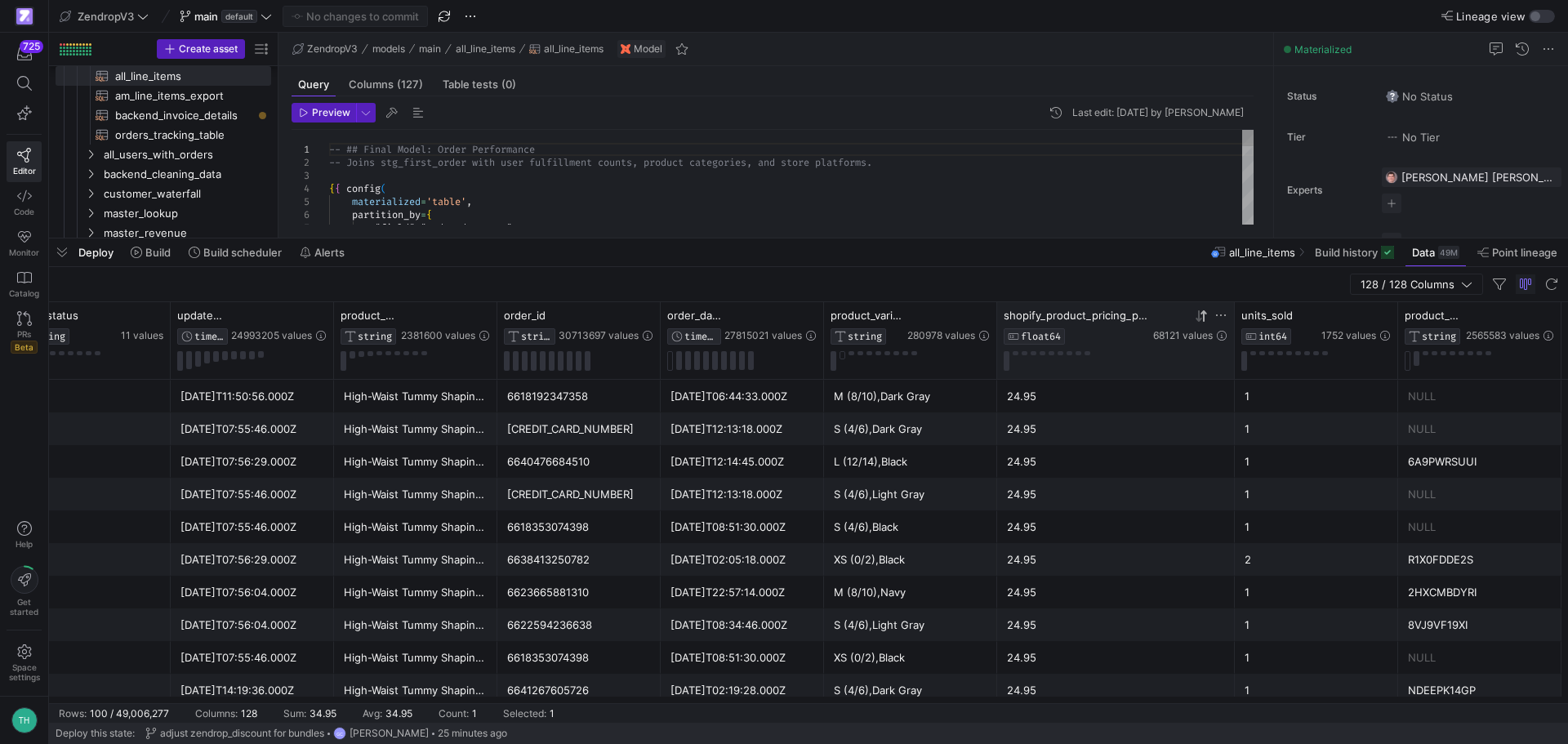
drag, startPoint x: 798, startPoint y: 468, endPoint x: 811, endPoint y: 236, distance: 232.4
click at [811, 236] on div at bounding box center [809, 238] width 1519 height 7
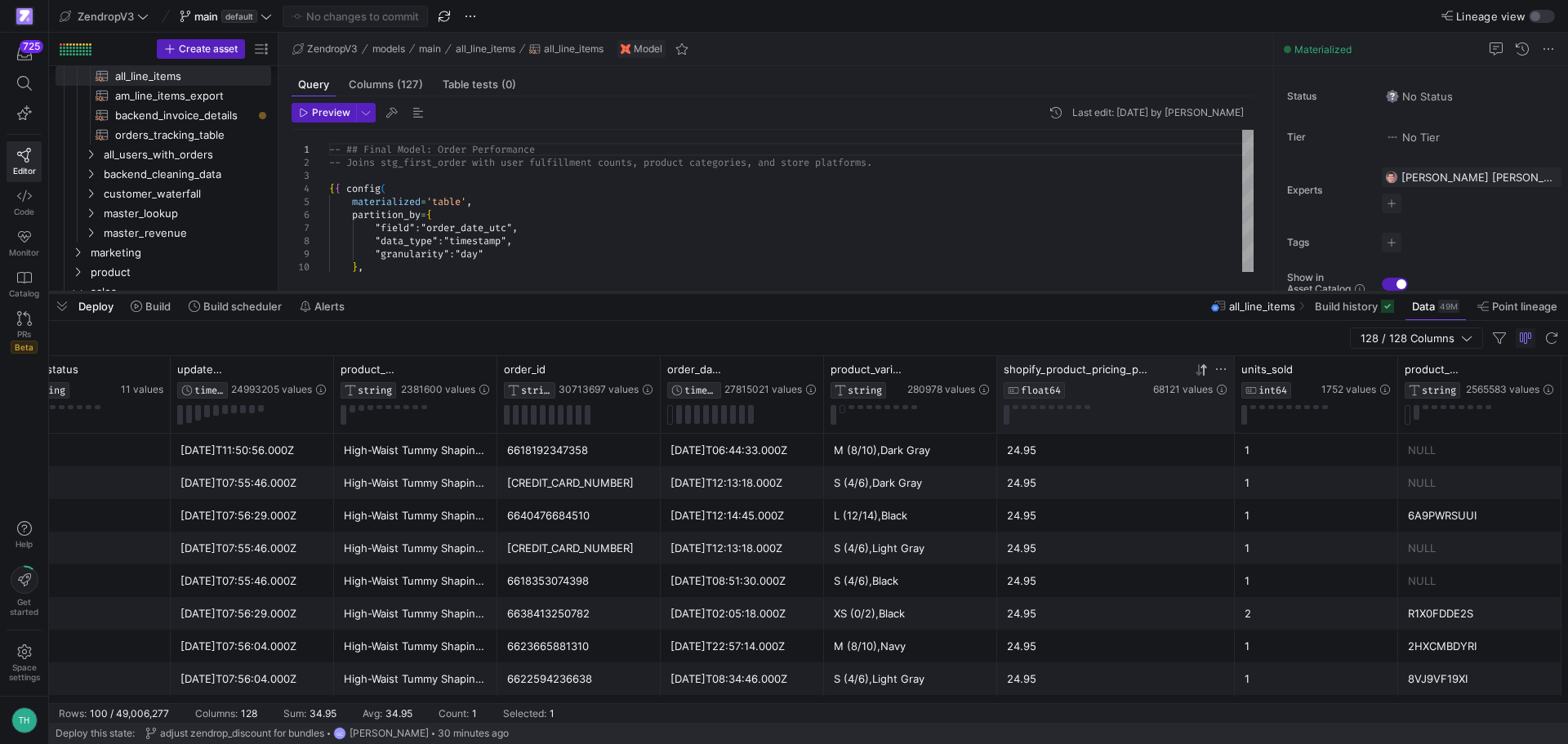
drag, startPoint x: 486, startPoint y: 238, endPoint x: 497, endPoint y: 288, distance: 51.2
click at [497, 289] on div at bounding box center [809, 292] width 1519 height 7
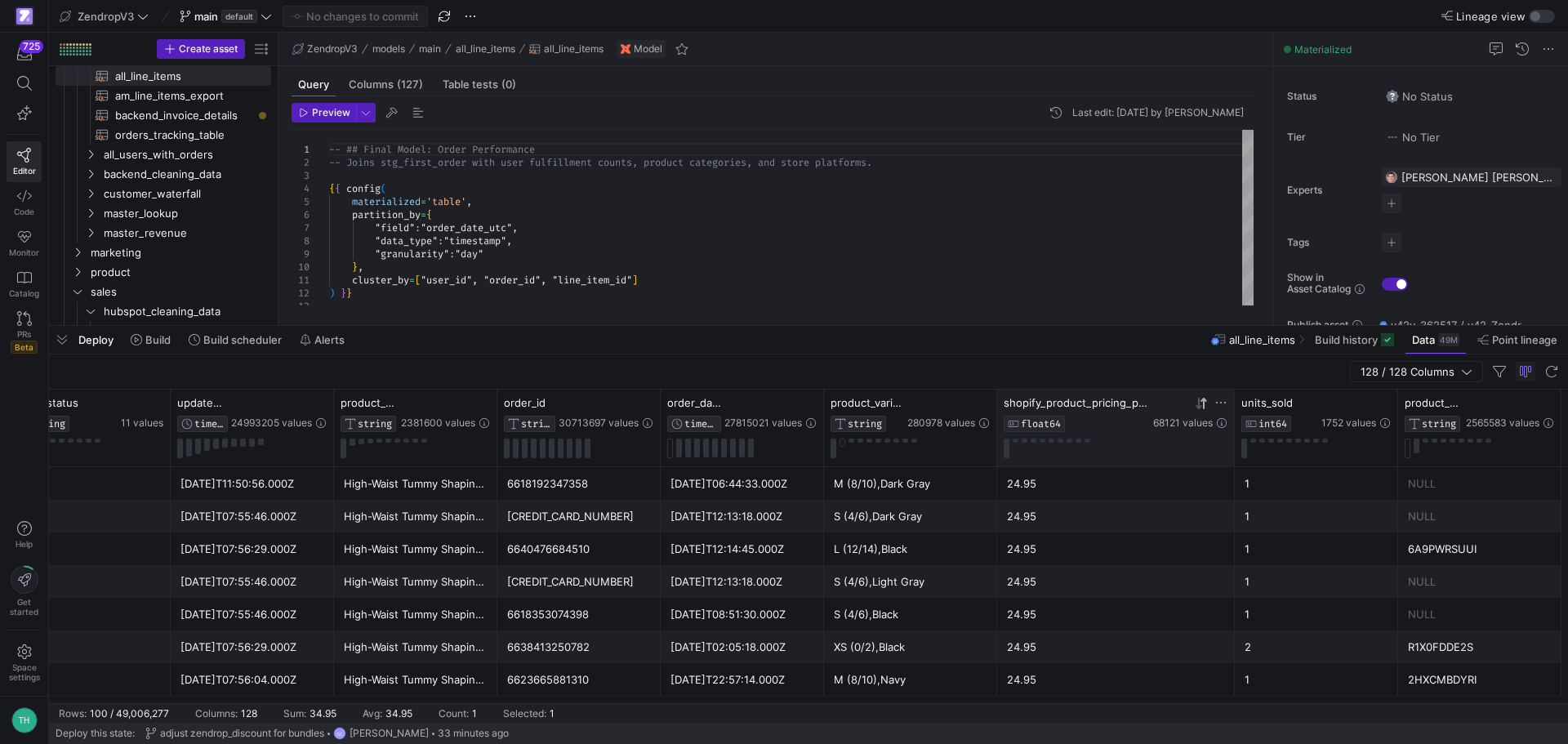
click at [865, 328] on div at bounding box center [809, 326] width 1519 height 7
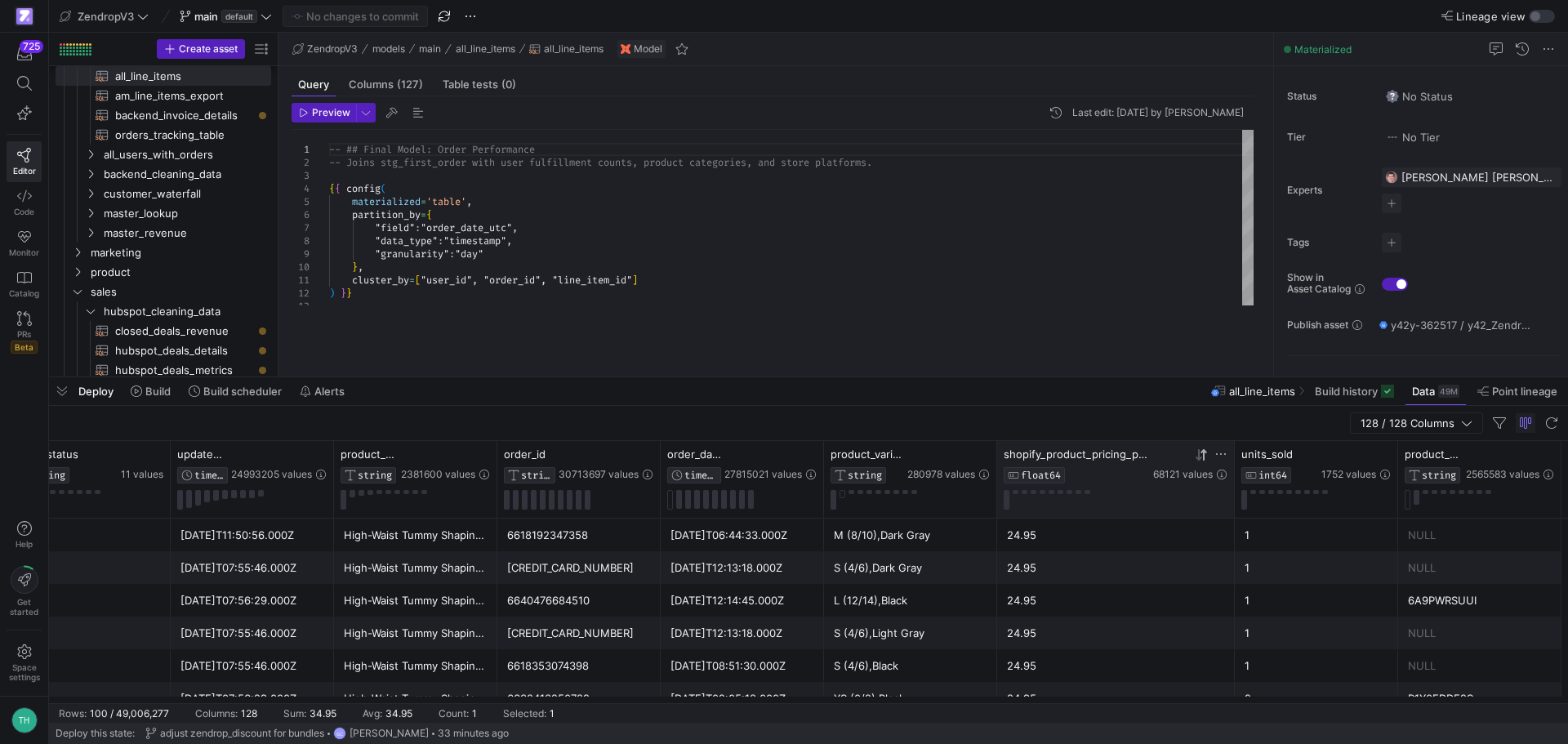
click at [885, 380] on div at bounding box center [809, 377] width 1519 height 7
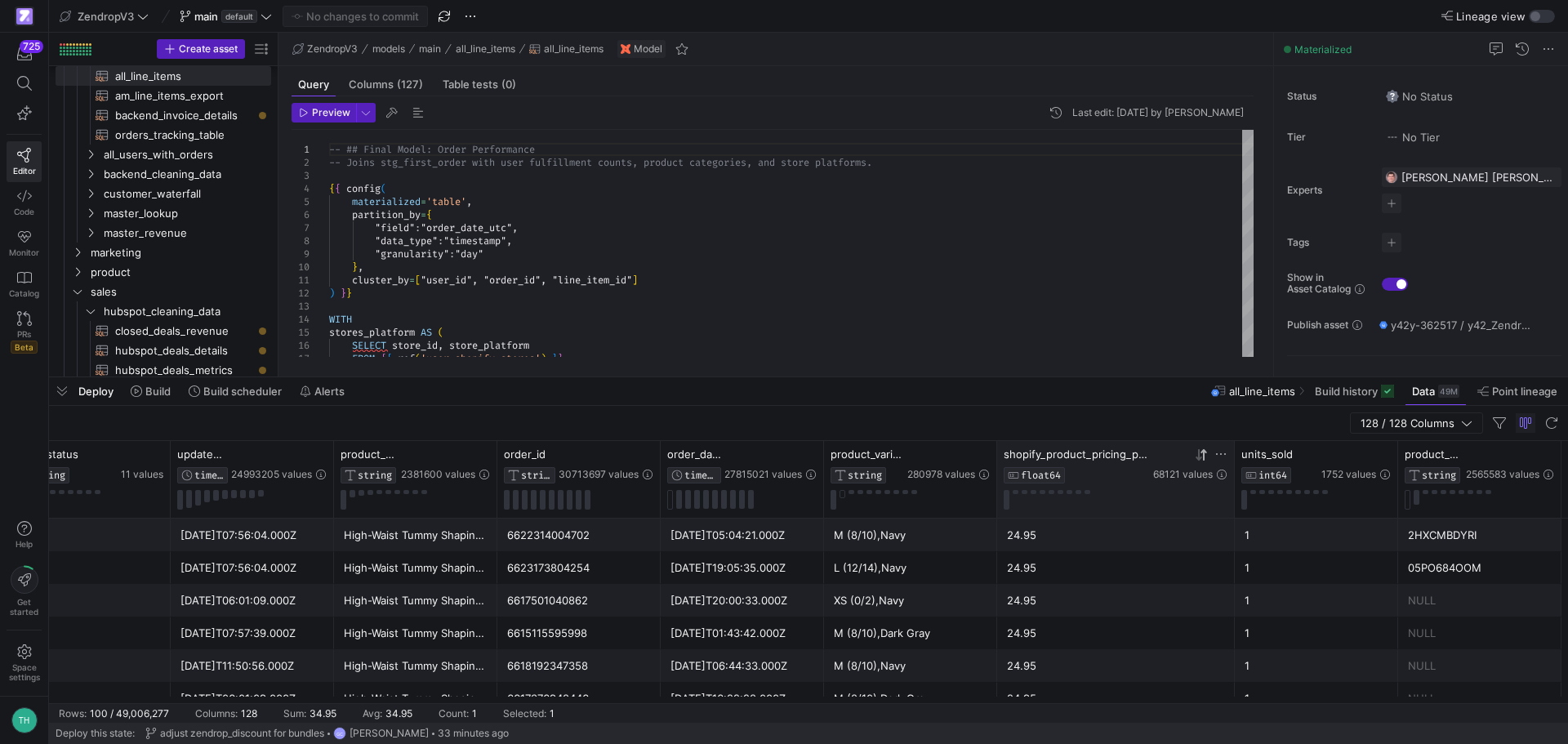
scroll to position [3120, 0]
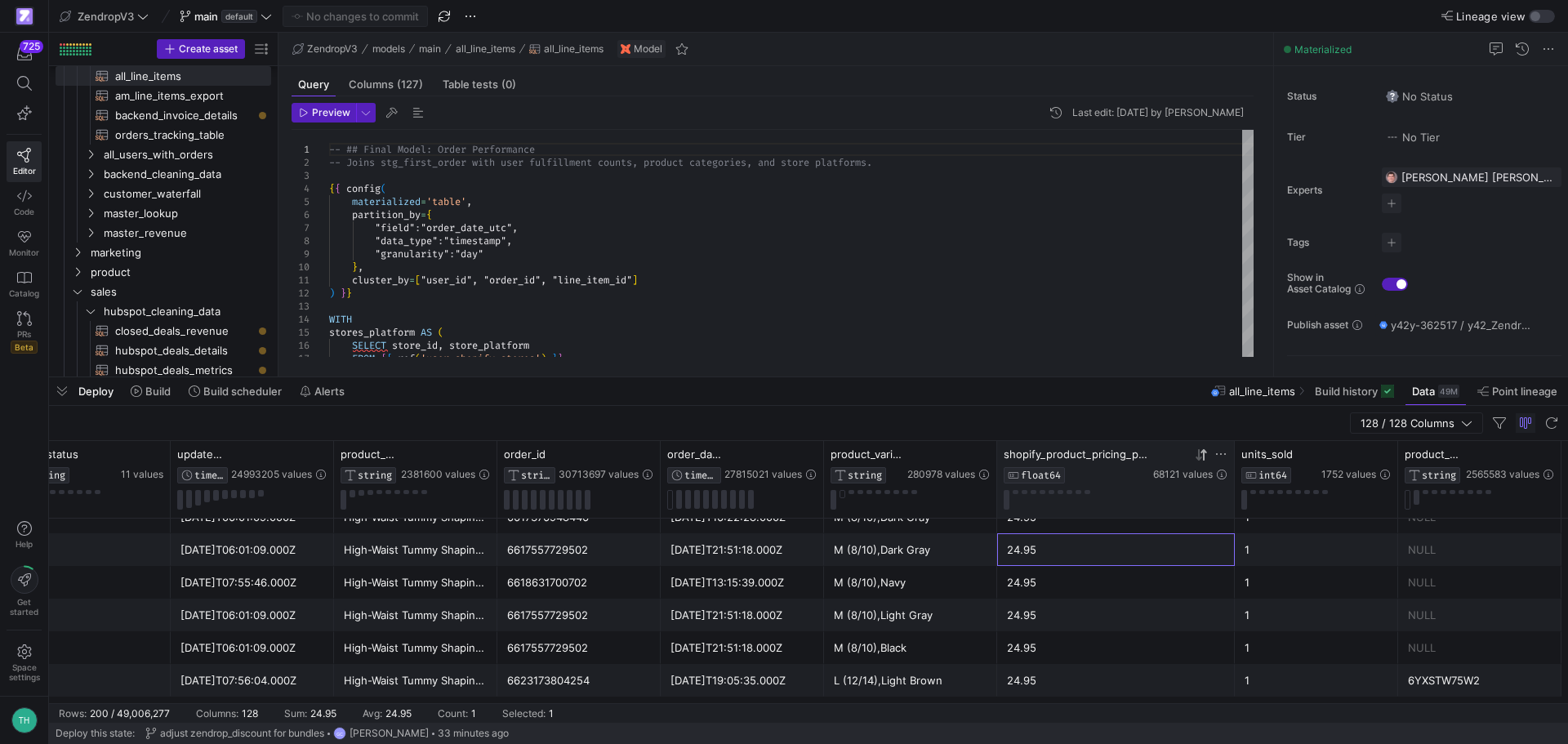
click at [1176, 545] on div "24.95" at bounding box center [1115, 550] width 218 height 32
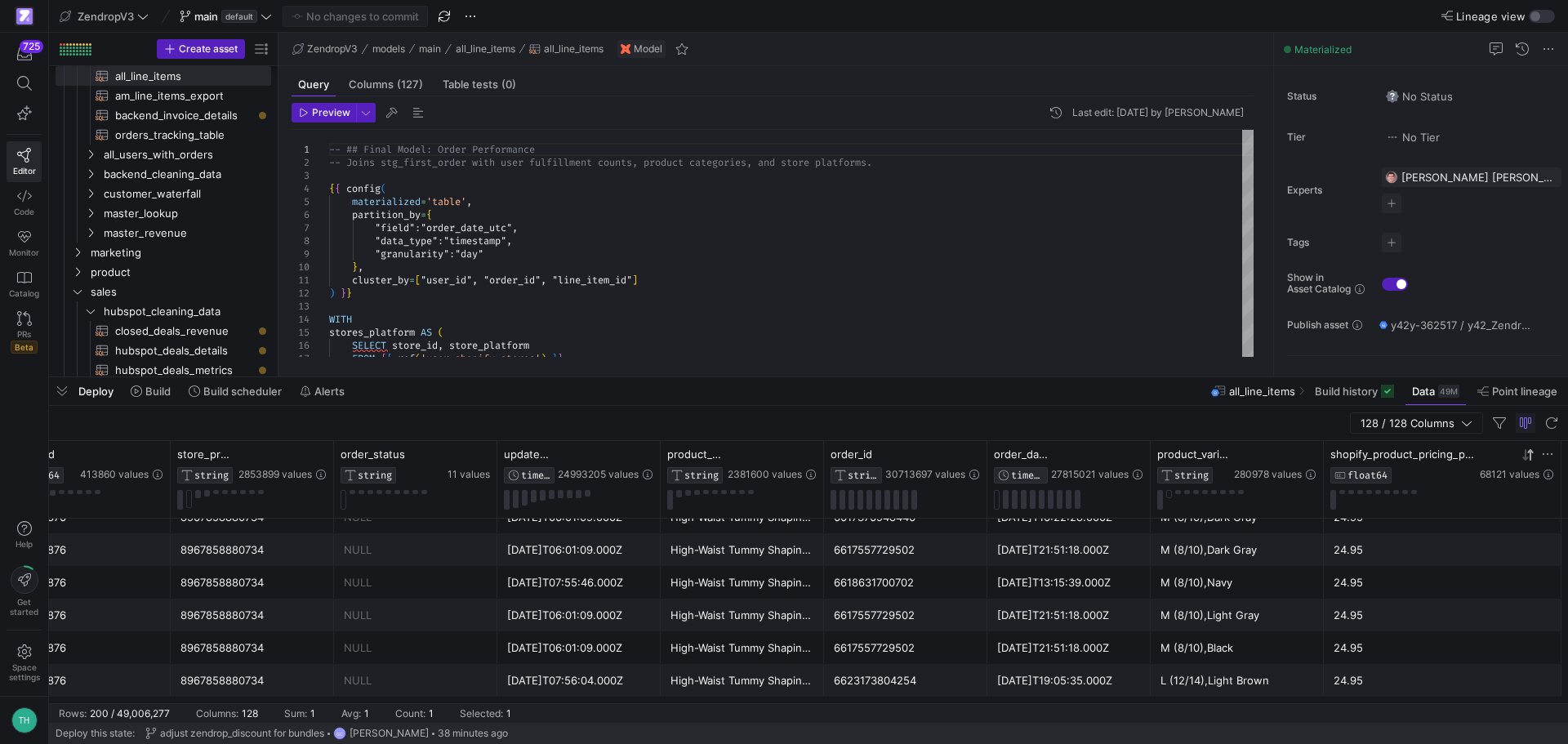
scroll to position [0, 369]
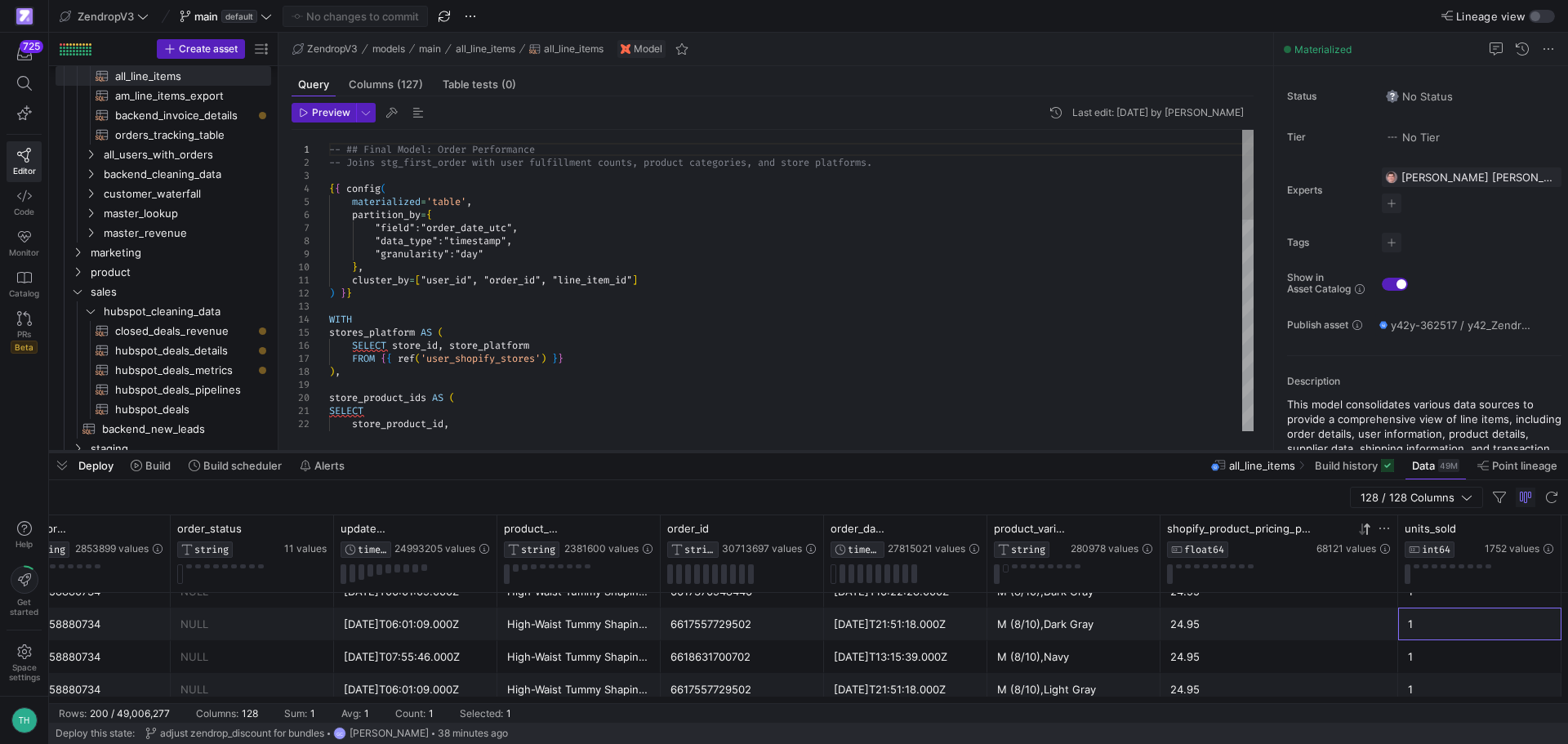
click at [514, 449] on div at bounding box center [809, 452] width 1519 height 7
click at [175, 364] on span "hubspot_deals_metrics​​​​​​​​​​" at bounding box center [184, 370] width 137 height 19
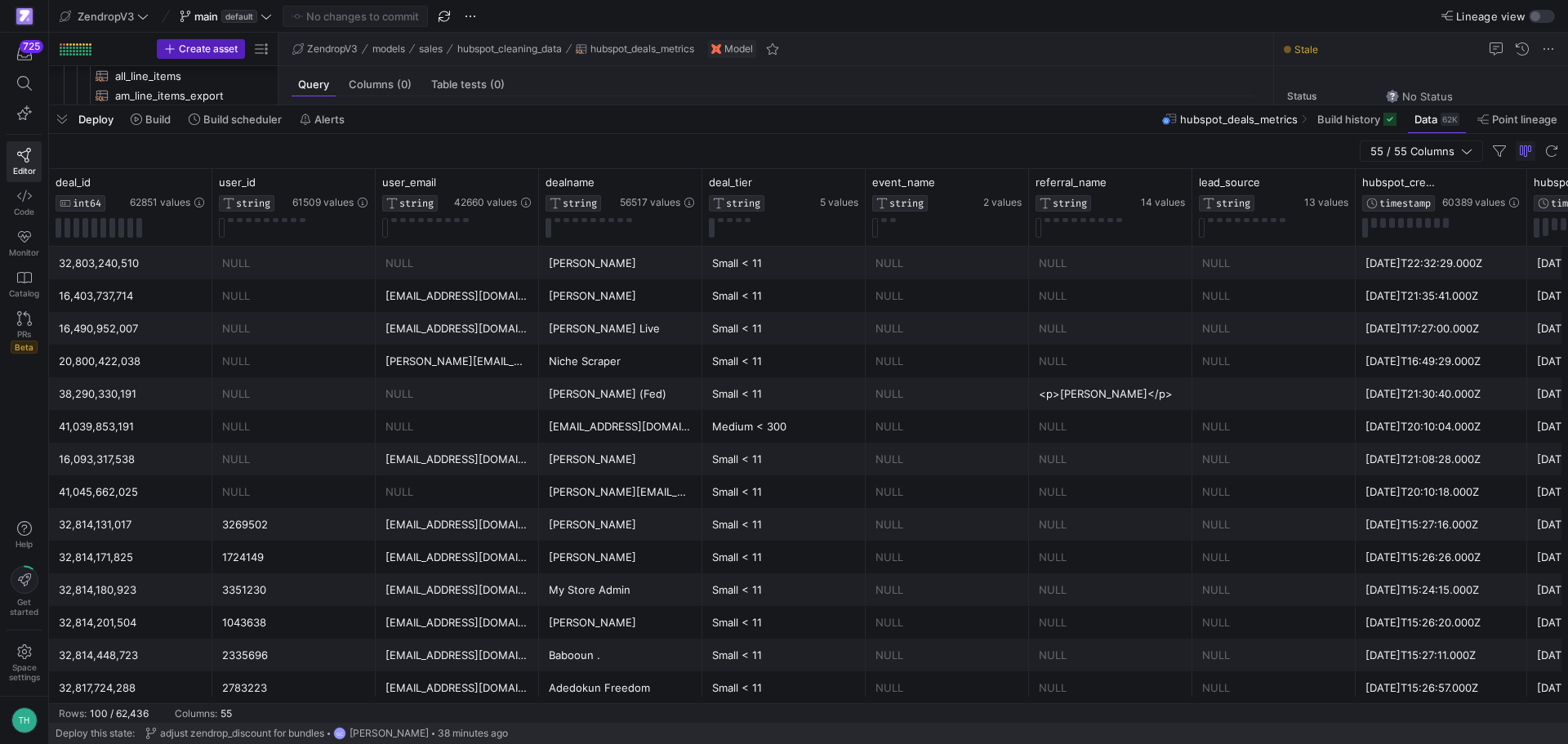
drag, startPoint x: 621, startPoint y: 453, endPoint x: 626, endPoint y: 3, distance: 450.0
click at [659, 108] on div at bounding box center [809, 105] width 1519 height 7
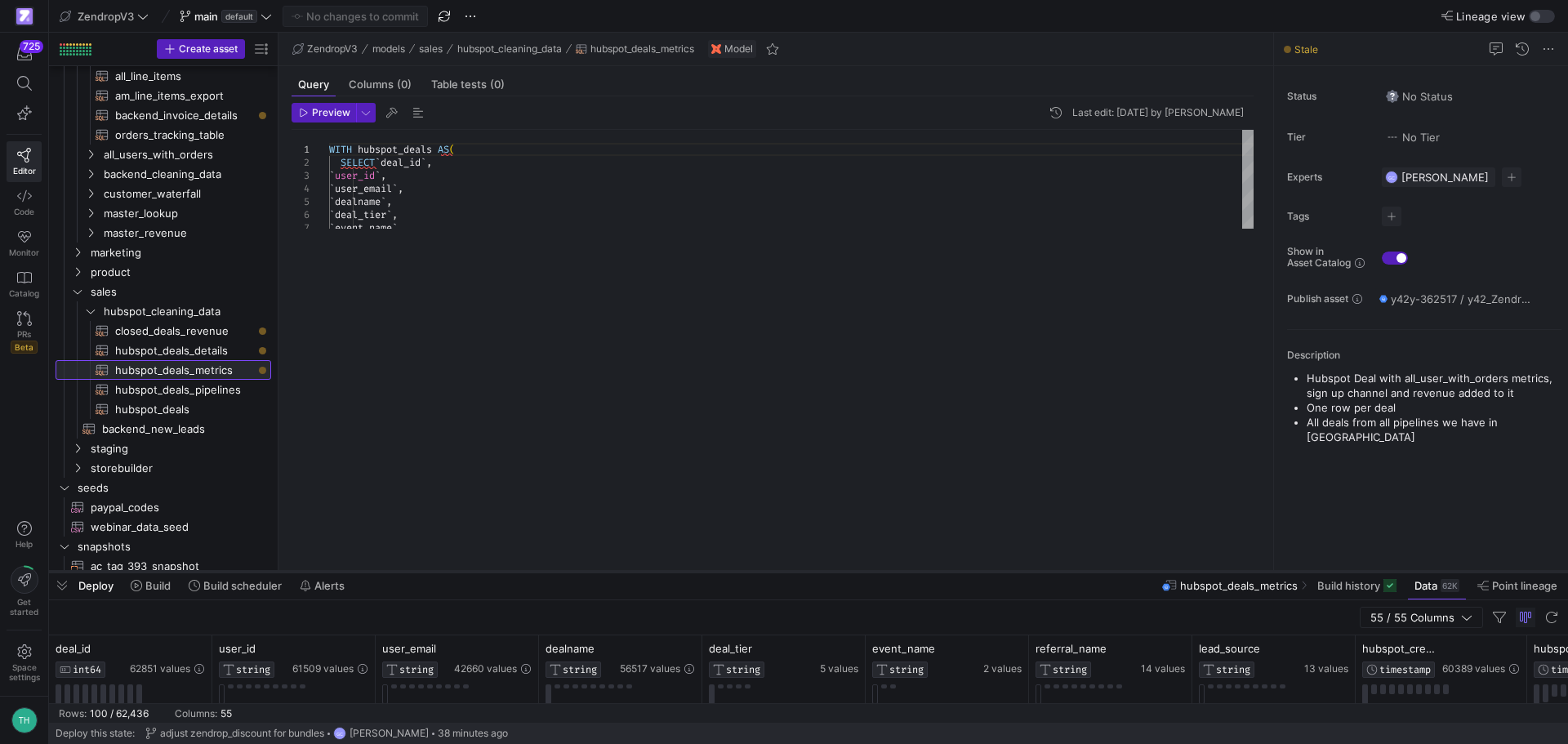
click at [970, 571] on div at bounding box center [809, 572] width 1519 height 7
type textarea "WHEN 'Closed Lost' THEN 7 ELSE NULL END AS dealstage_label_order, `hs_v2_date_e…"
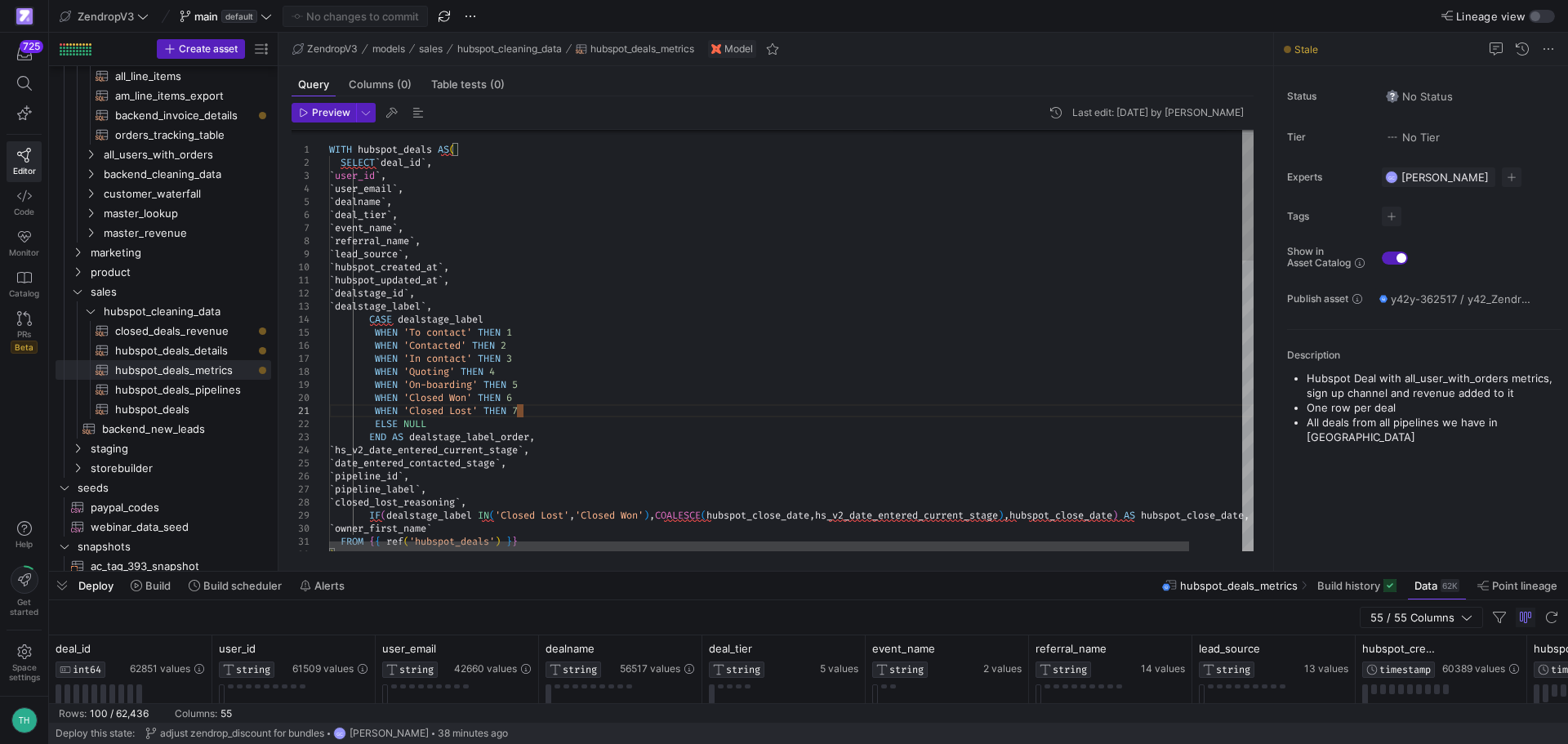
type textarea "tr"
type textarea "`chargeback_amount`, `transaction_amount`, `total_refunded`, `trailing_1_day_or…"
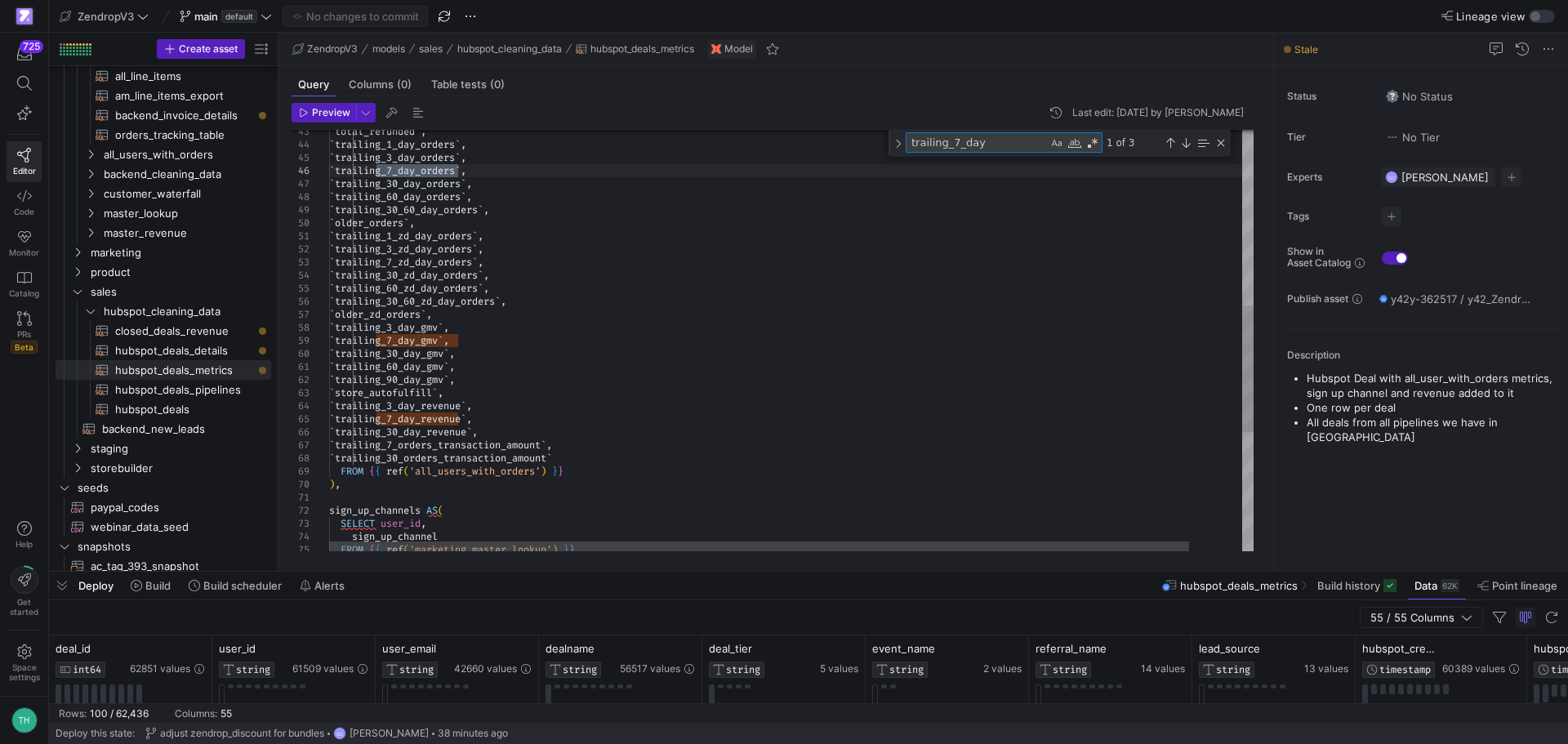
type textarea "trailing_7_day"
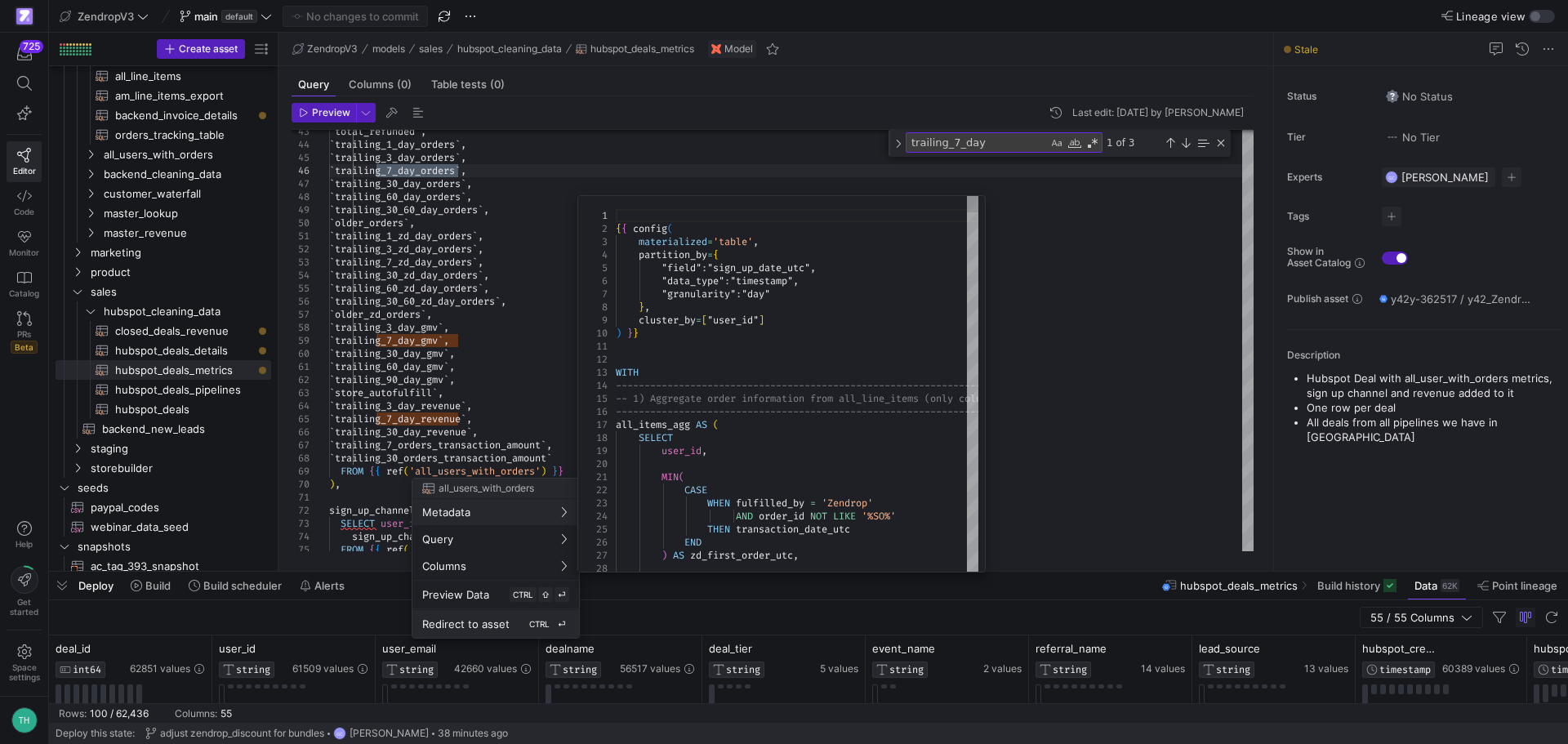
click at [485, 623] on span "Redirect to asset" at bounding box center [465, 623] width 87 height 13
type textarea "{{ config( materialized='table', partition_by={ "field": "sign_up_date_utc", "d…"
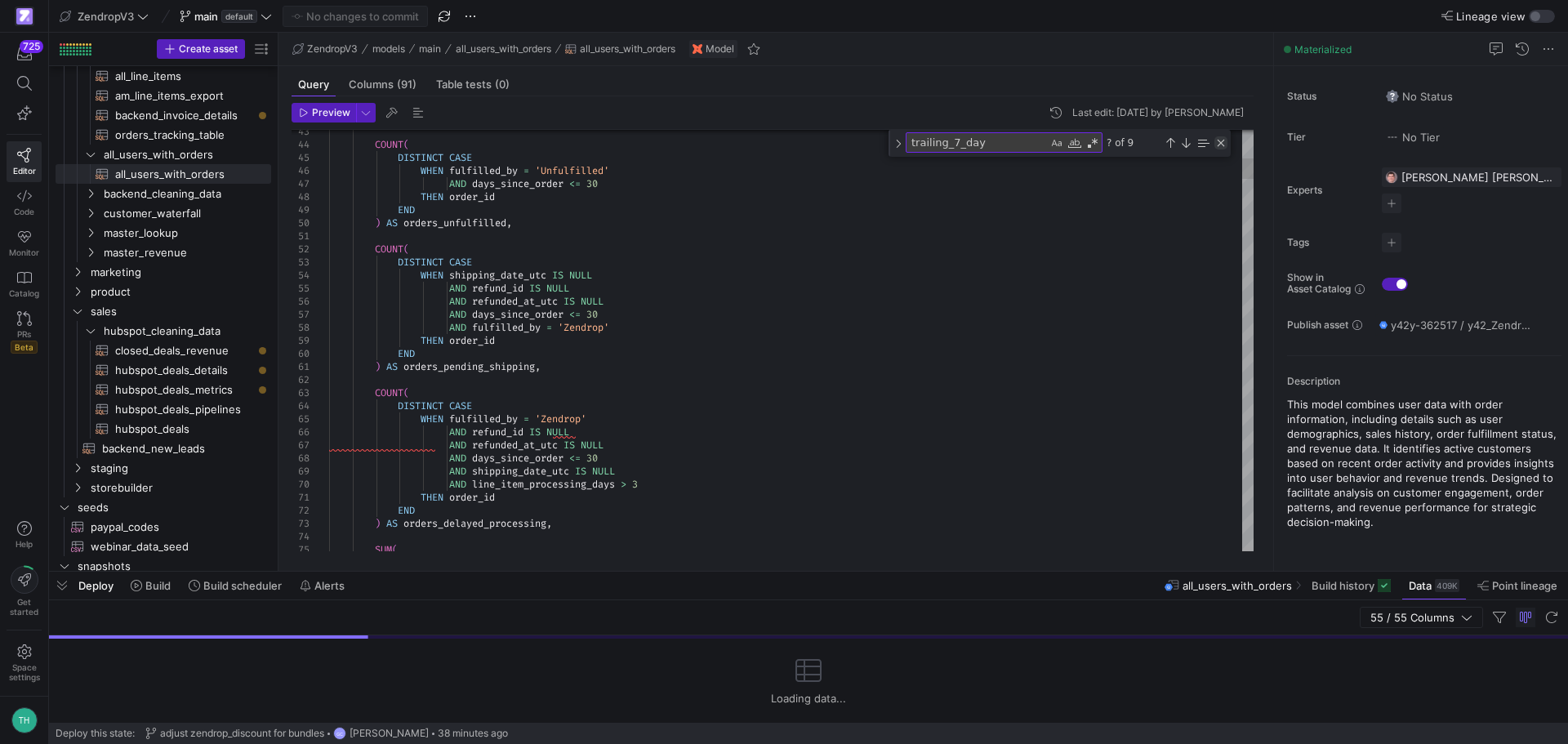
click at [1221, 142] on div "Close (Escape)" at bounding box center [1220, 142] width 13 height 13
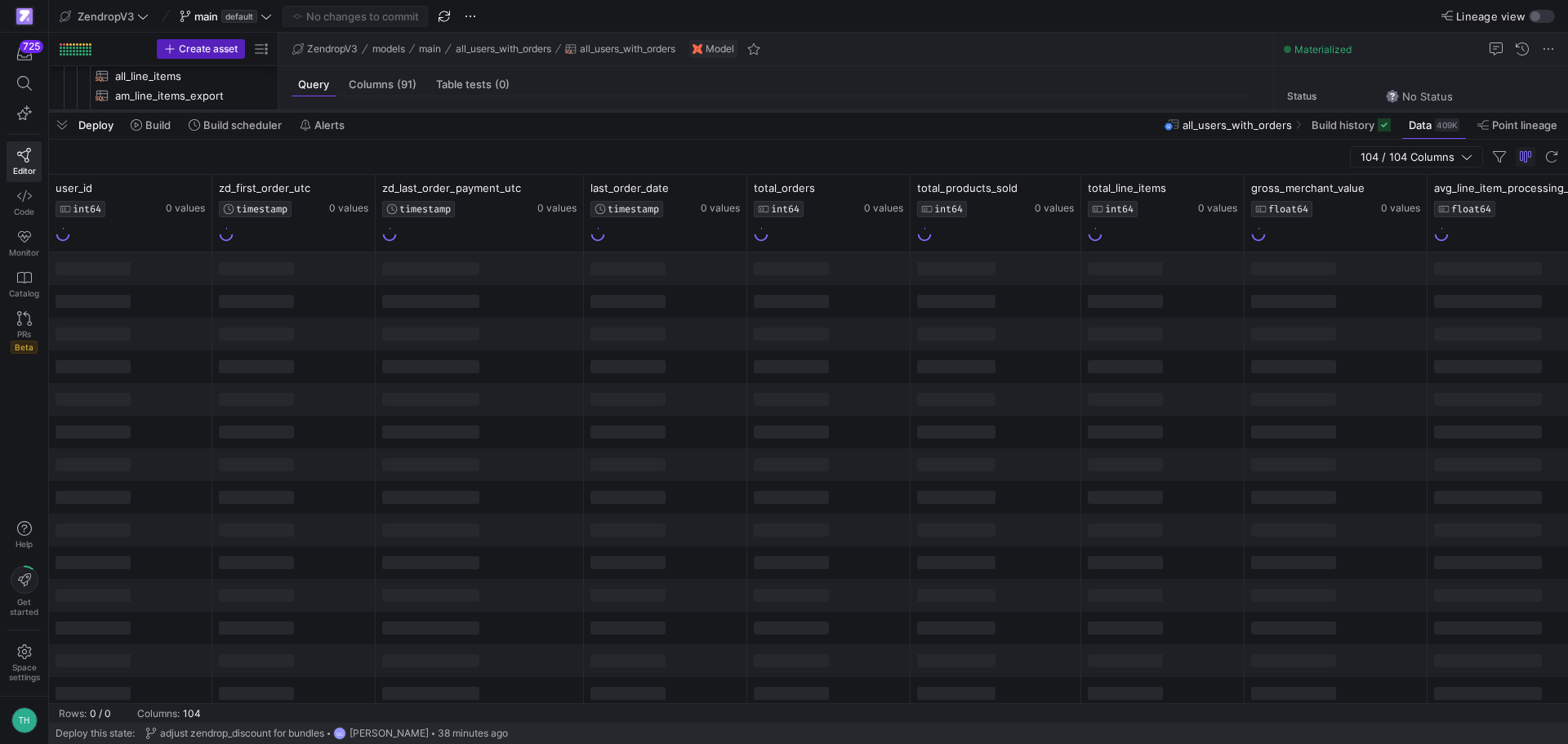
drag, startPoint x: 963, startPoint y: 571, endPoint x: 971, endPoint y: 111, distance: 460.1
click at [971, 111] on div at bounding box center [809, 111] width 1519 height 7
click at [202, 183] on icon at bounding box center [197, 187] width 13 height 13
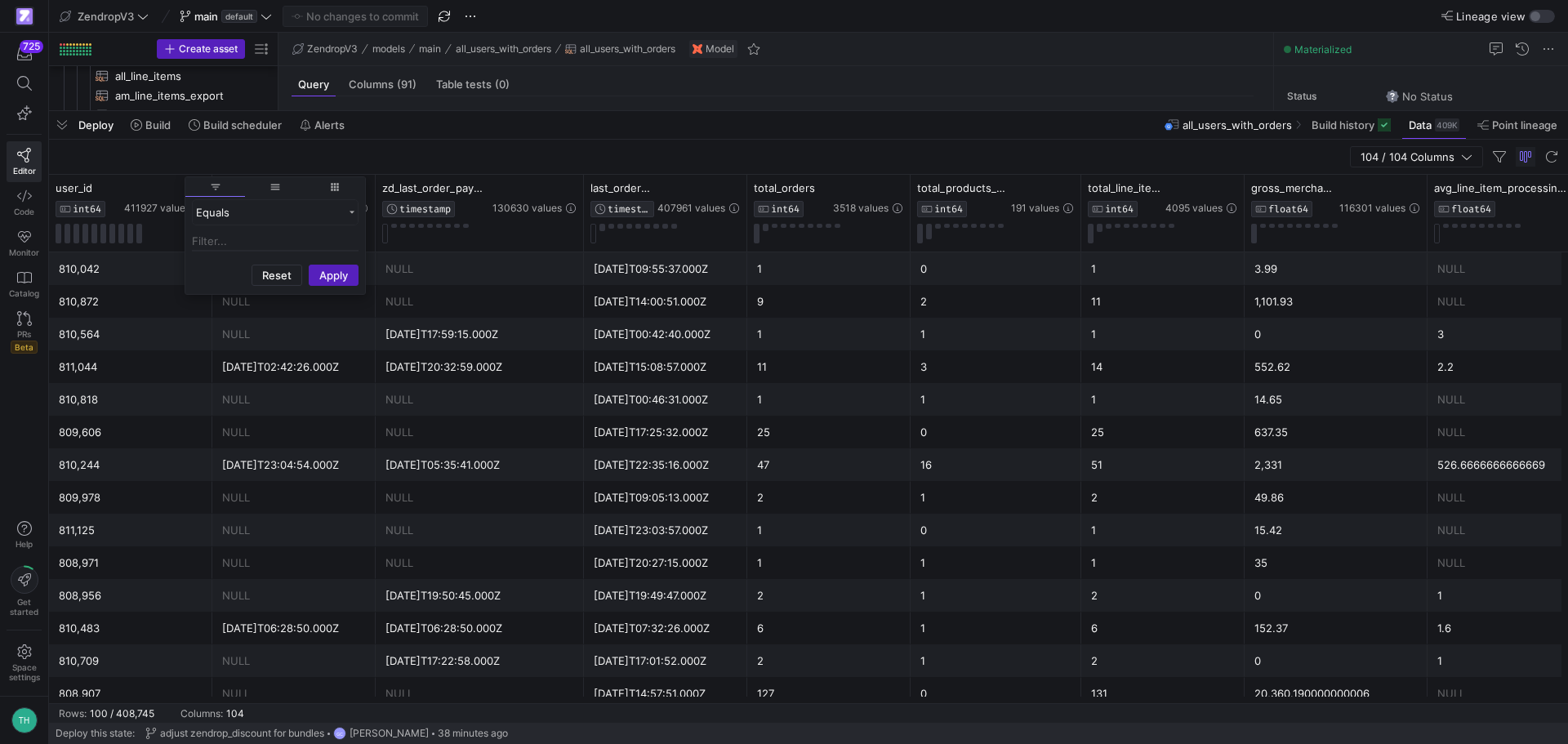
click at [220, 230] on div "Equals" at bounding box center [275, 228] width 180 height 59
click at [229, 242] on input "Filter Value" at bounding box center [275, 242] width 167 height 19
click at [189, 189] on div at bounding box center [164, 188] width 81 height 14
click at [195, 187] on icon at bounding box center [197, 187] width 13 height 13
click at [210, 237] on input "Filter Value" at bounding box center [275, 242] width 167 height 19
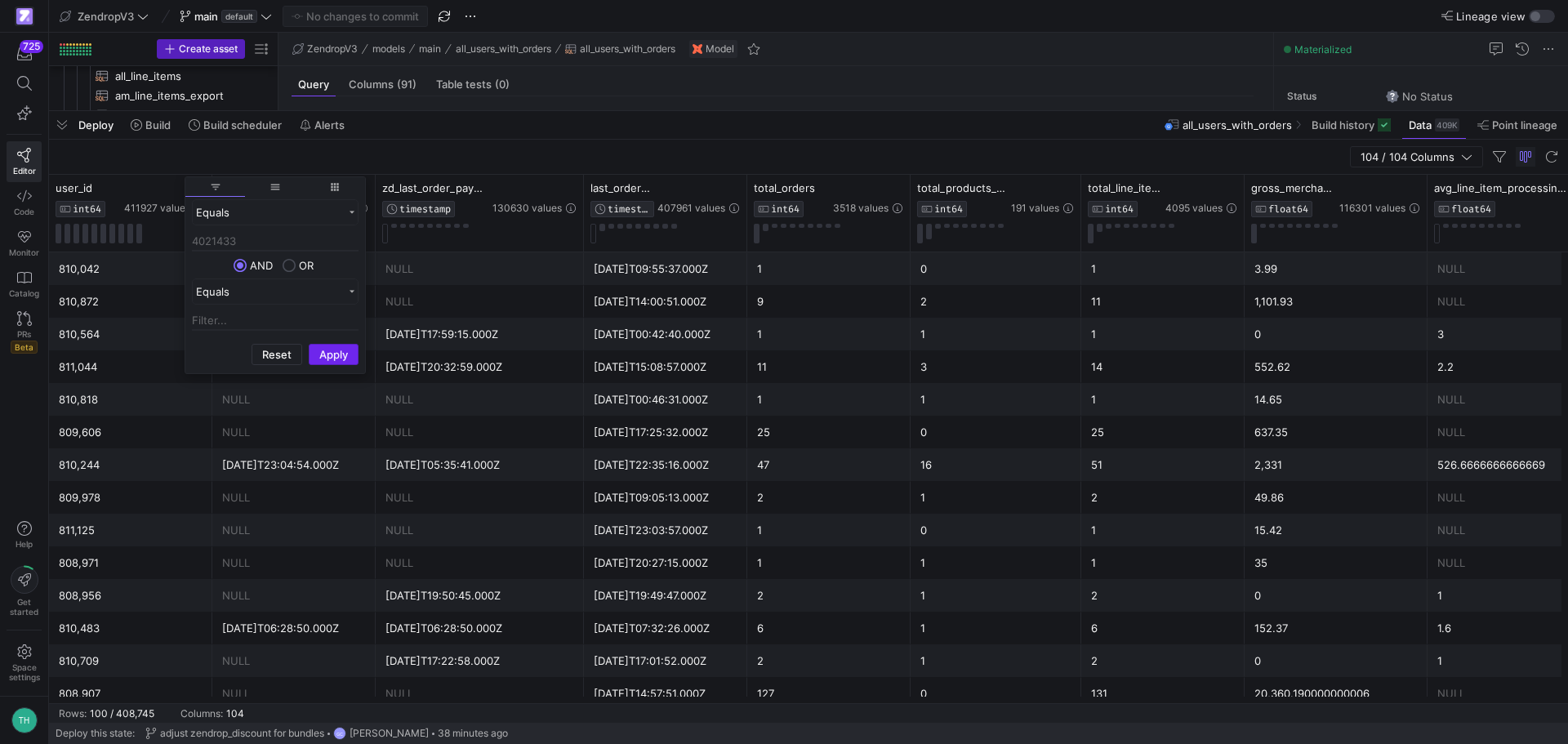
type input "4021433"
click at [322, 353] on button "Apply" at bounding box center [333, 354] width 50 height 21
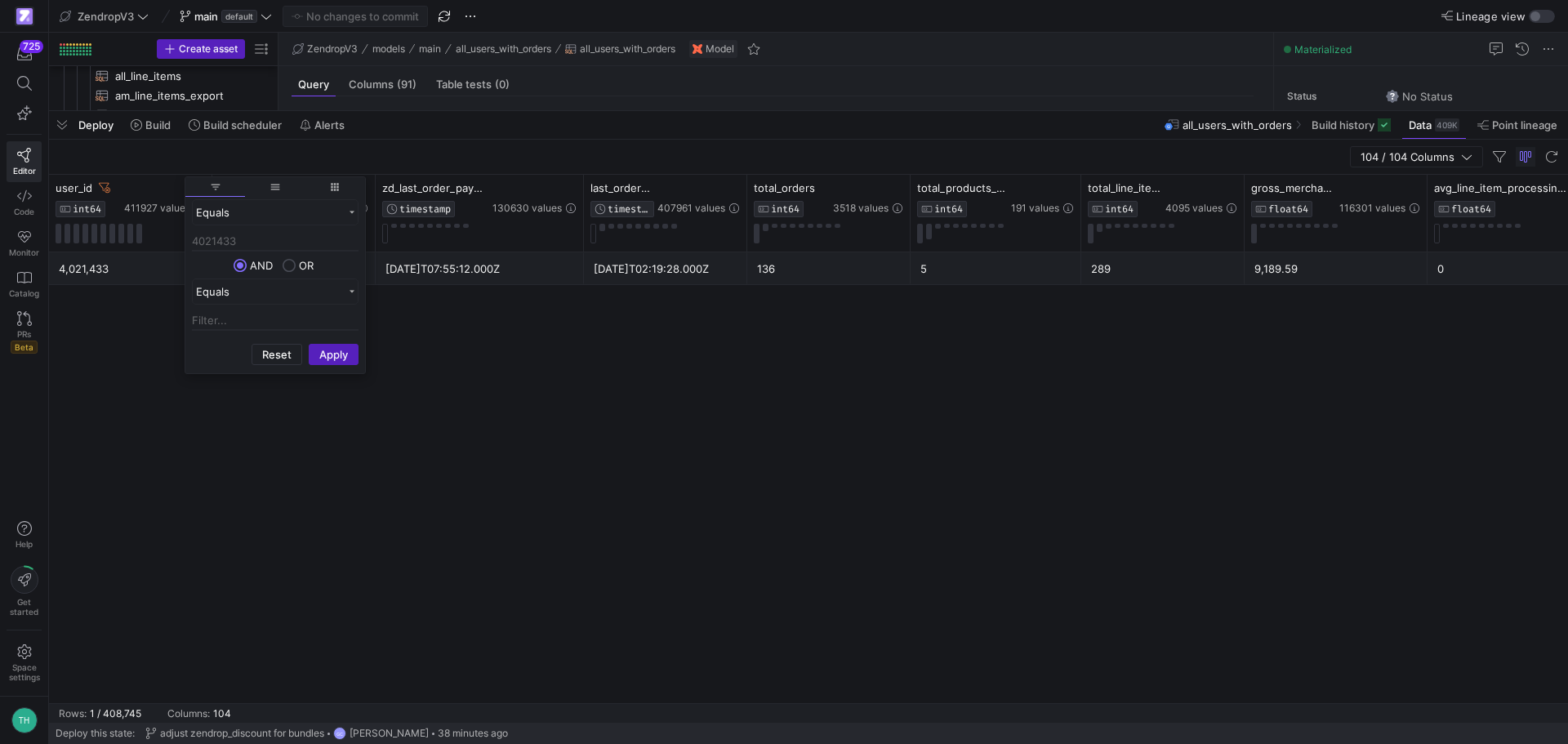
click at [919, 423] on div "4,021,433 2025-08-14T06:39:53.000Z 2025-08-14T07:55:12.000Z 2025-08-15T02:19:28…" at bounding box center [809, 478] width 1519 height 451
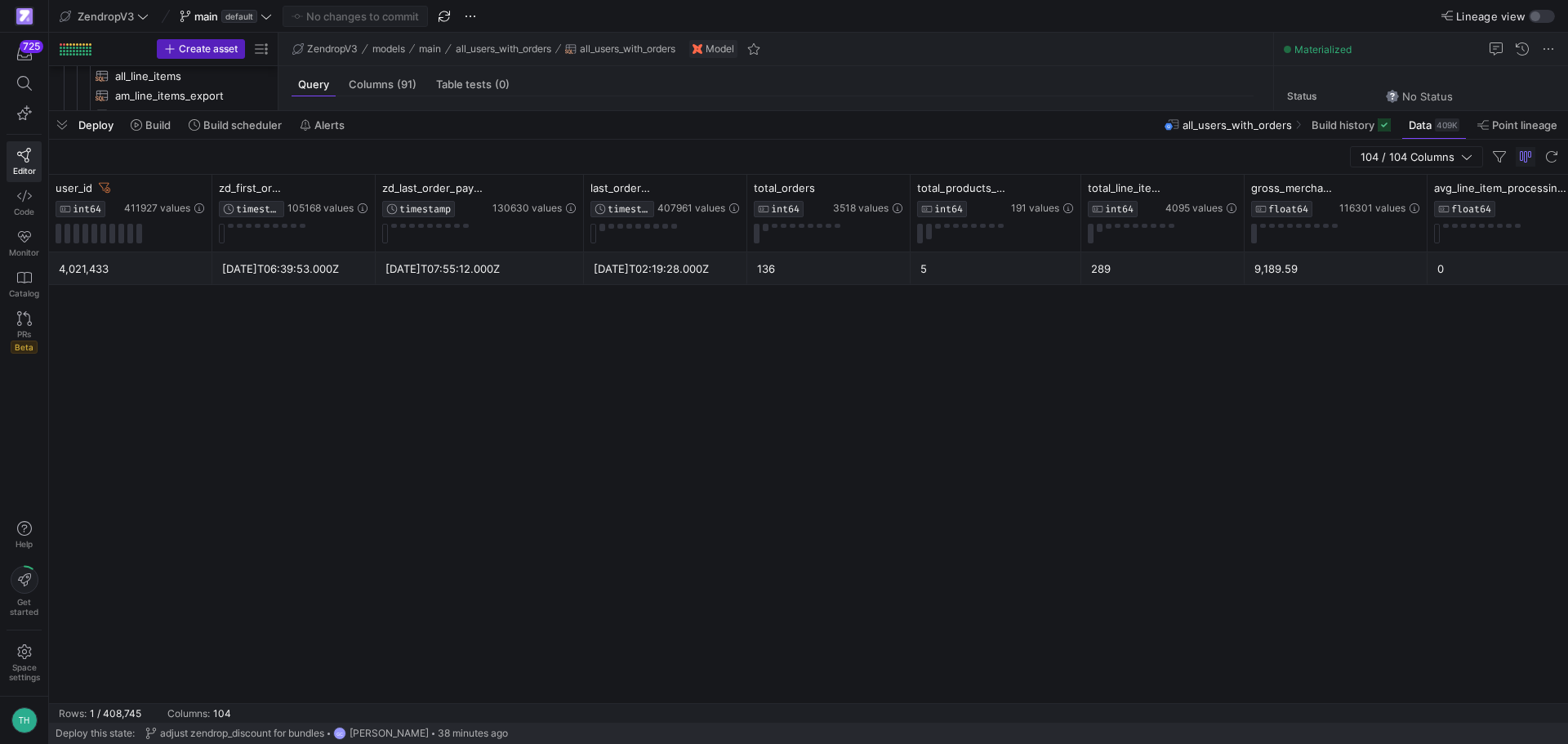
click at [859, 270] on div "136" at bounding box center [829, 269] width 144 height 32
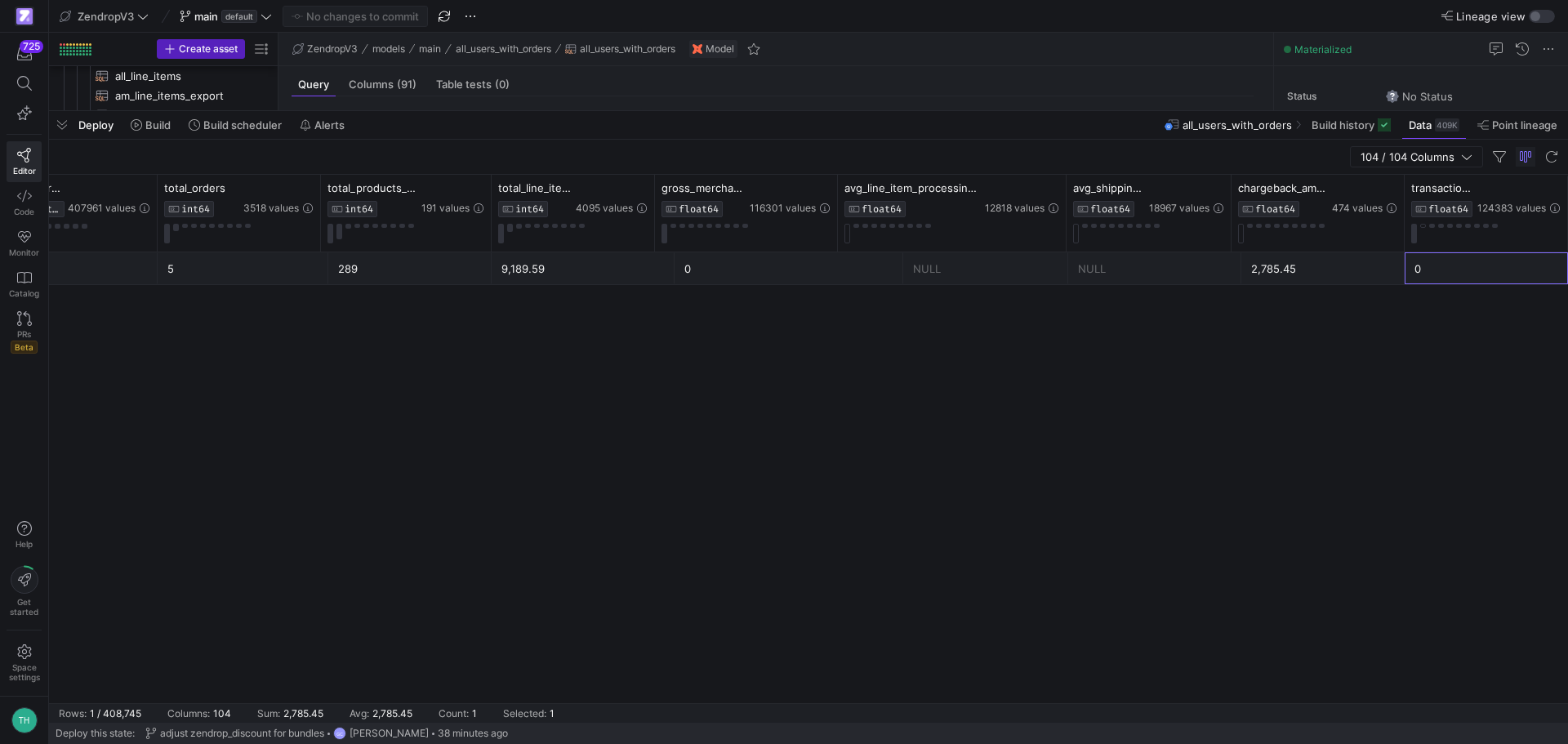
scroll to position [0, 753]
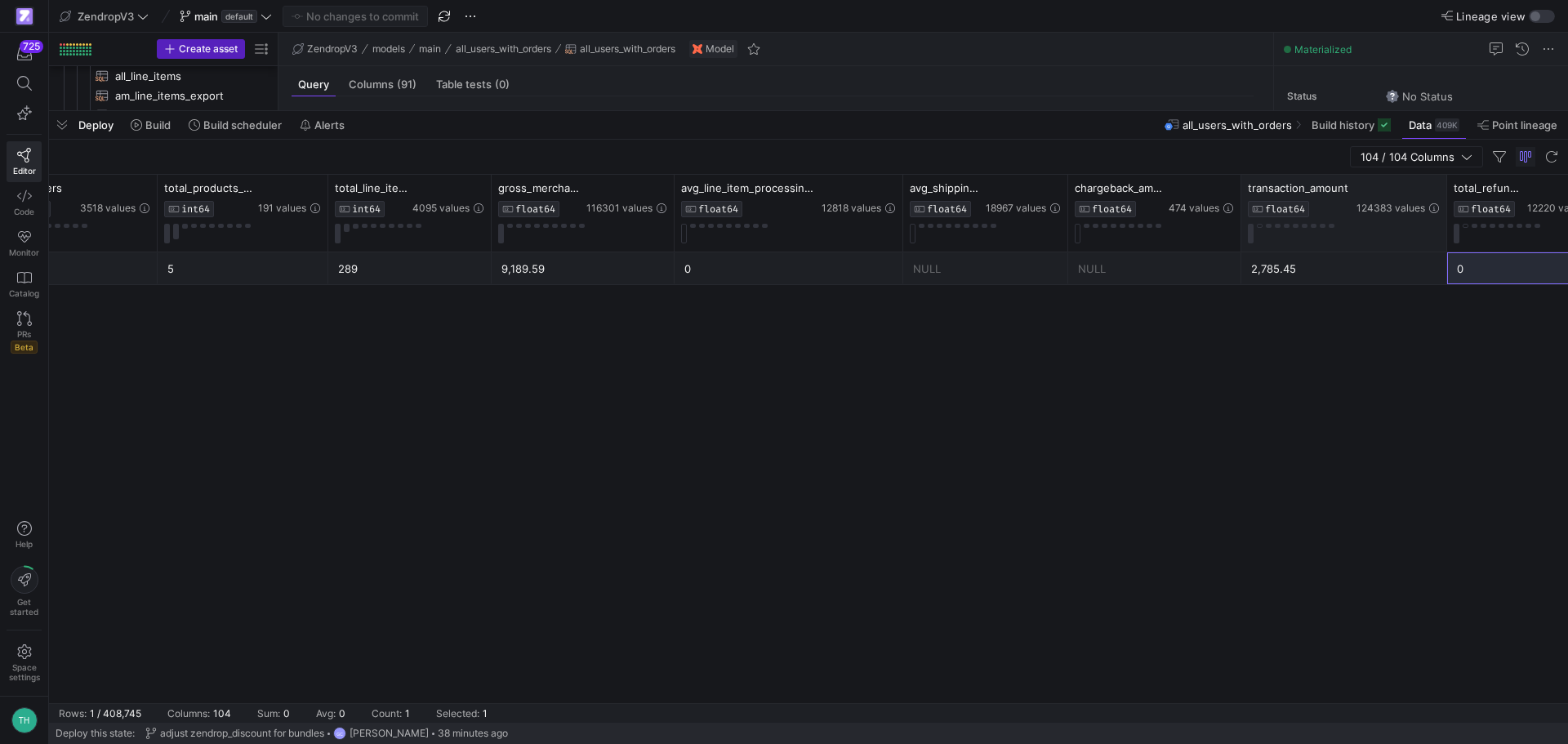
drag, startPoint x: 1402, startPoint y: 189, endPoint x: 1448, endPoint y: 187, distance: 46.0
click at [1448, 187] on div at bounding box center [1446, 213] width 7 height 77
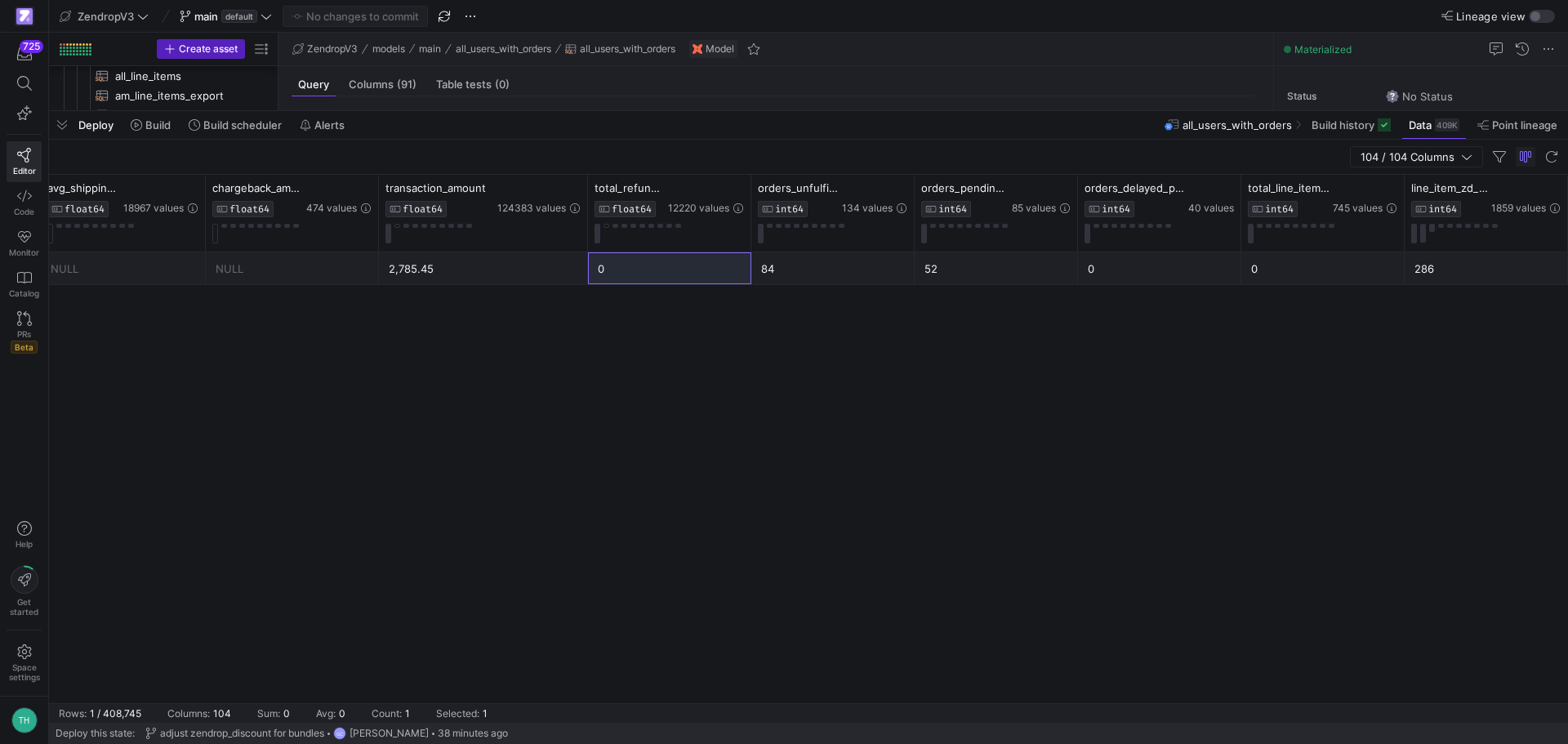
scroll to position [0, 1778]
